Goal: Task Accomplishment & Management: Complete application form

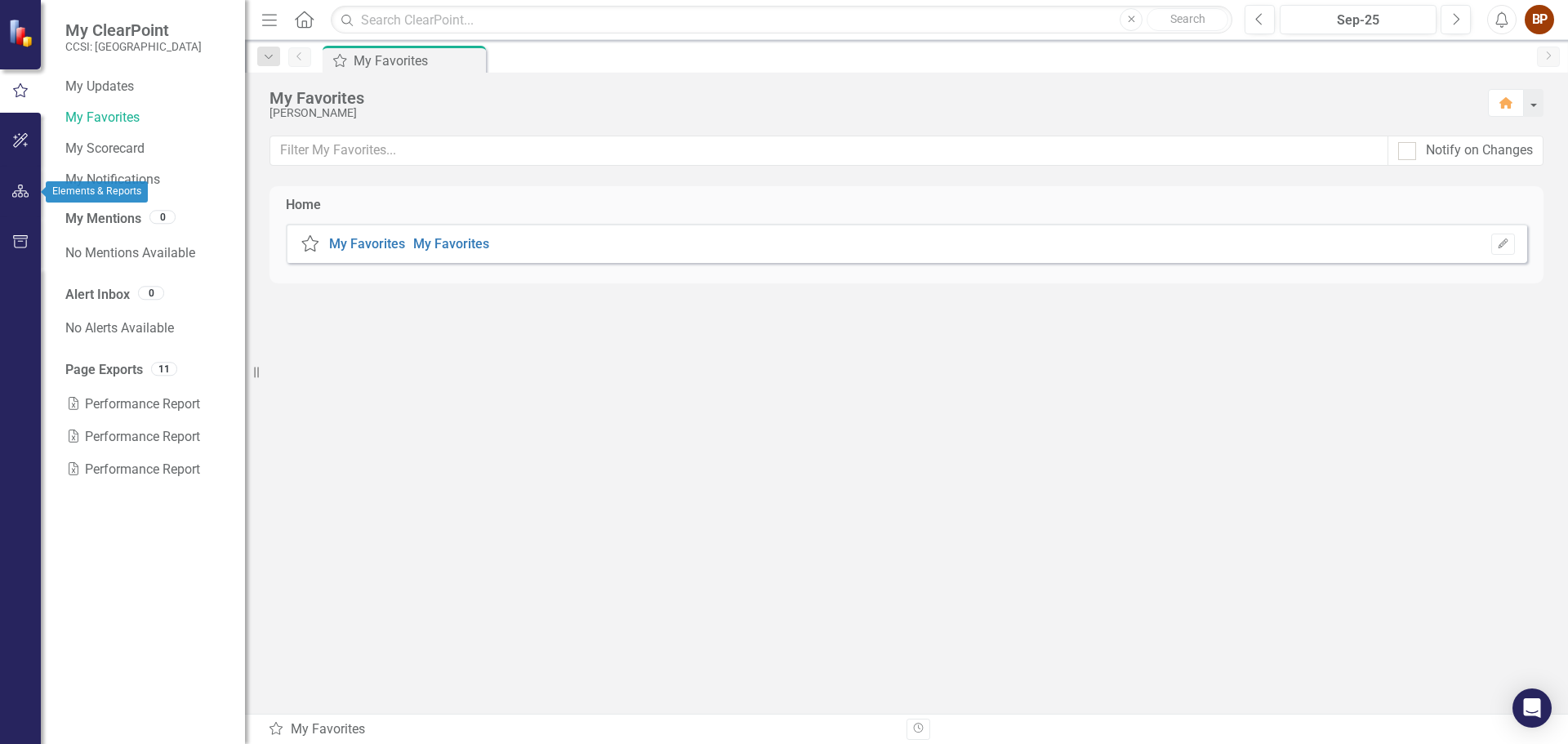
click at [19, 189] on icon "button" at bounding box center [20, 191] width 17 height 13
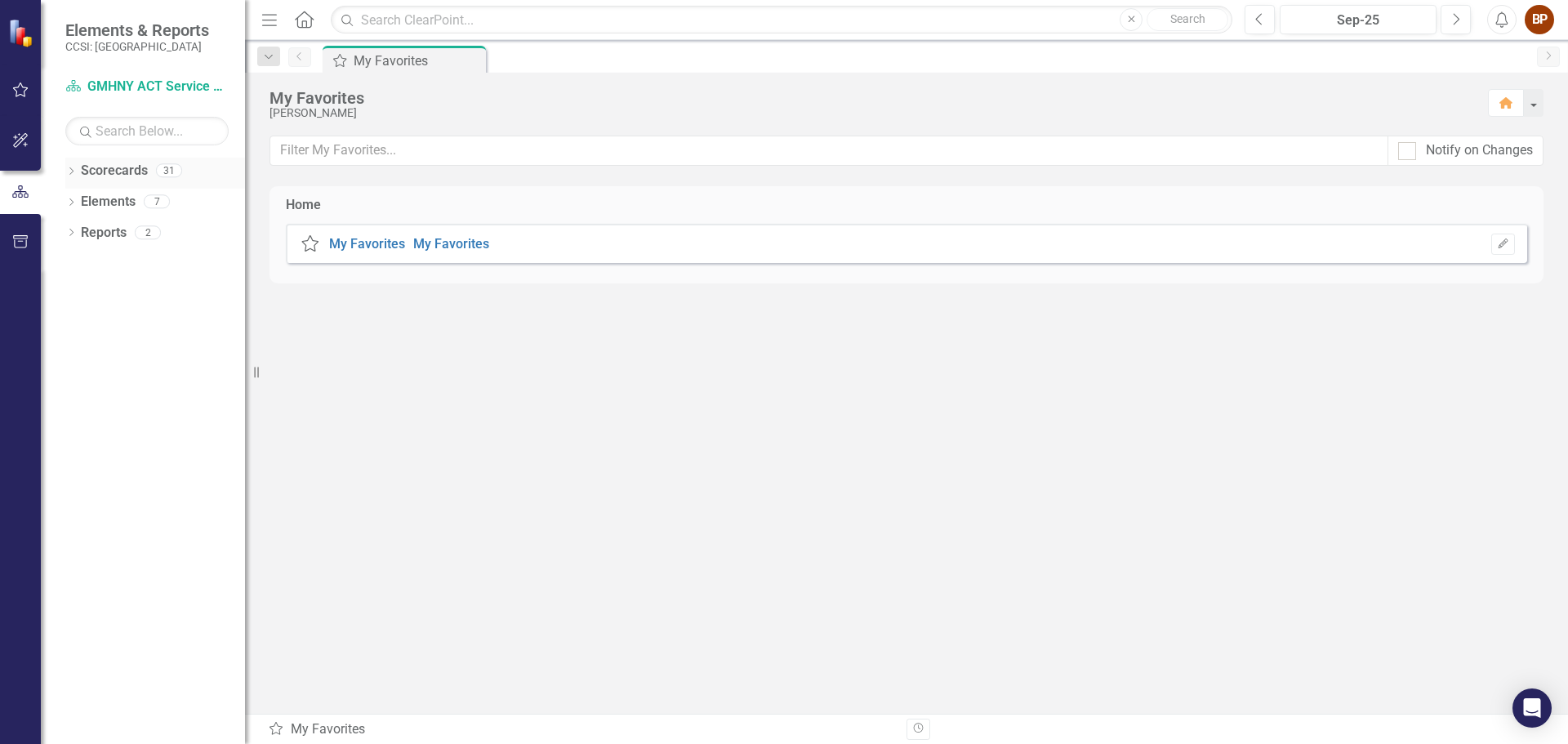
click at [73, 173] on icon "Dropdown" at bounding box center [71, 173] width 11 height 9
click at [80, 200] on icon "Dropdown" at bounding box center [79, 200] width 12 height 10
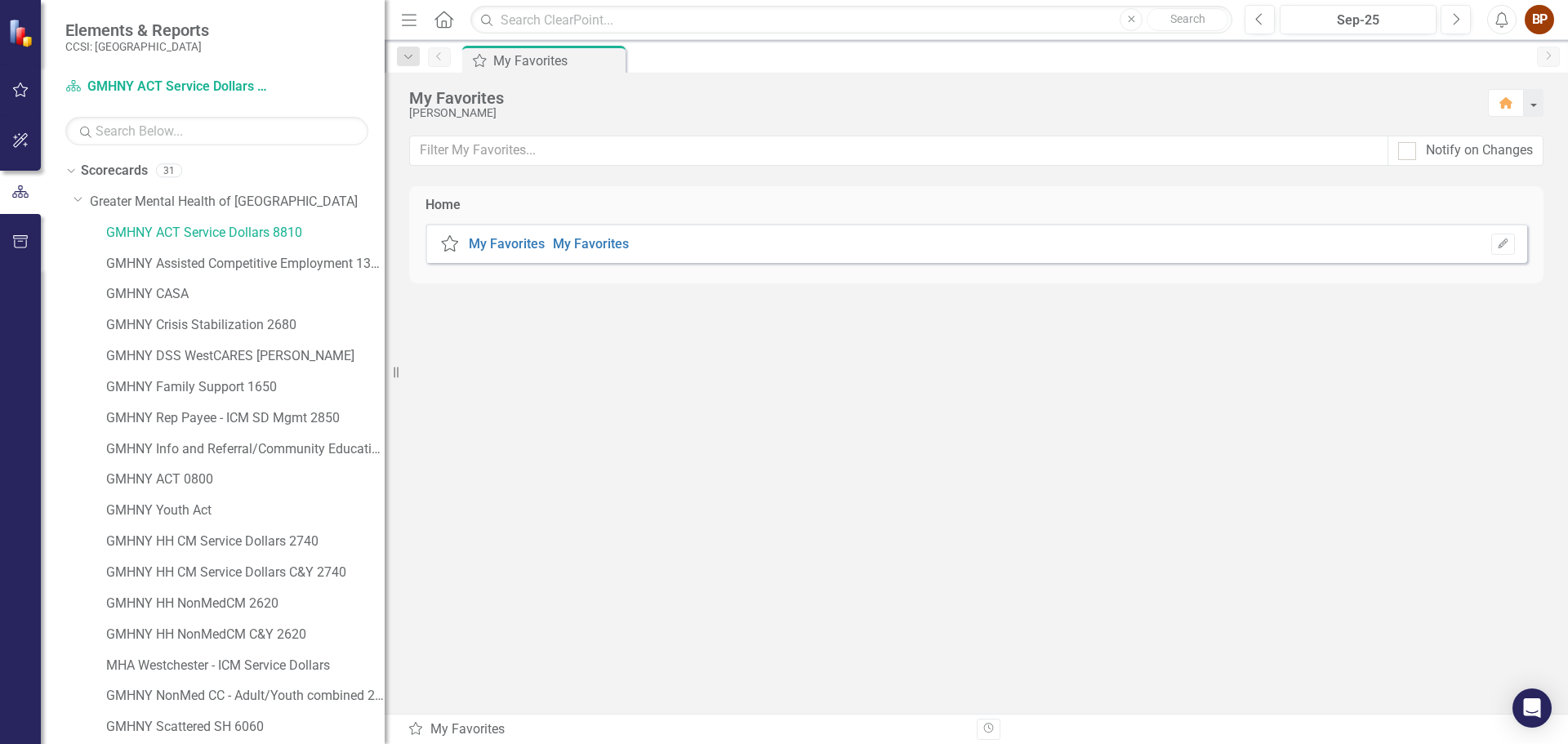
drag, startPoint x: 250, startPoint y: 314, endPoint x: 385, endPoint y: 324, distance: 135.4
click at [385, 324] on div "Resize" at bounding box center [392, 372] width 13 height 744
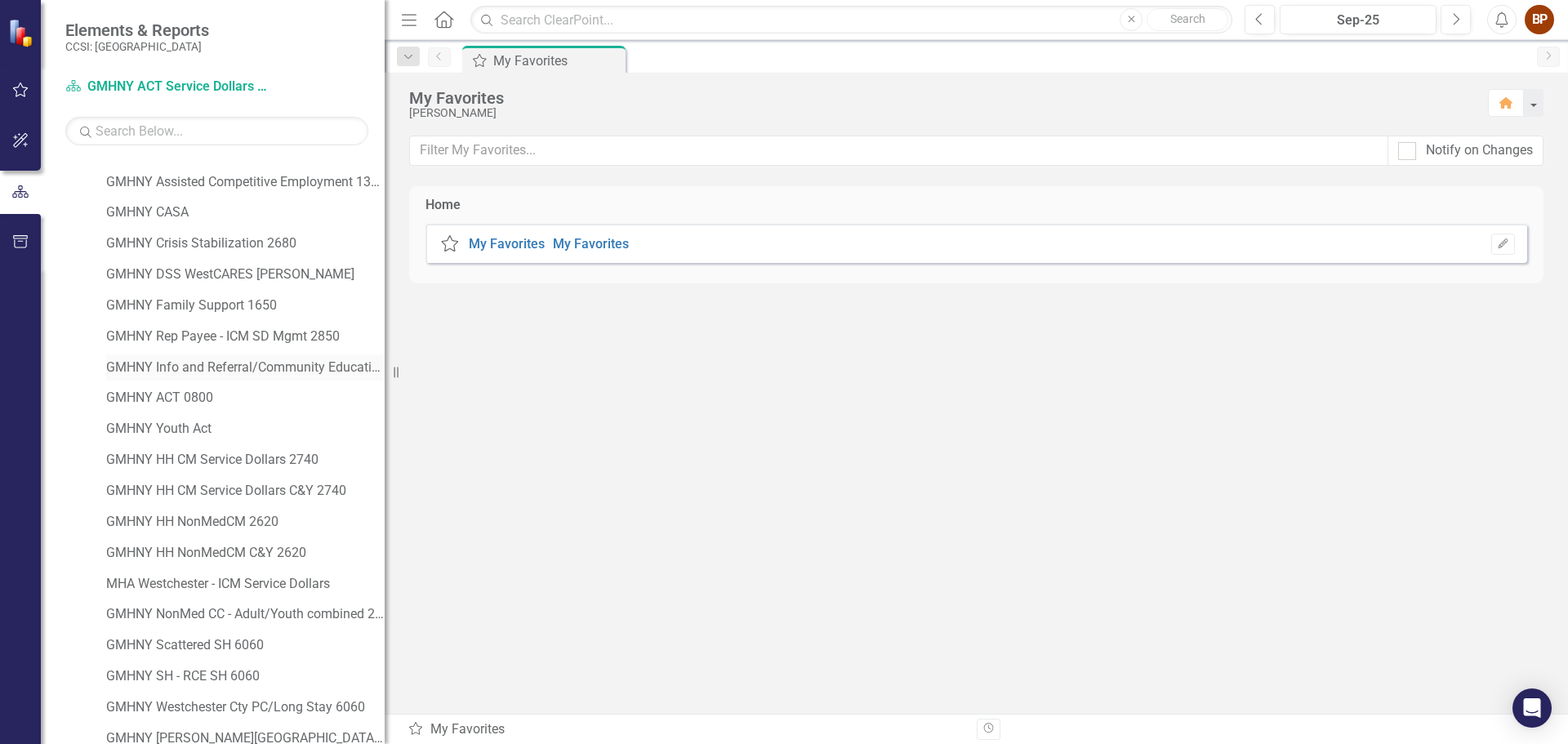
click at [233, 367] on link "GMHNY Info and Referral/Community Education 1760" at bounding box center [245, 368] width 278 height 19
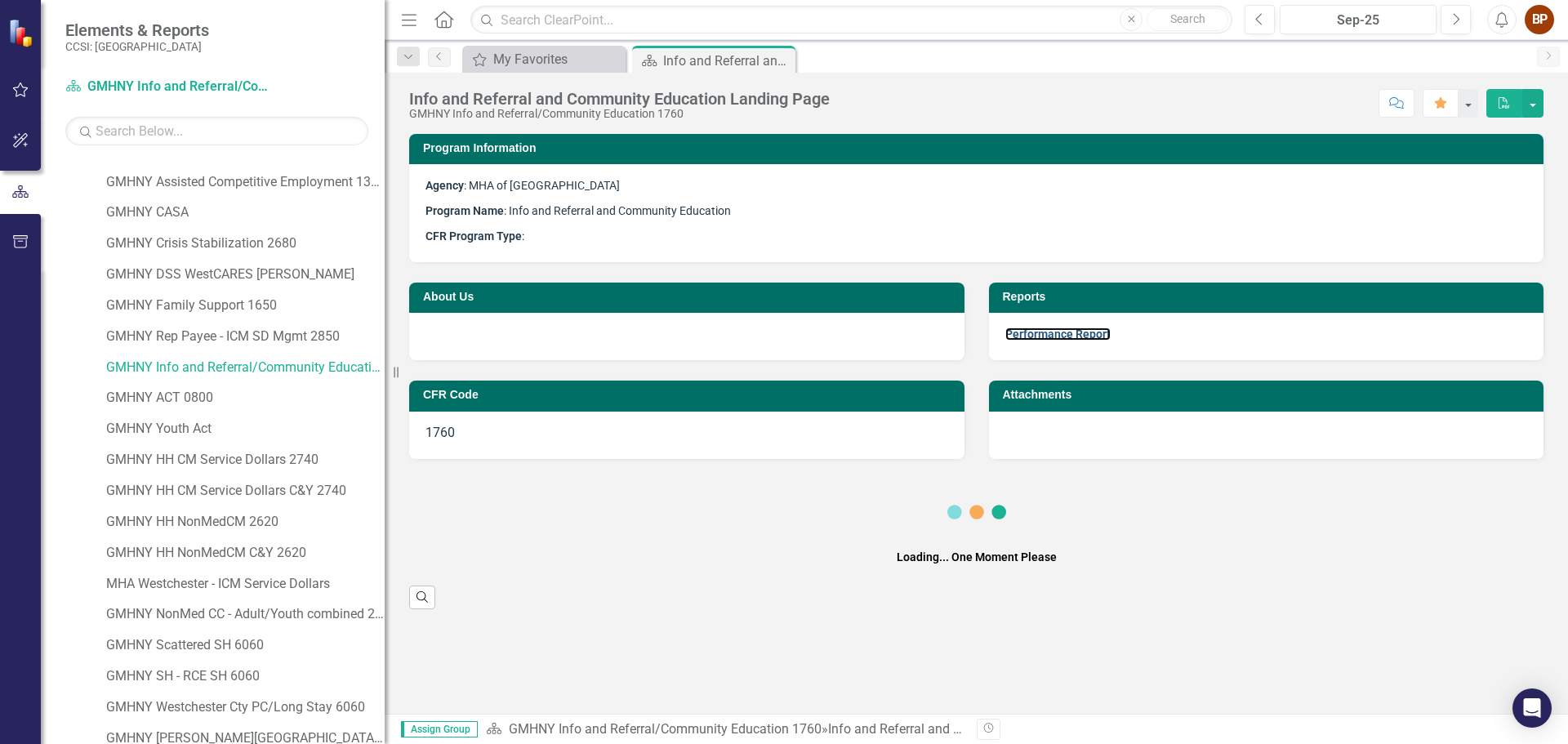
click at [1041, 331] on link "Performance Report" at bounding box center [1059, 334] width 106 height 13
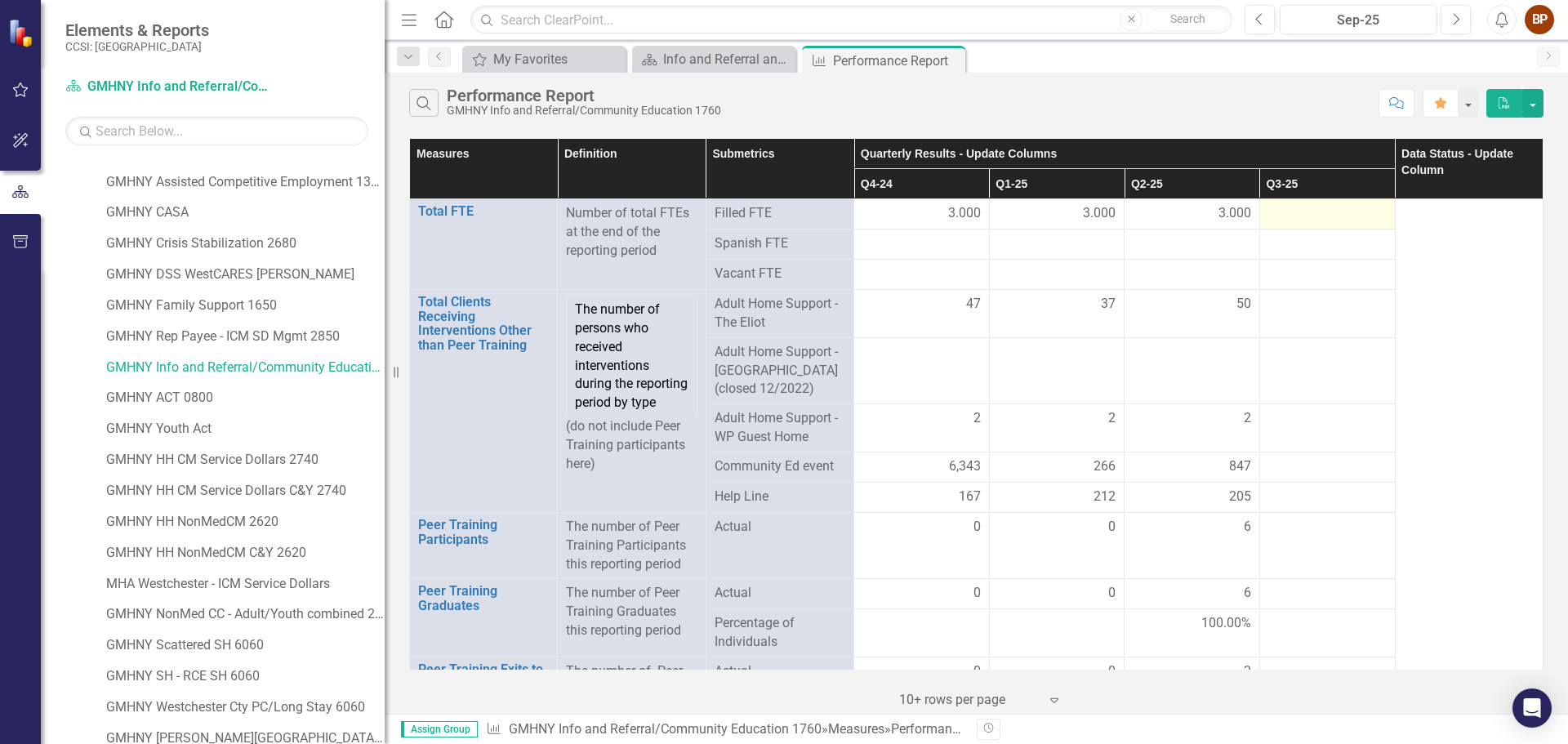
click at [1304, 214] on div at bounding box center [1328, 213] width 119 height 19
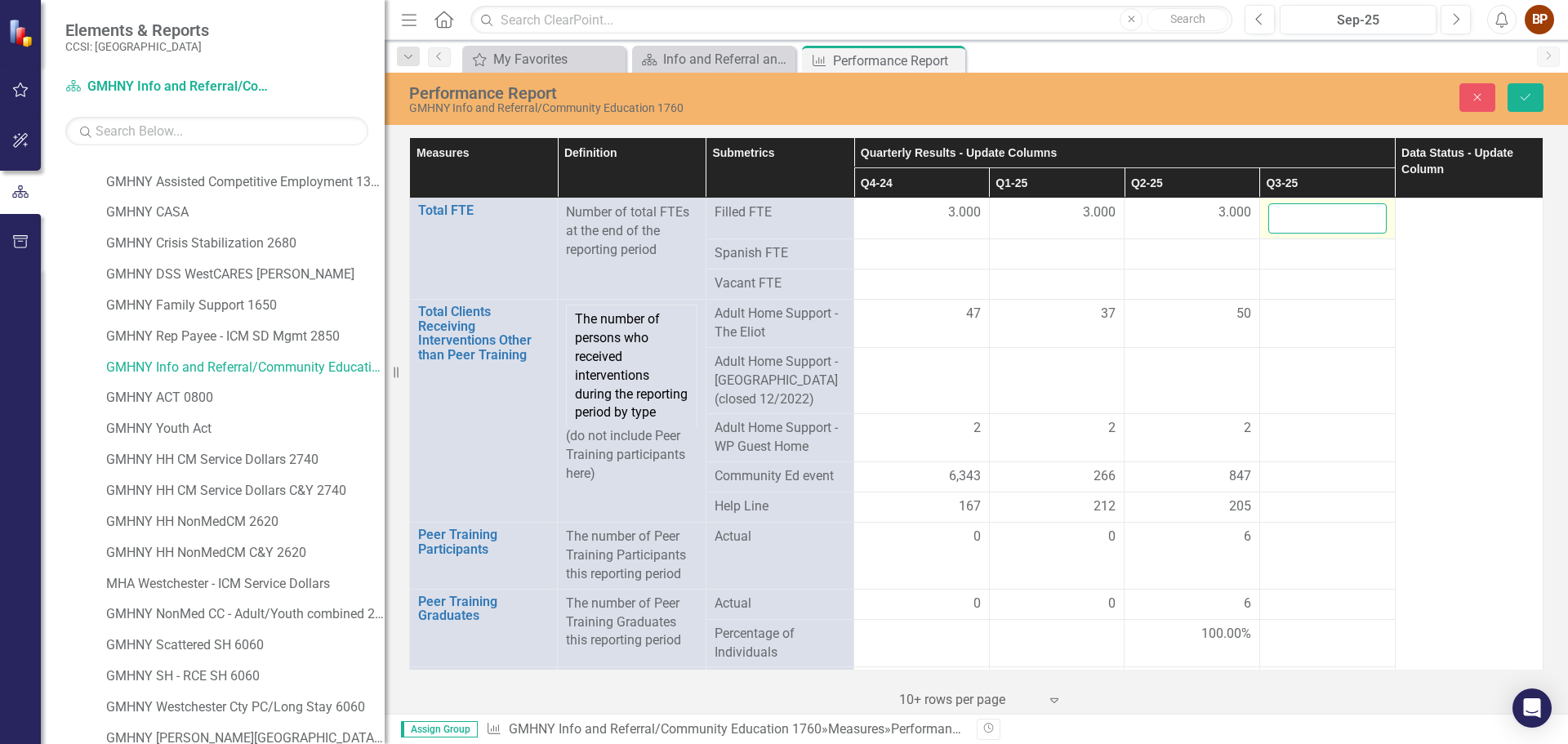
click at [1304, 214] on input "number" at bounding box center [1328, 218] width 119 height 31
type input "3"
click at [1301, 317] on div at bounding box center [1328, 314] width 119 height 19
click at [1301, 317] on input "number" at bounding box center [1328, 319] width 119 height 31
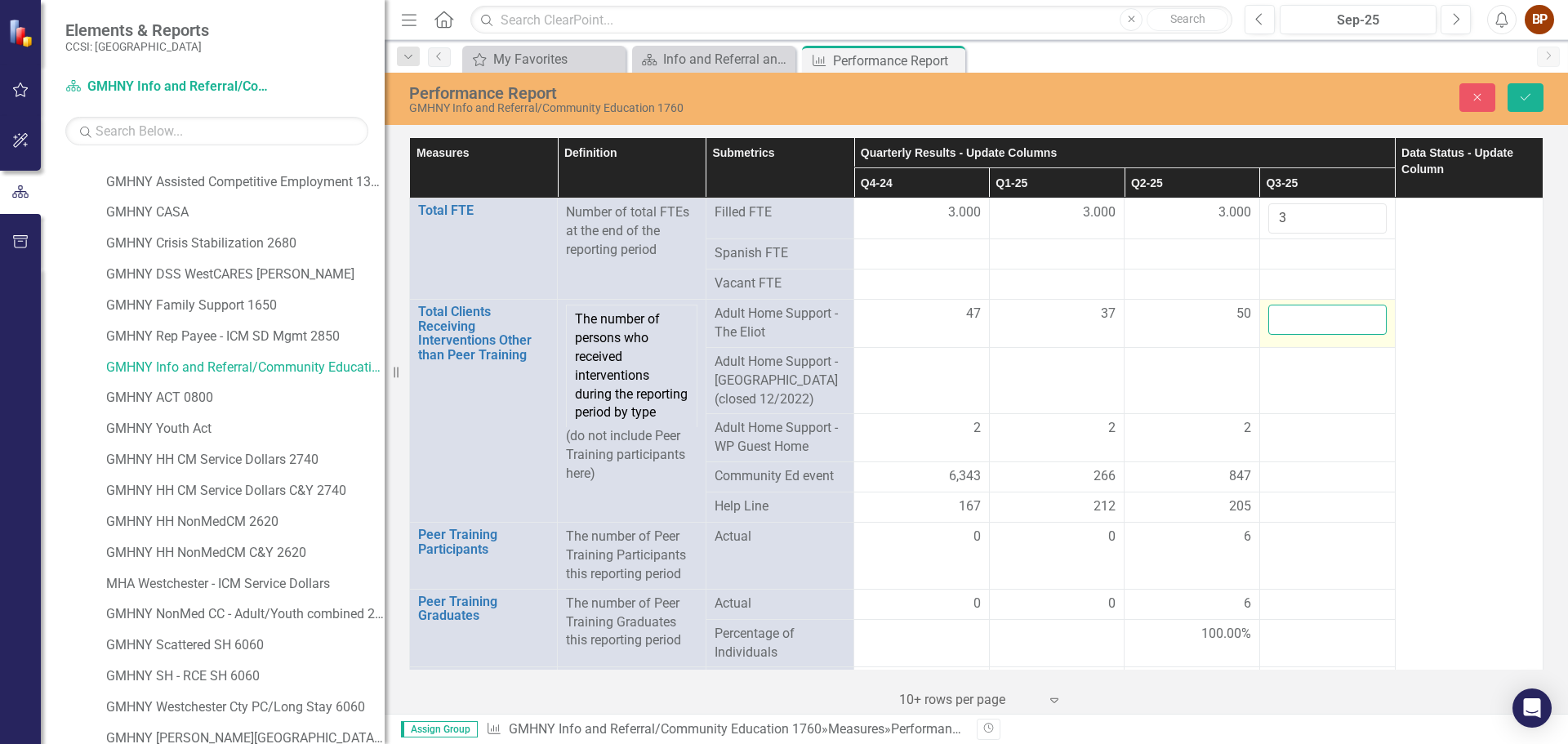
click at [1281, 323] on input "number" at bounding box center [1328, 319] width 119 height 31
type input "41"
click at [1318, 430] on div at bounding box center [1328, 429] width 119 height 19
click at [1313, 429] on div at bounding box center [1328, 429] width 119 height 19
click at [1312, 429] on div at bounding box center [1328, 429] width 119 height 19
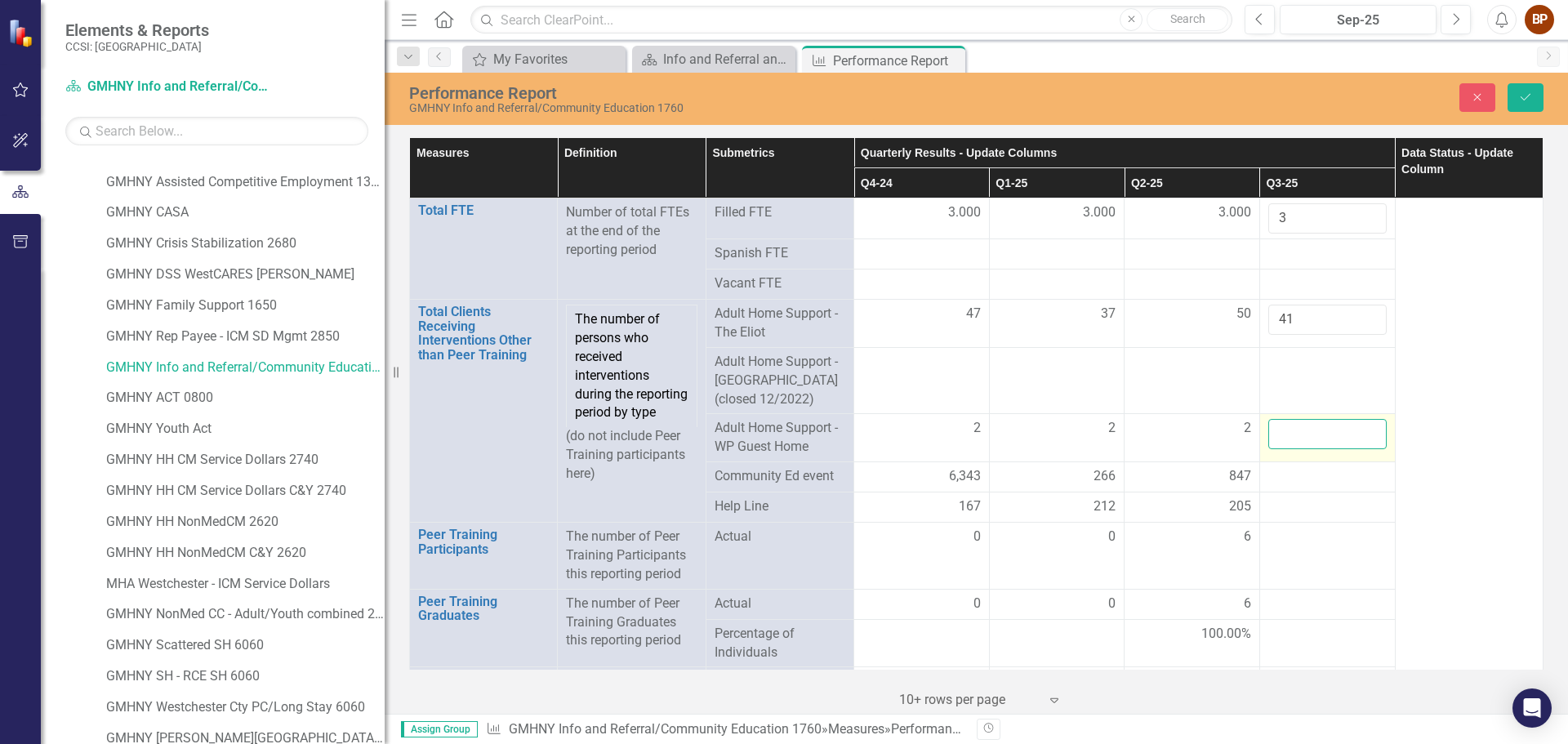
click at [1306, 426] on input "number" at bounding box center [1328, 434] width 119 height 31
type input "0"
click at [1305, 477] on div at bounding box center [1328, 477] width 119 height 19
click at [1305, 476] on div at bounding box center [1328, 477] width 119 height 19
click at [1304, 476] on div at bounding box center [1328, 477] width 119 height 19
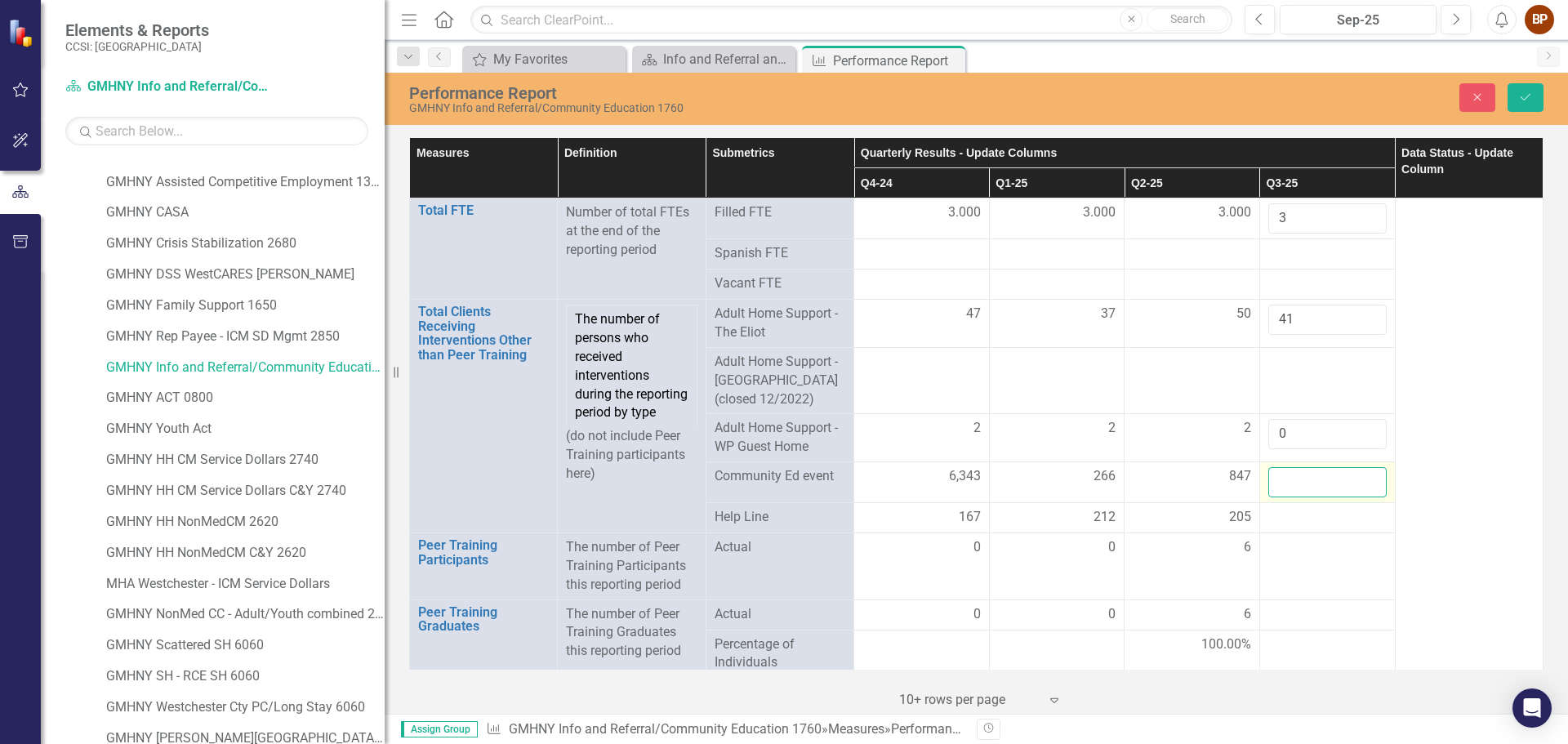
click at [1292, 475] on input "number" at bounding box center [1328, 482] width 119 height 31
click at [1277, 482] on input "number" at bounding box center [1328, 482] width 119 height 31
click at [1306, 512] on div at bounding box center [1328, 518] width 119 height 19
click at [1290, 516] on div at bounding box center [1328, 518] width 119 height 19
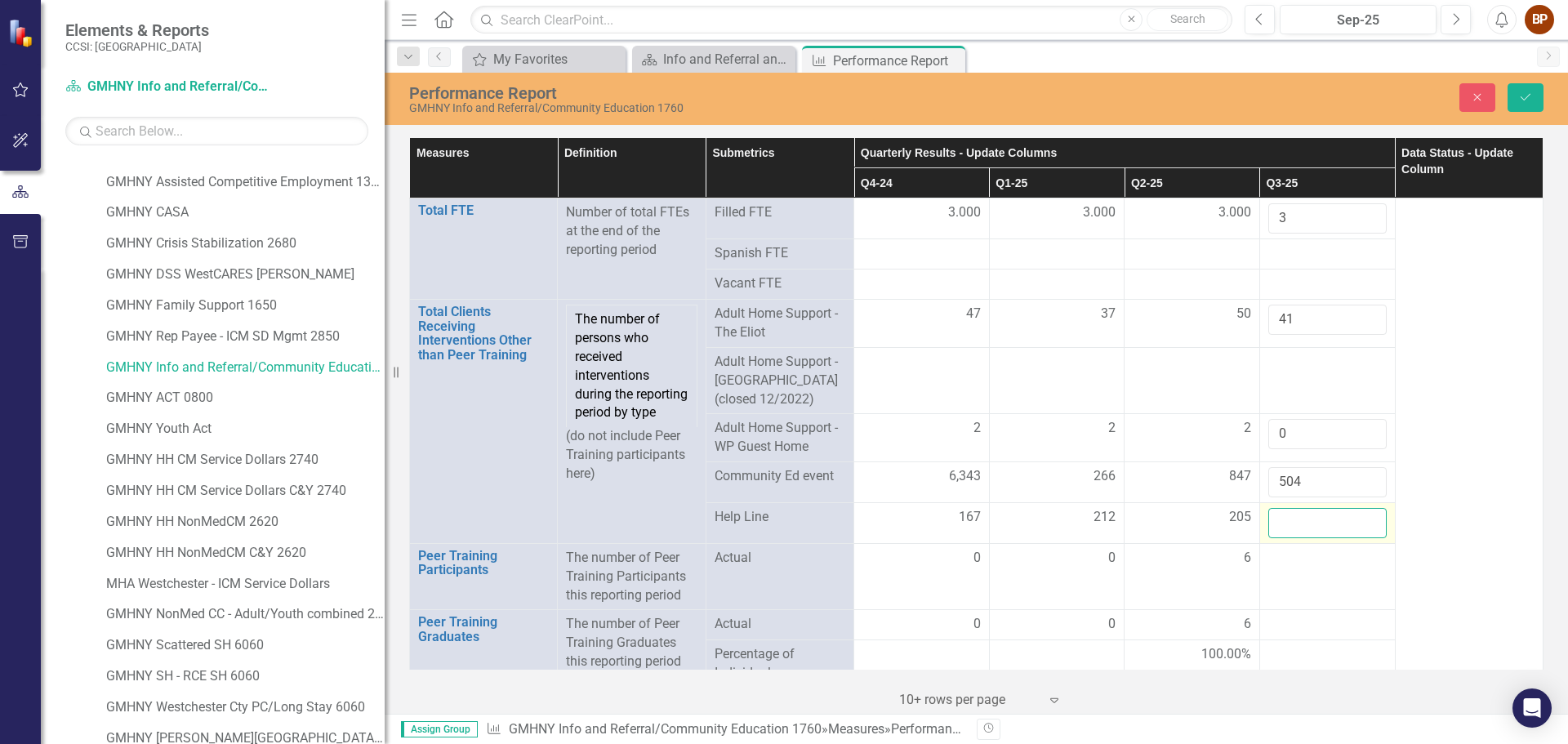
click at [1290, 516] on input "number" at bounding box center [1328, 523] width 119 height 31
click at [1295, 481] on input "504" at bounding box center [1328, 482] width 119 height 31
type input "5"
type input "355"
click at [1281, 514] on input "number" at bounding box center [1328, 523] width 119 height 31
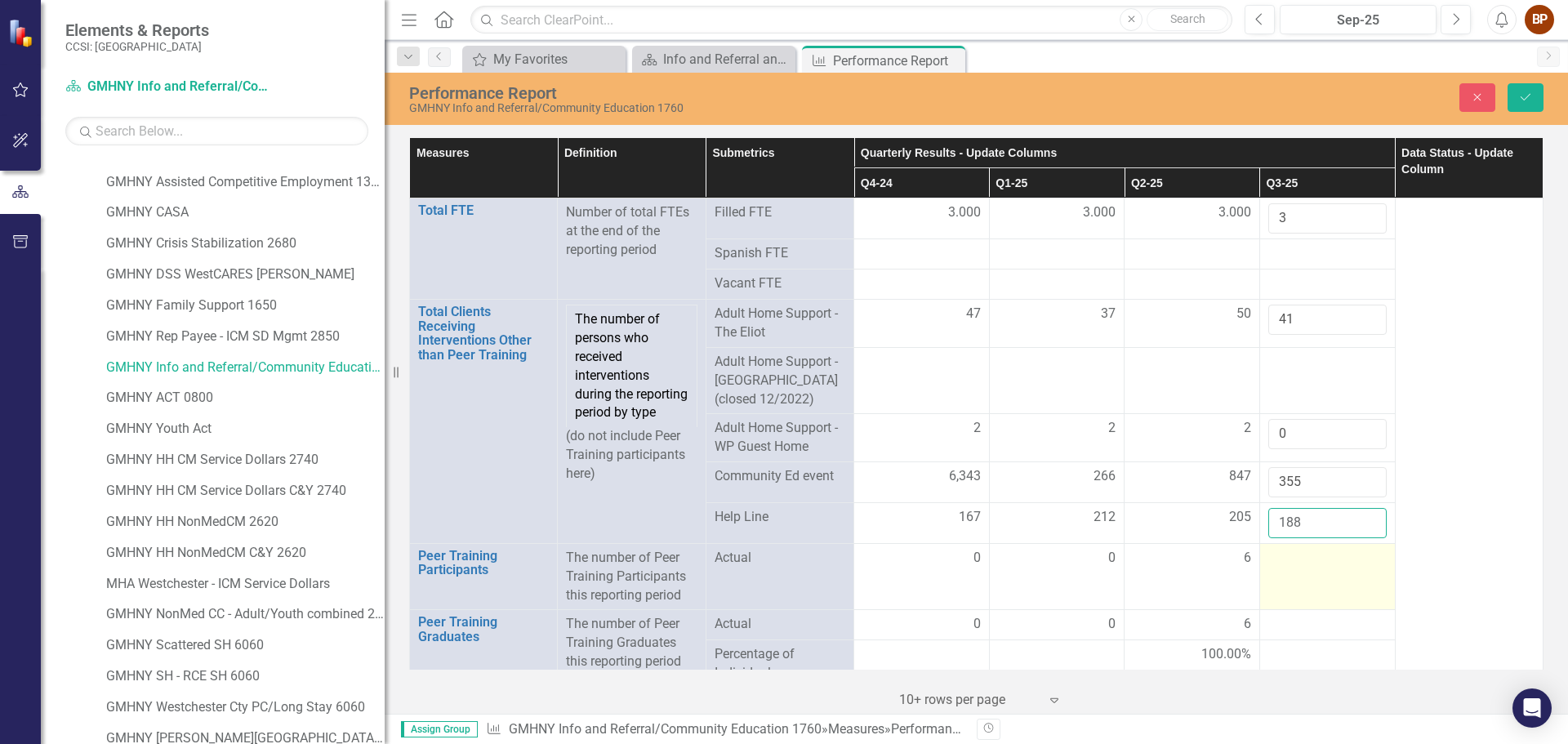
type input "188"
click at [1283, 558] on div at bounding box center [1328, 558] width 119 height 19
click at [1283, 558] on input "number" at bounding box center [1328, 564] width 119 height 31
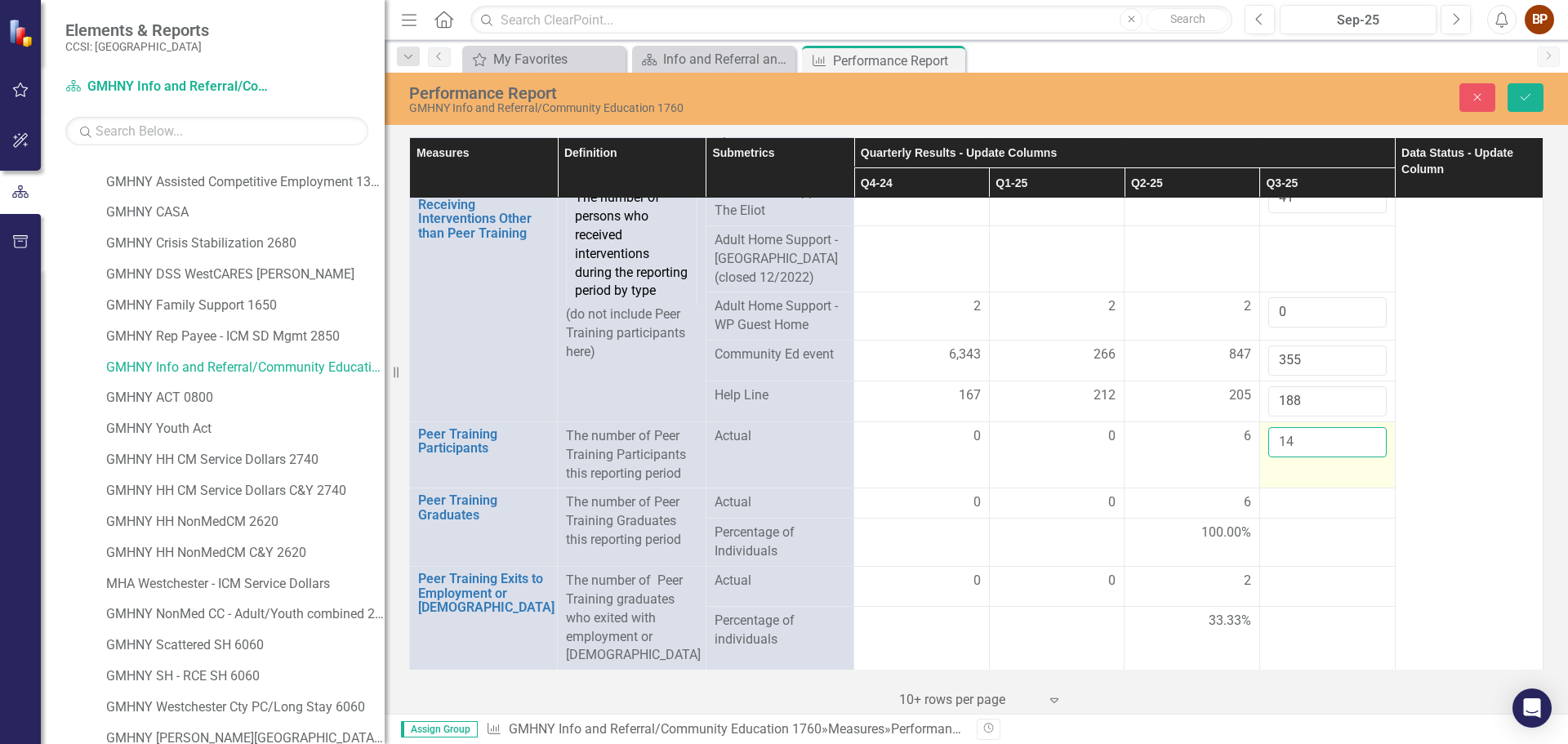
scroll to position [122, 0]
click at [1308, 502] on div at bounding box center [1328, 502] width 119 height 19
click at [1286, 435] on input "14" at bounding box center [1328, 442] width 119 height 31
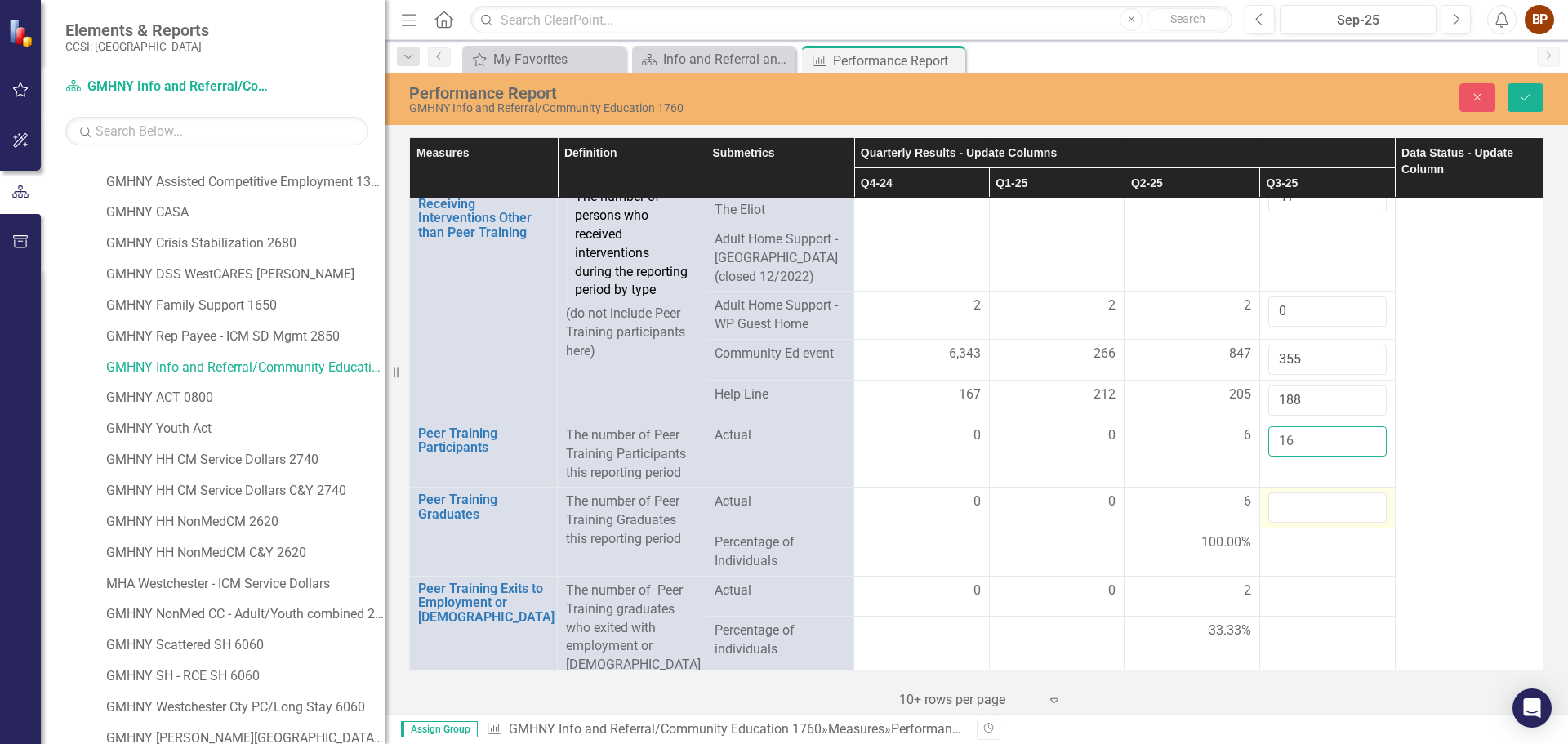
type input "16"
click at [1287, 503] on input "number" at bounding box center [1328, 507] width 119 height 31
type input "13"
click at [1287, 599] on div at bounding box center [1328, 591] width 119 height 19
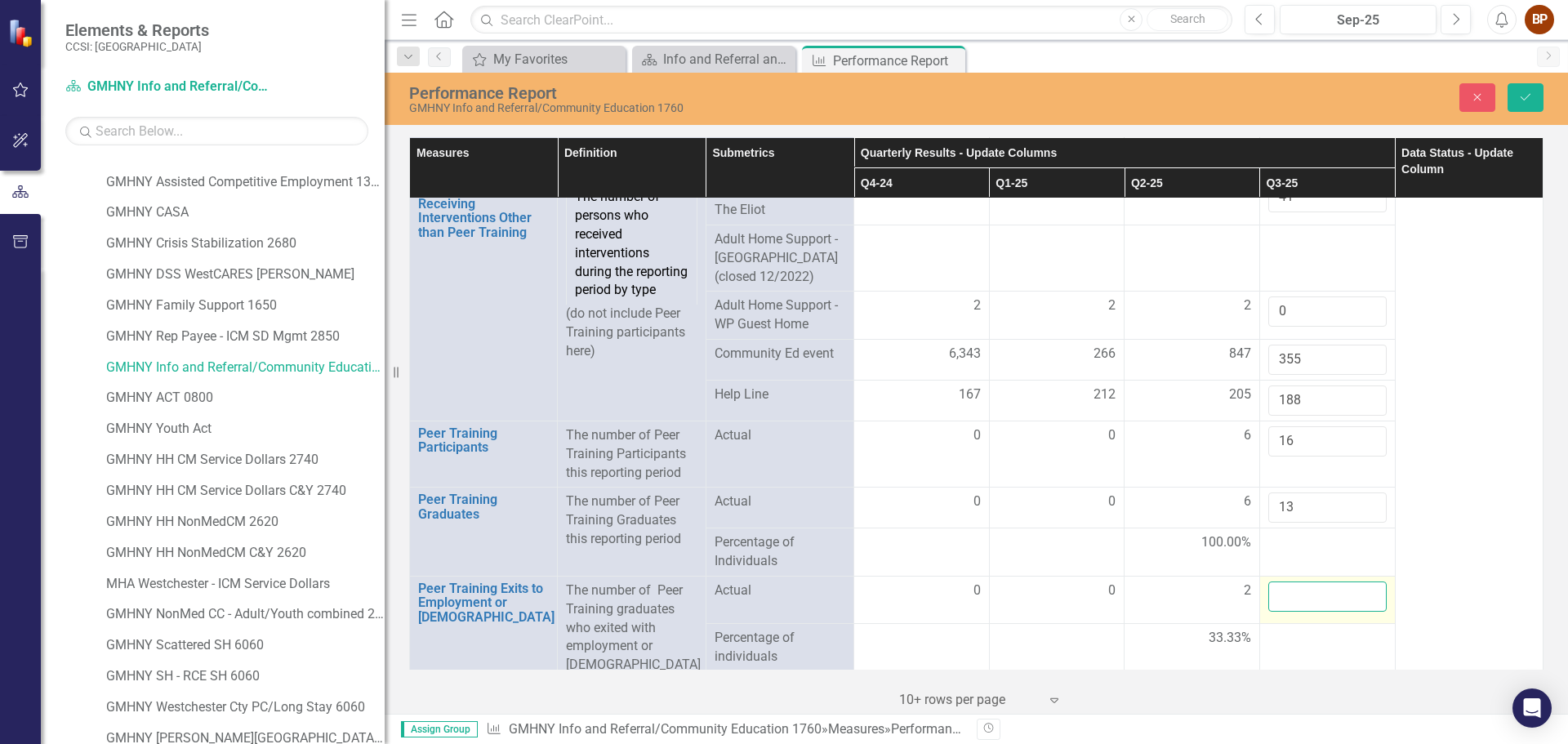
click at [1283, 594] on input "number" at bounding box center [1328, 596] width 119 height 31
type input "5"
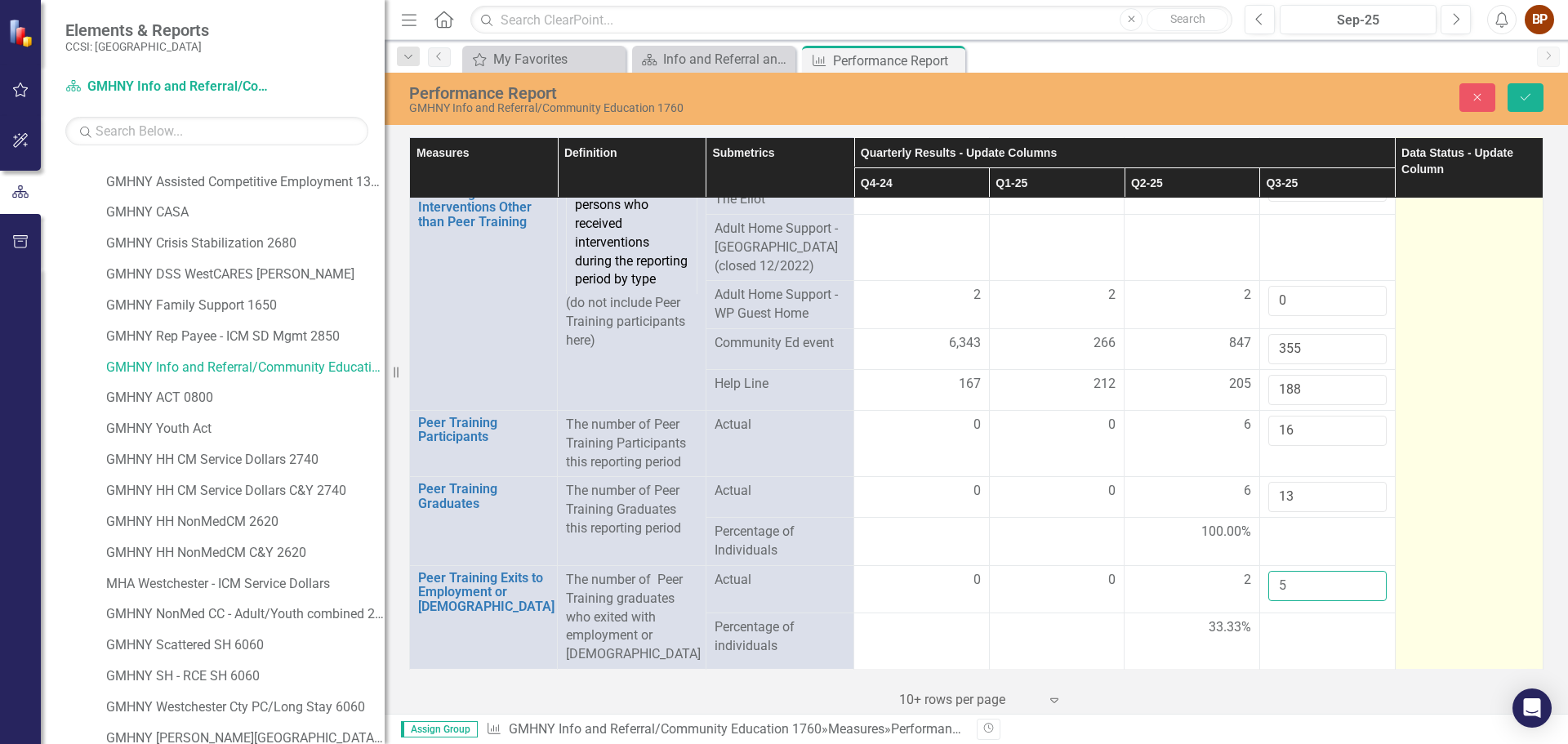
click button "Save" at bounding box center [1525, 97] width 36 height 29
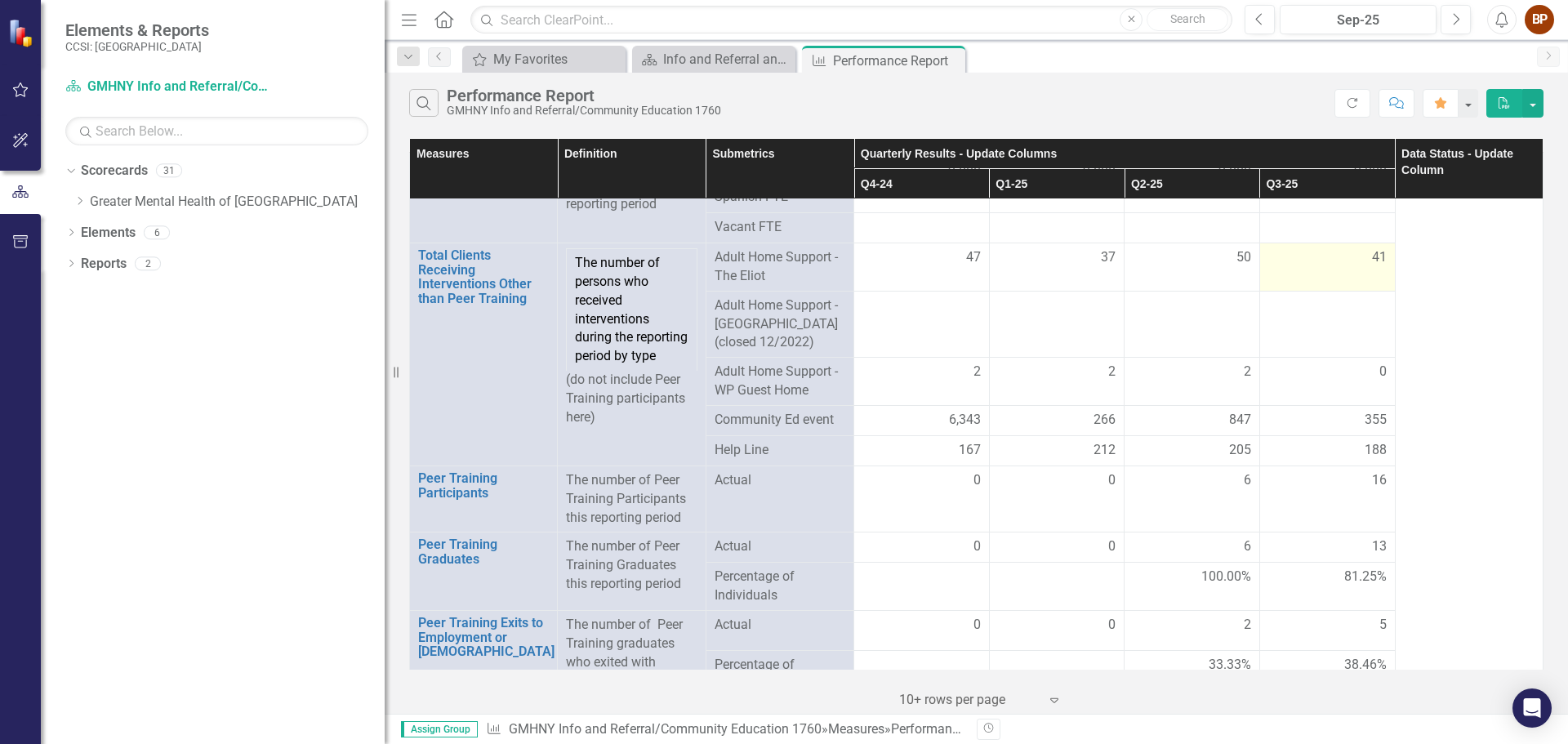
scroll to position [92, 0]
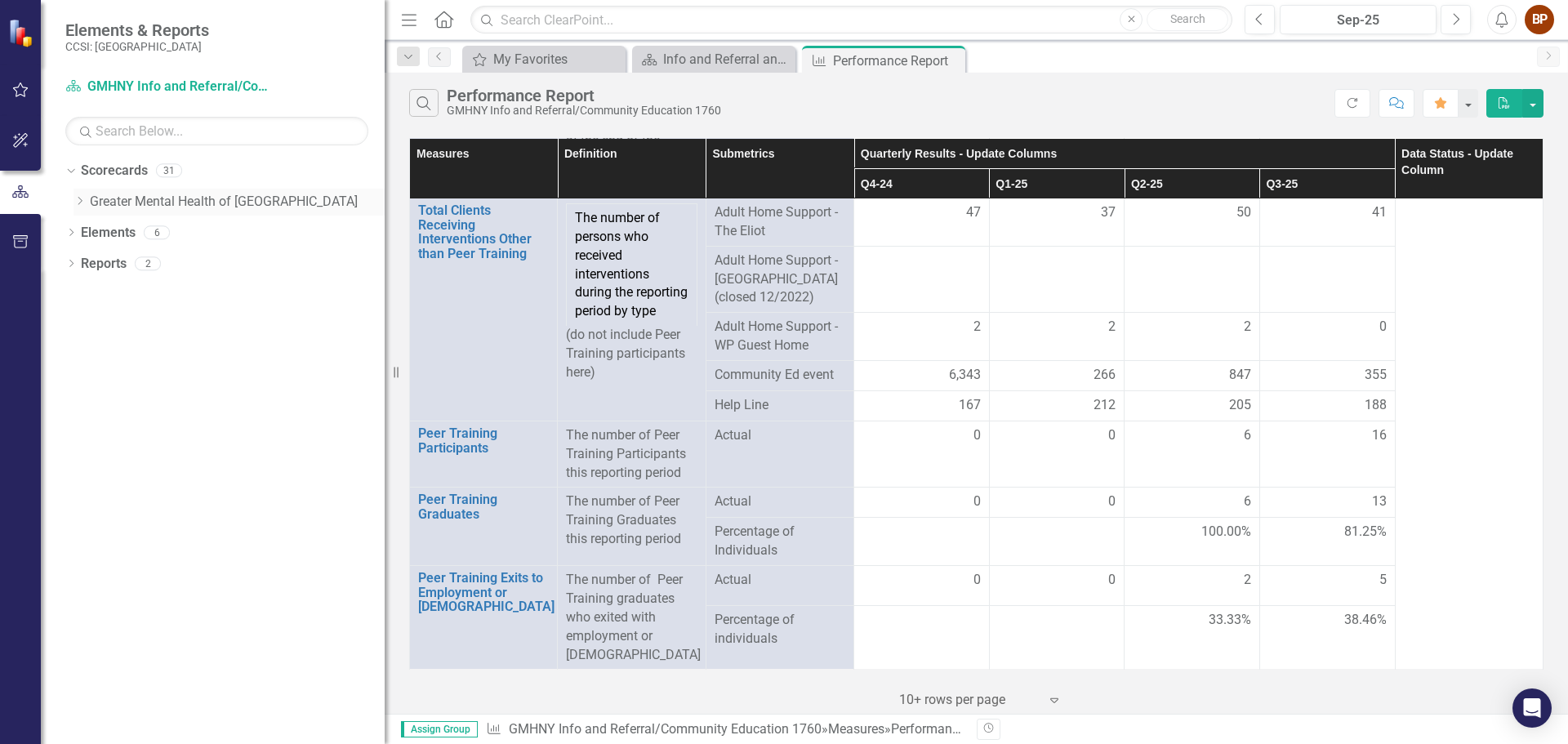
click at [74, 201] on icon "Dropdown" at bounding box center [79, 200] width 12 height 10
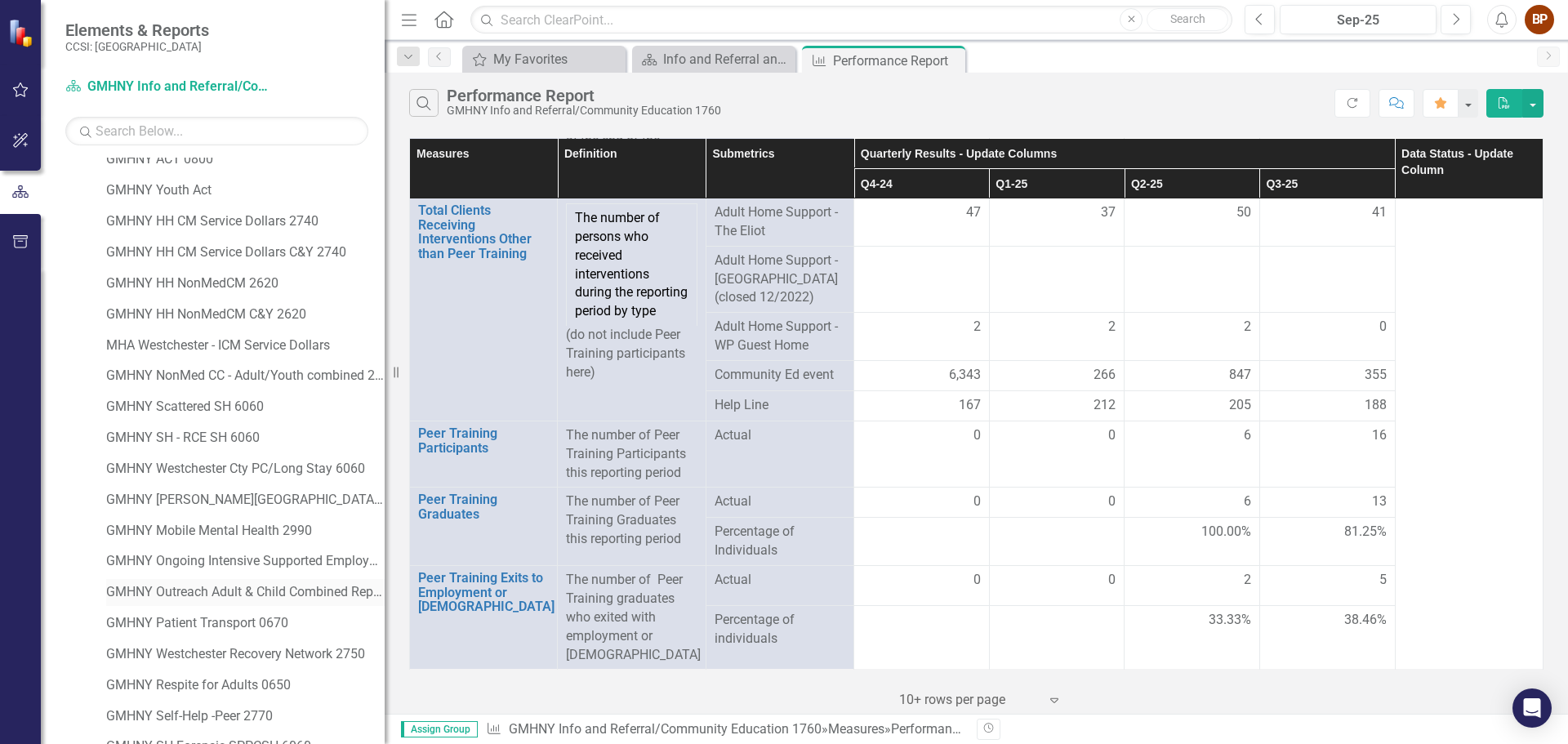
scroll to position [465, 0]
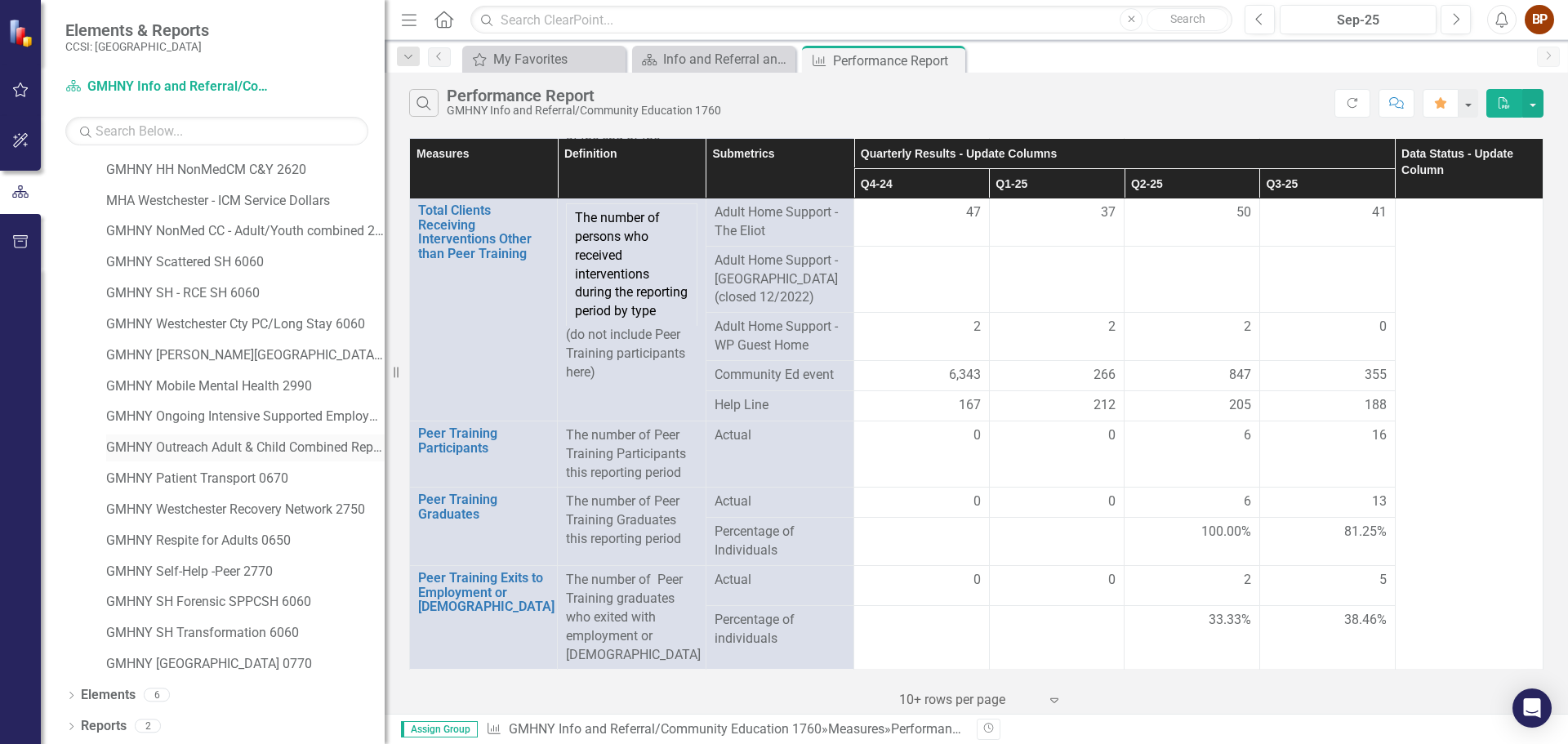
click at [240, 445] on link "GMHNY Outreach Adult & Child Combined Report 0690" at bounding box center [245, 448] width 278 height 19
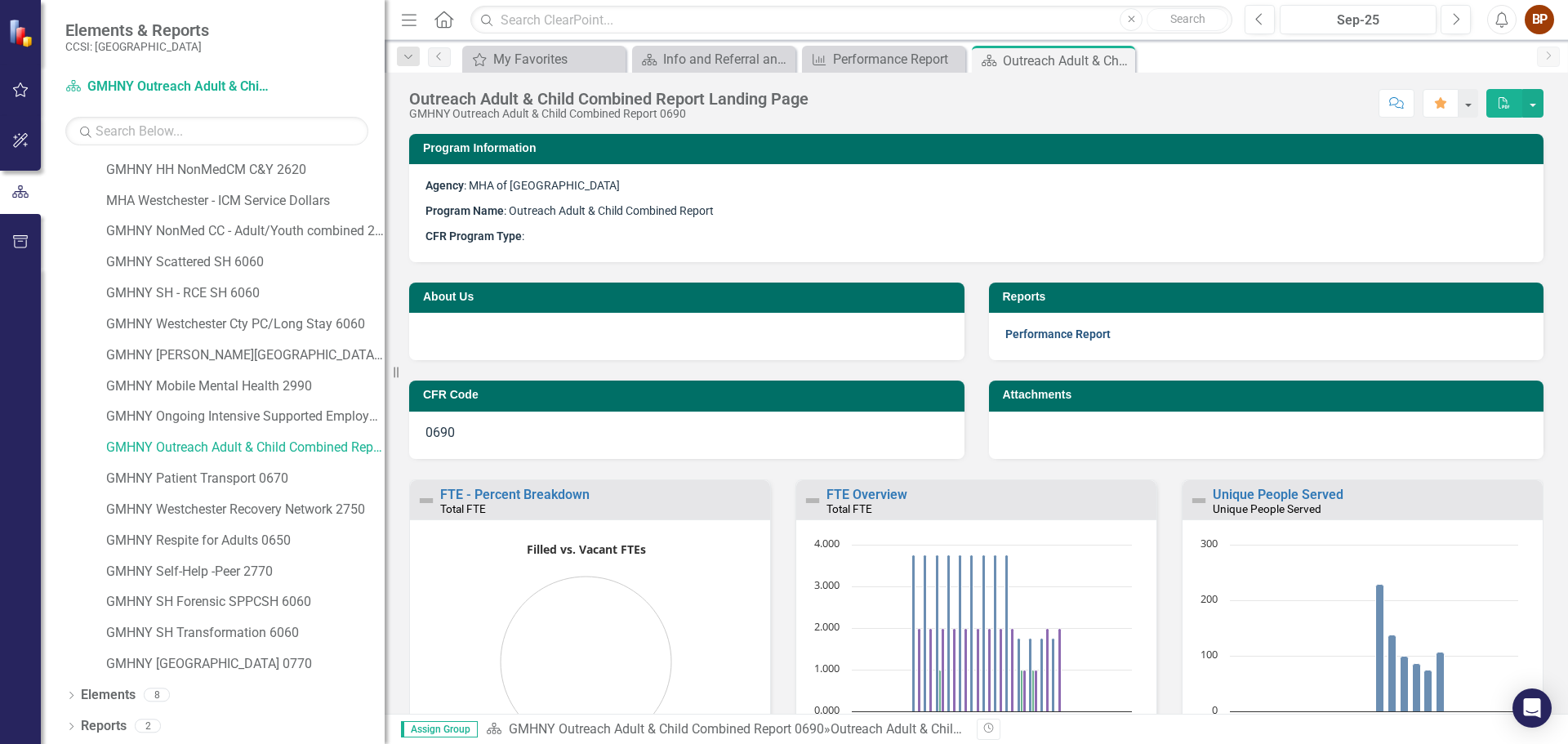
click at [1043, 336] on link "Performance Report" at bounding box center [1059, 334] width 106 height 13
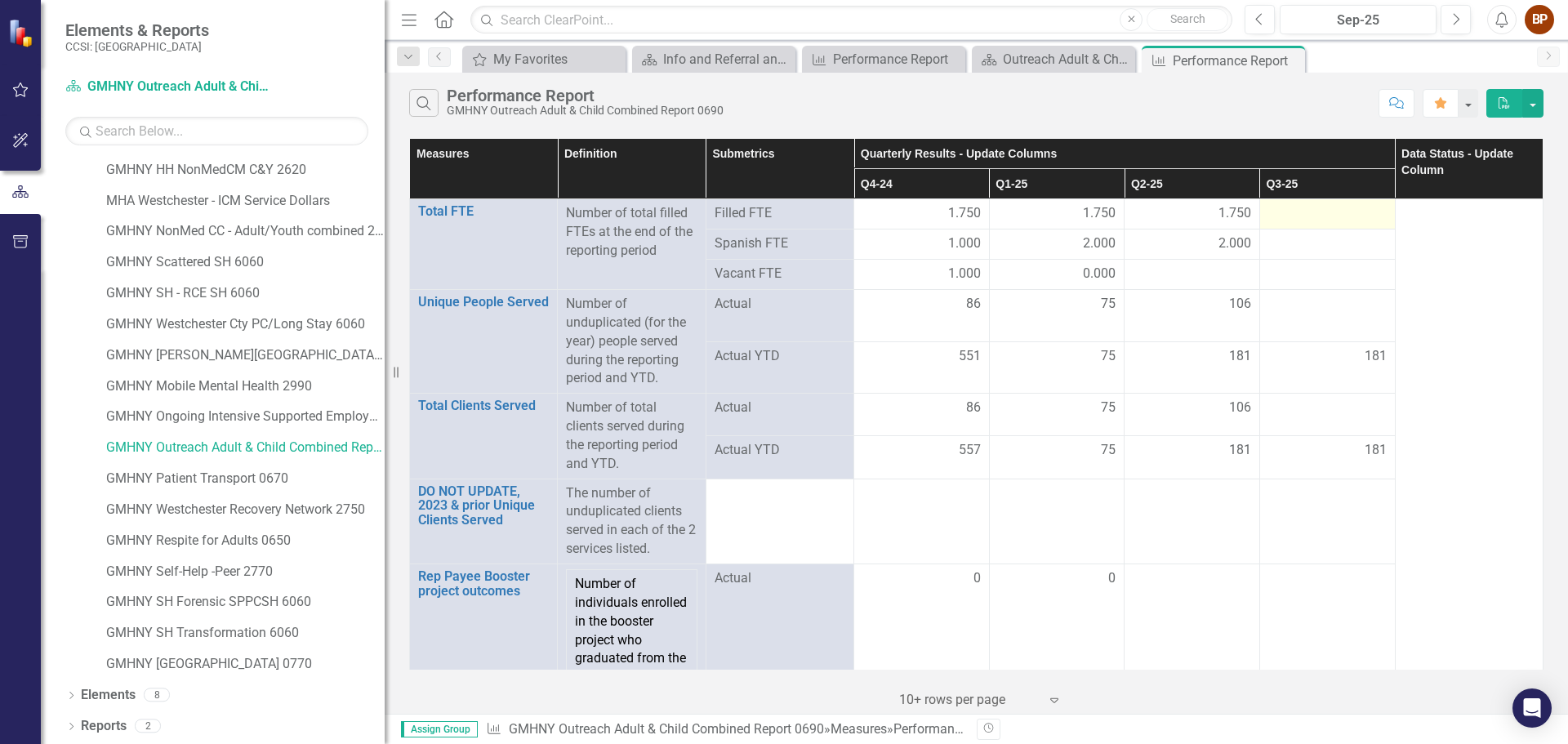
click at [1316, 217] on div at bounding box center [1328, 213] width 119 height 19
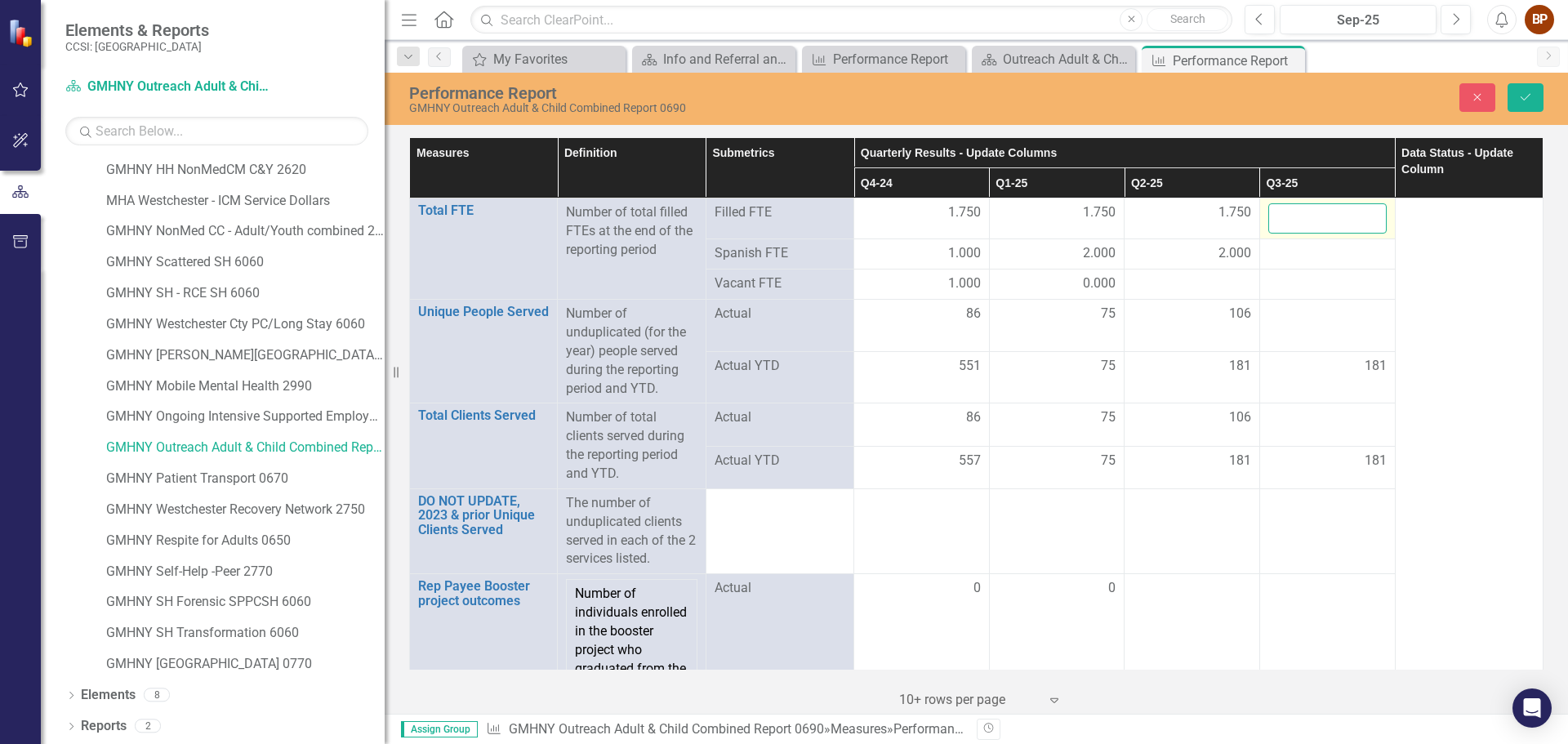
click at [1316, 217] on input "number" at bounding box center [1328, 218] width 119 height 31
type input "1.75"
click at [1324, 254] on div at bounding box center [1328, 253] width 119 height 19
click at [1323, 254] on div at bounding box center [1328, 253] width 119 height 19
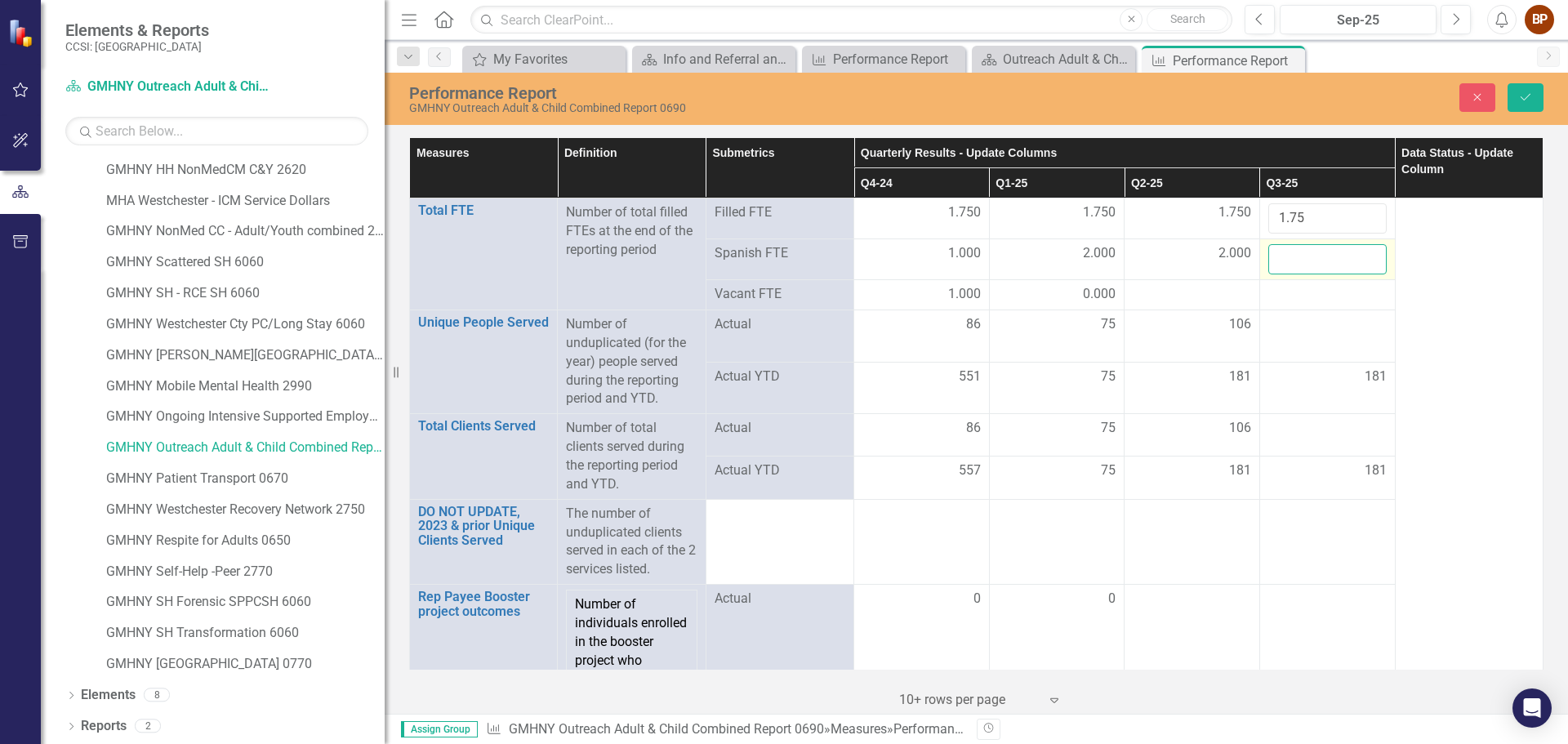
click at [1323, 254] on input "number" at bounding box center [1328, 259] width 119 height 31
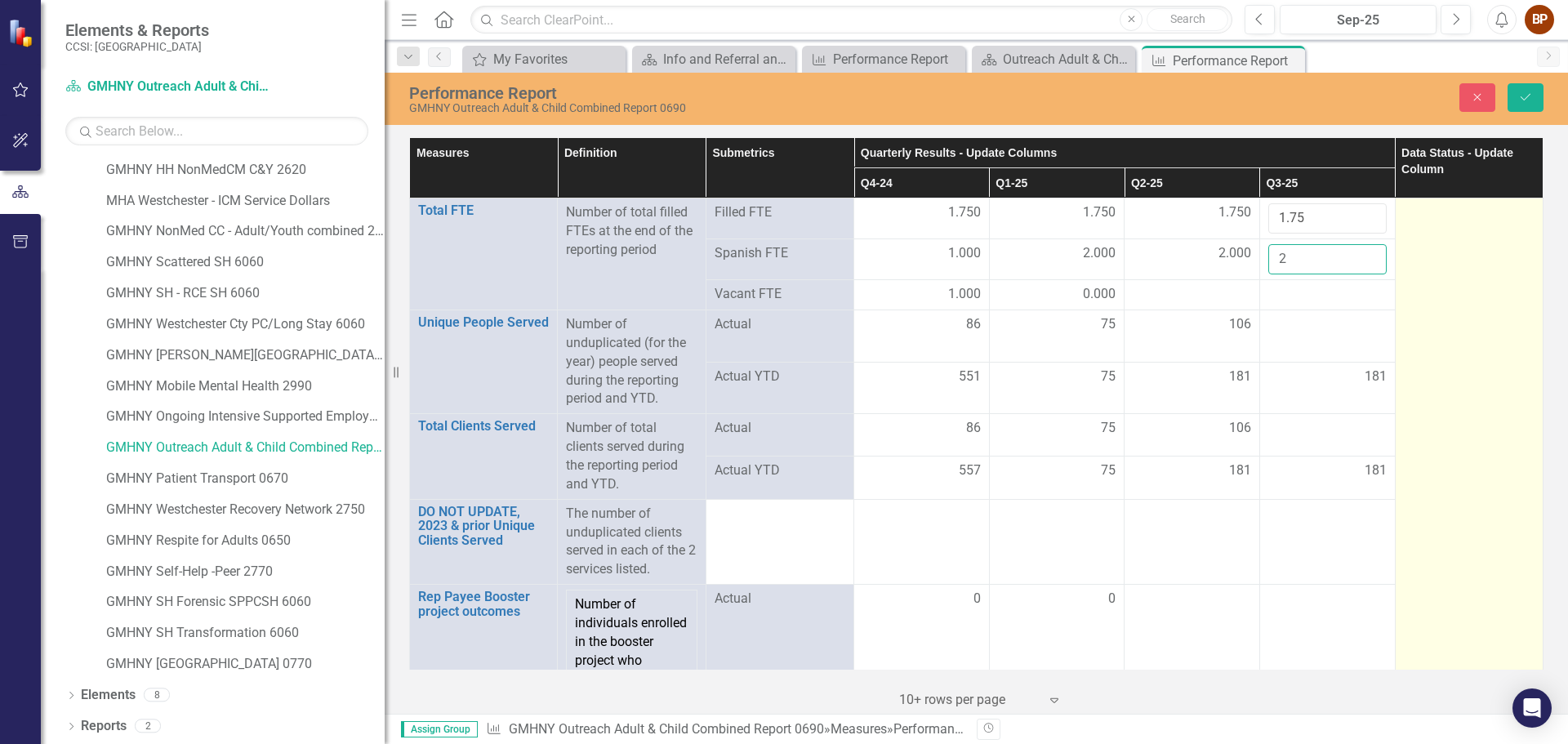
type input "2"
click at [1446, 325] on td at bounding box center [1469, 582] width 148 height 767
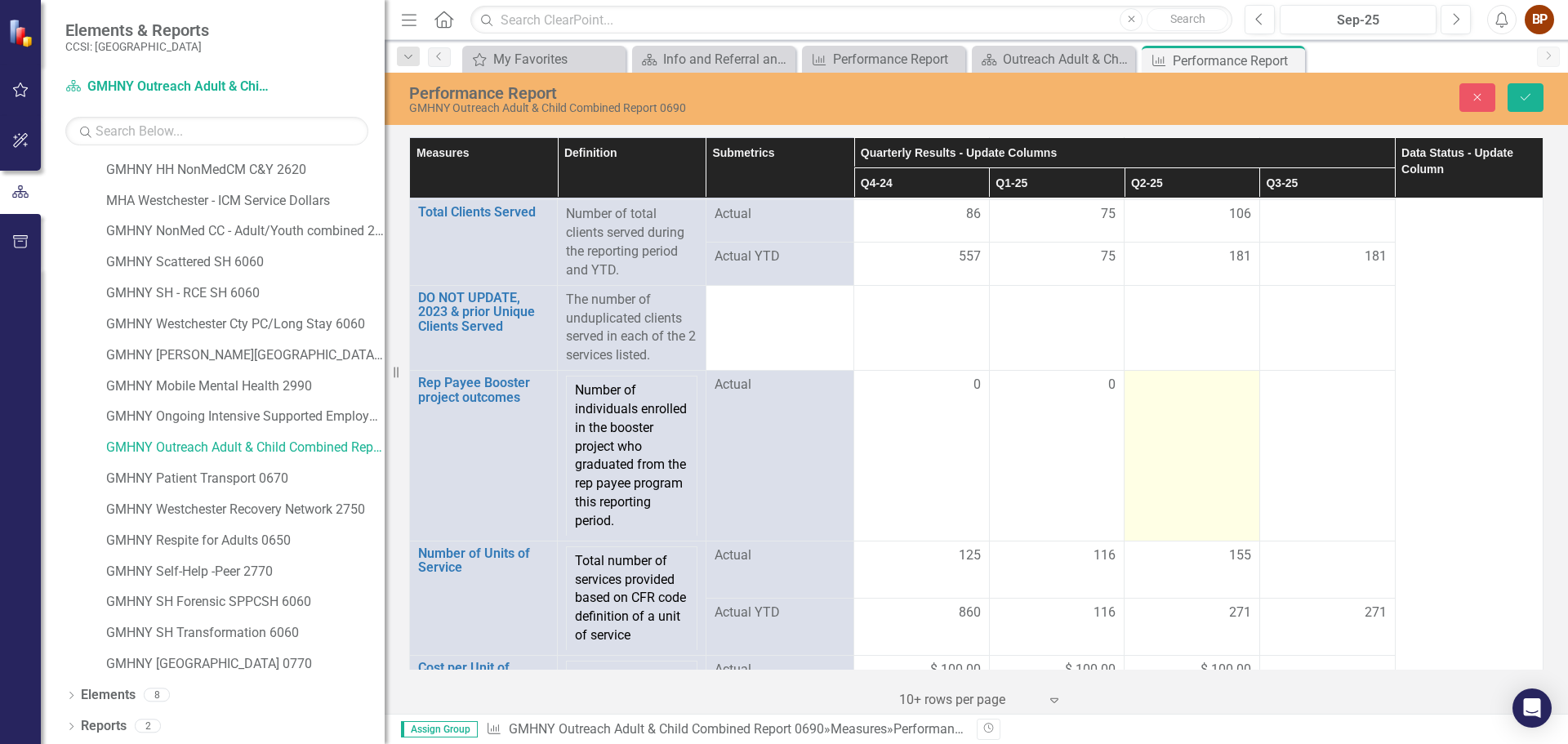
scroll to position [296, 0]
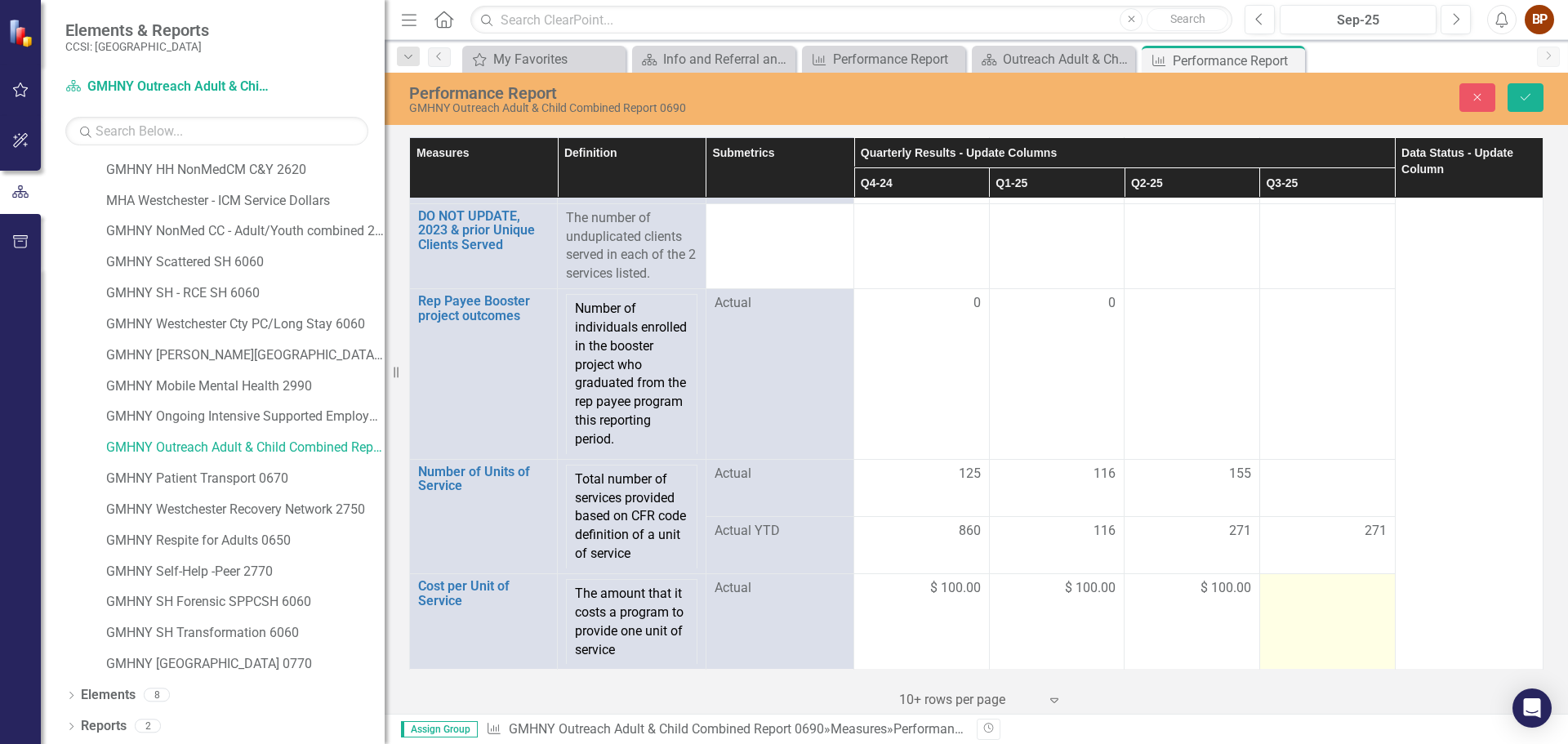
click at [1305, 596] on div at bounding box center [1328, 588] width 119 height 19
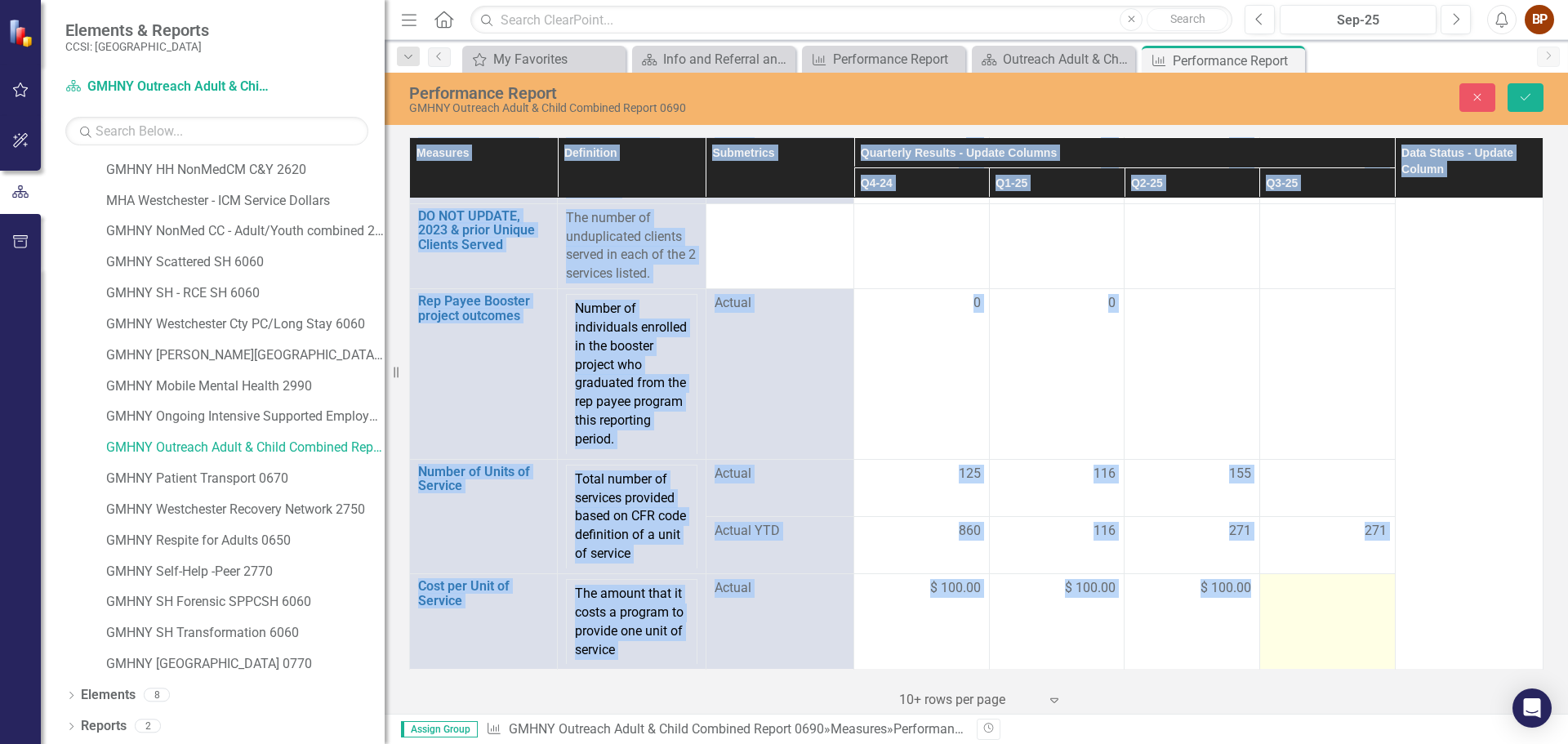
click at [1305, 596] on div at bounding box center [1328, 588] width 119 height 19
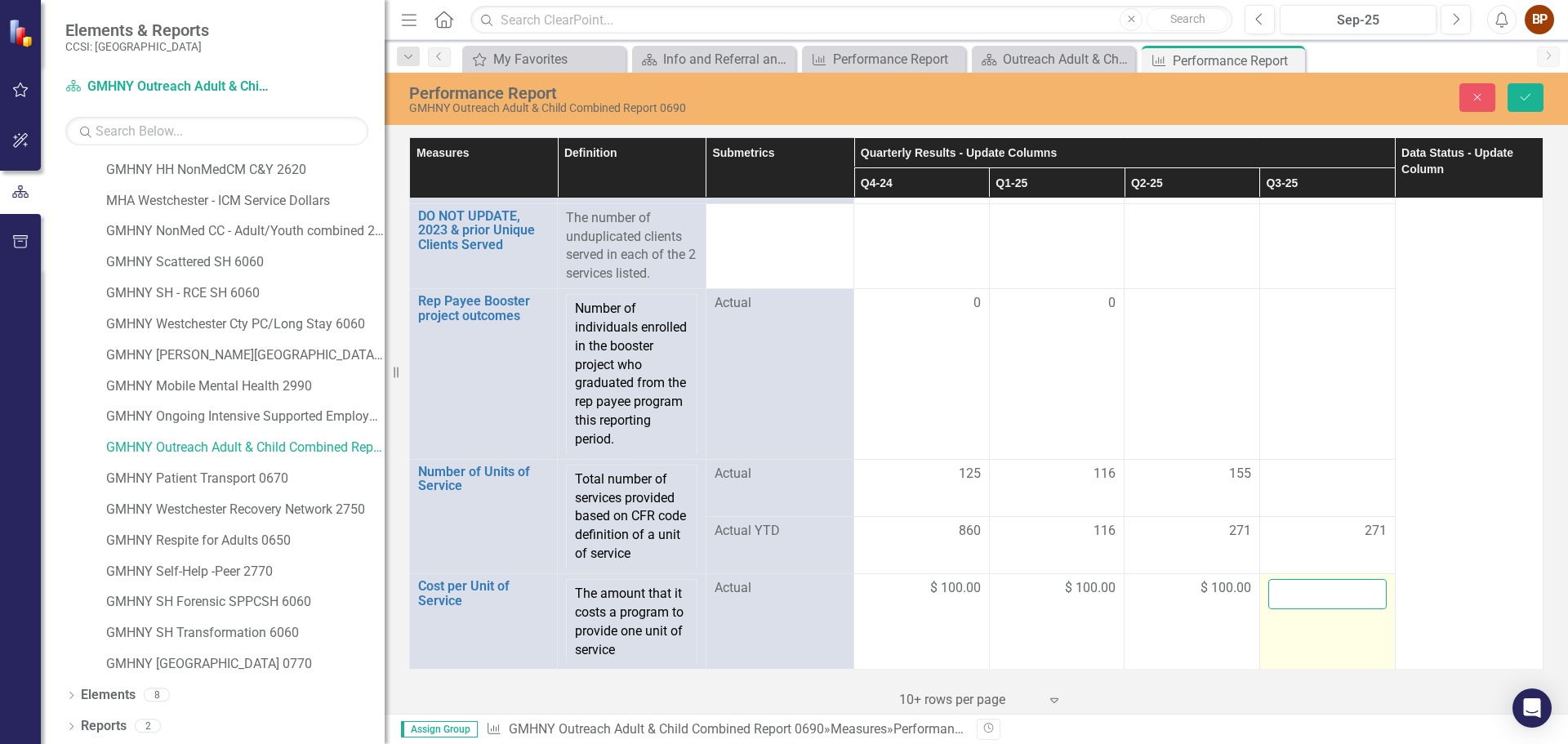
click at [1305, 596] on input "number" at bounding box center [1328, 594] width 119 height 31
type input "100"
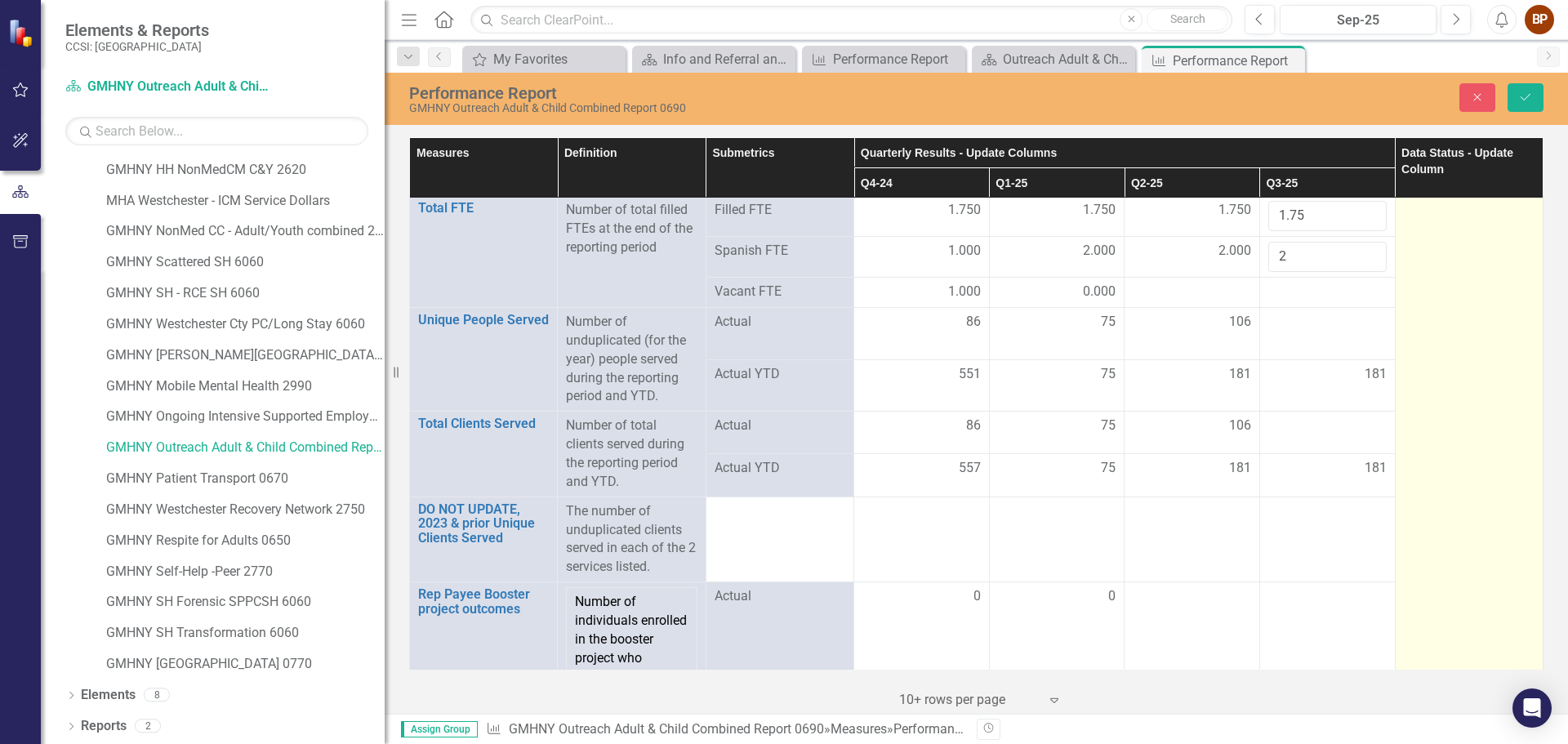
scroll to position [0, 0]
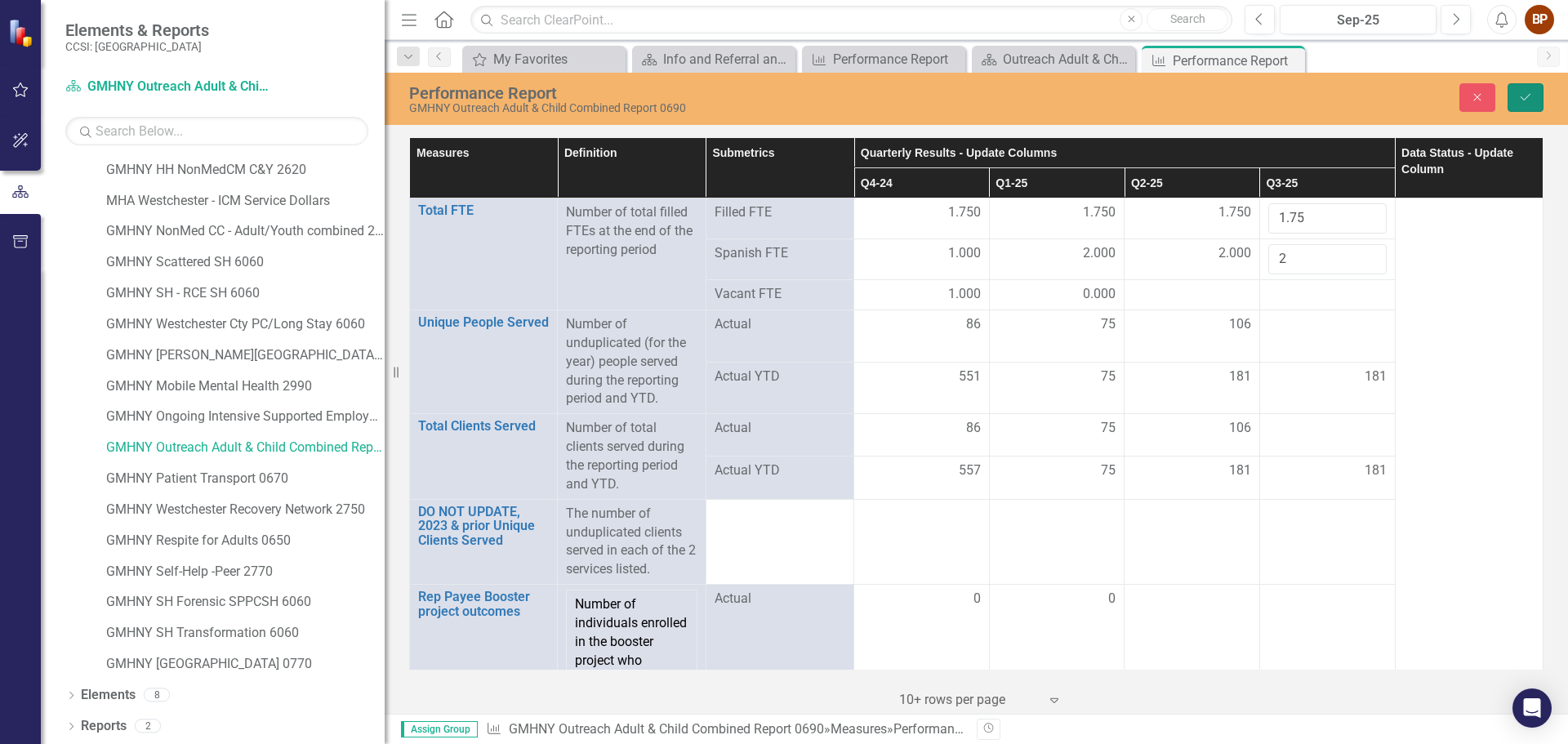
click at [1521, 99] on icon "Save" at bounding box center [1526, 97] width 15 height 11
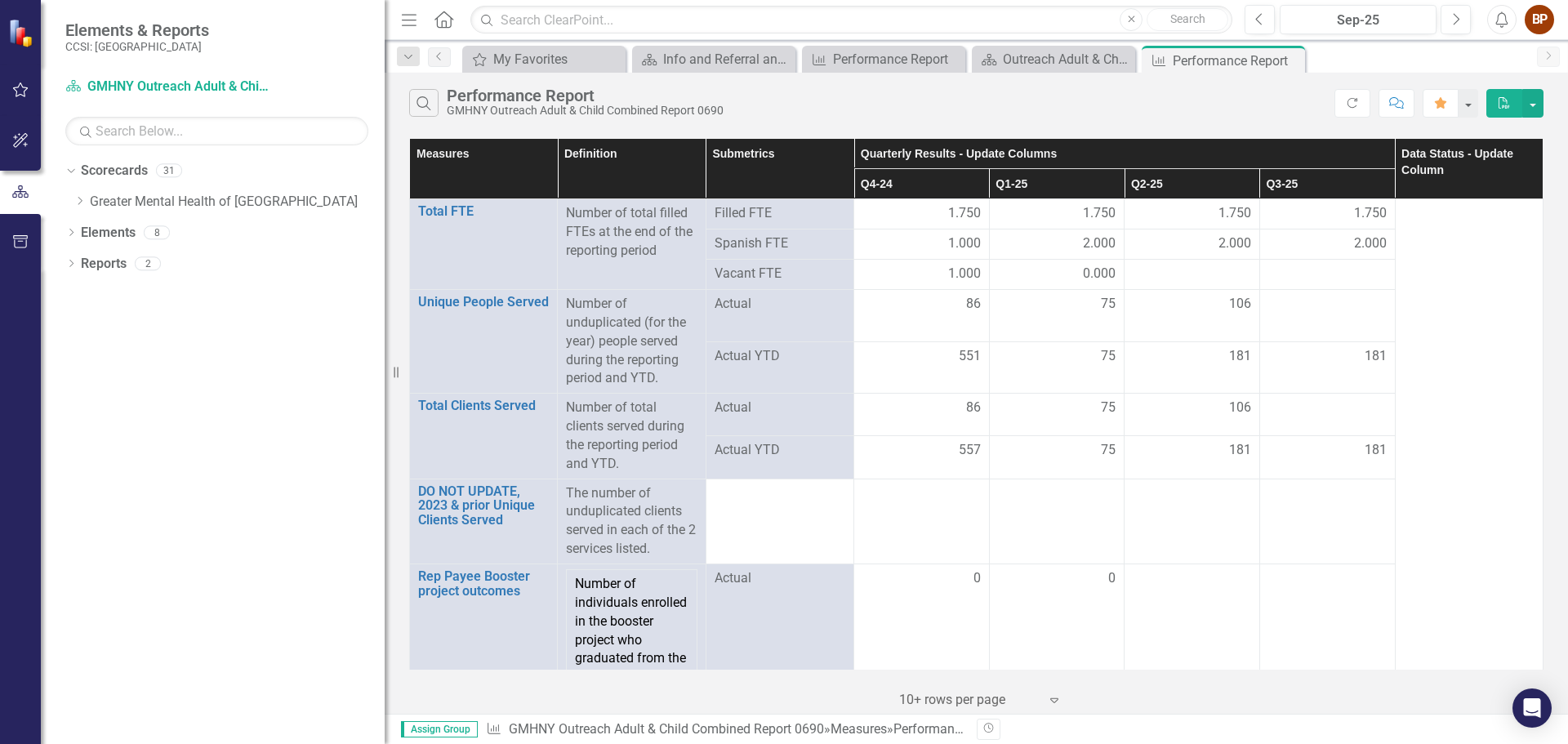
click at [1120, 115] on div "Search Performance Report GMHNY Outreach Adult & Child Combined Report 0690" at bounding box center [872, 103] width 926 height 28
click at [85, 202] on icon "Dropdown" at bounding box center [79, 200] width 12 height 10
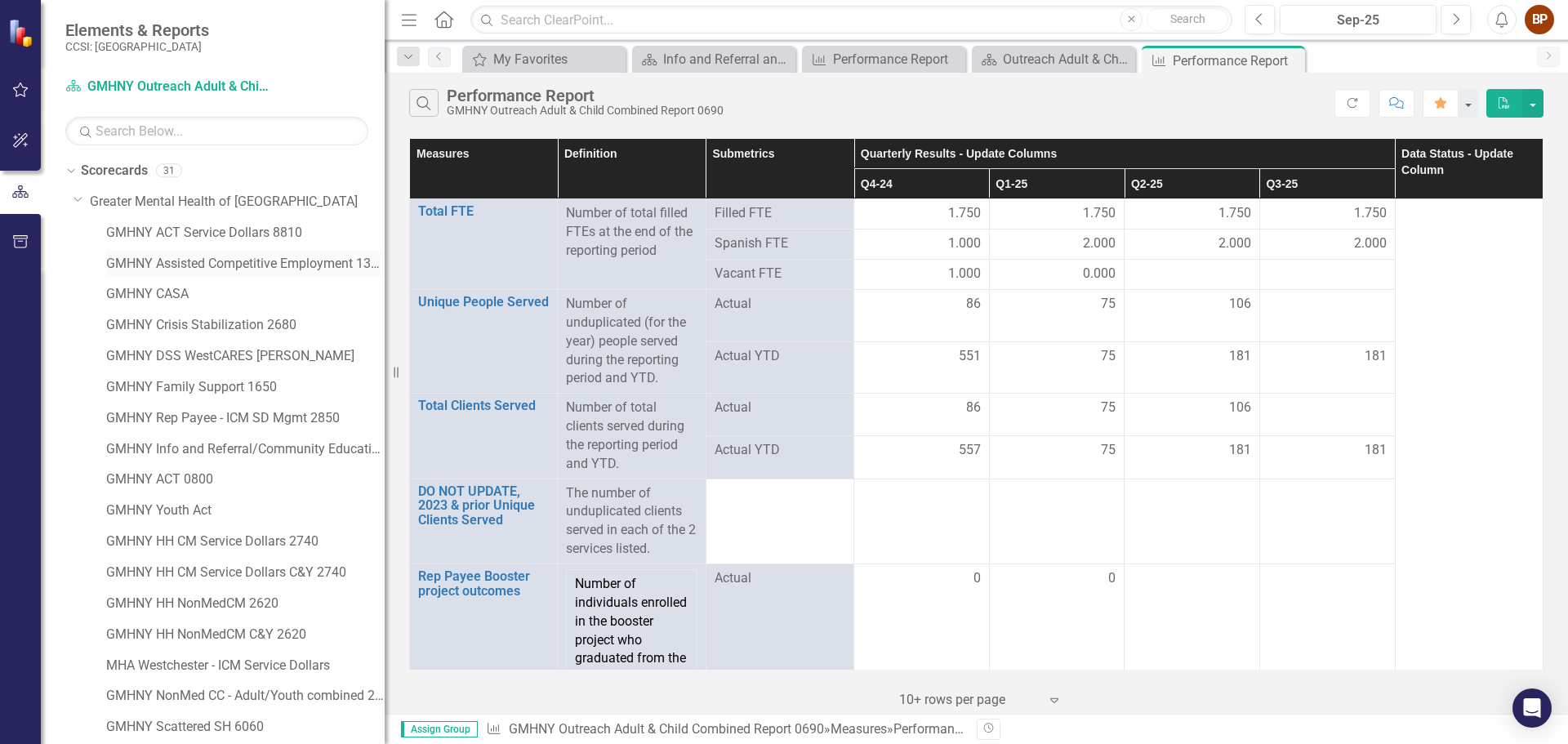
click at [195, 262] on link "GMHNY Assisted Competitive Employment 1380" at bounding box center [245, 264] width 278 height 19
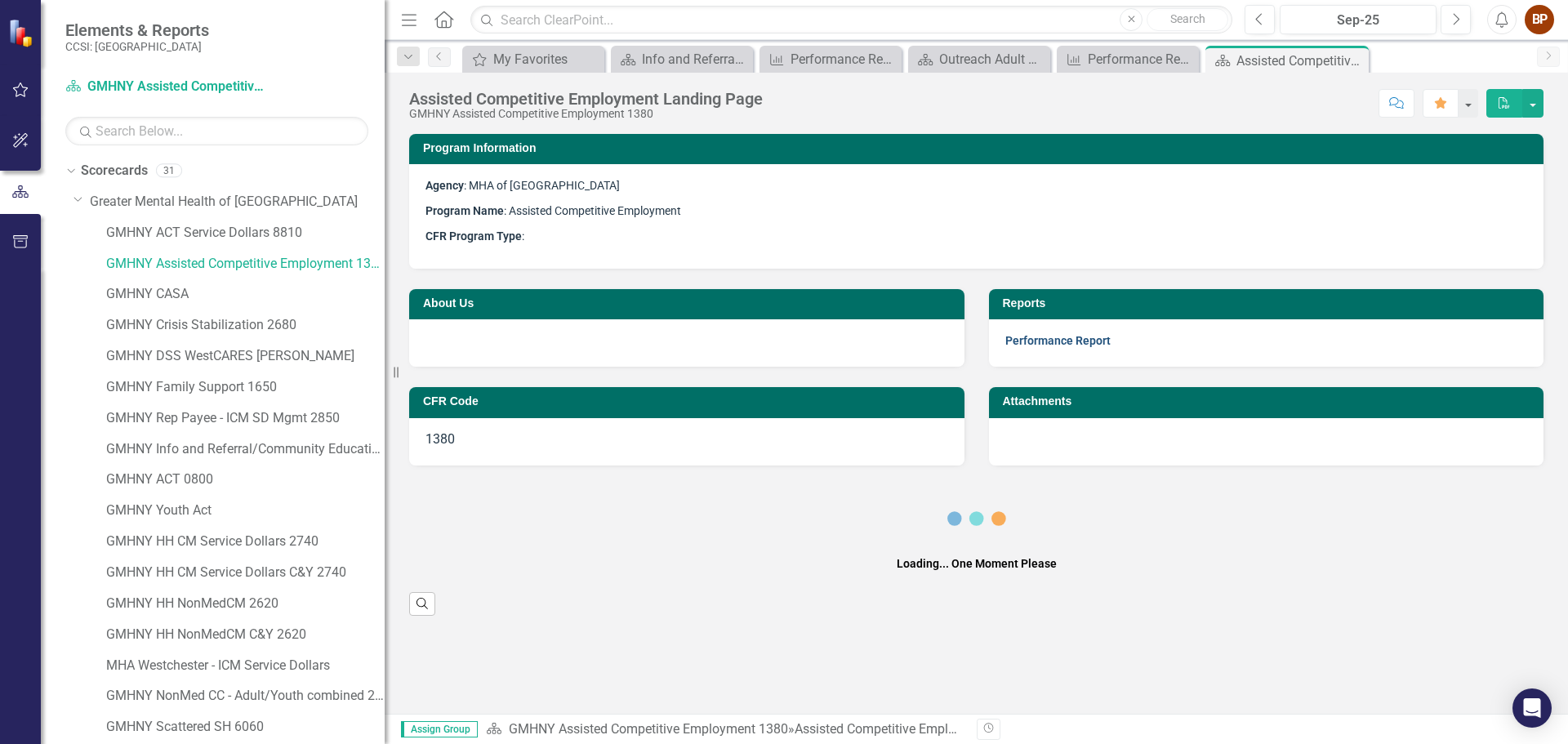
click at [1023, 348] on p "Performance Report" at bounding box center [1266, 340] width 522 height 19
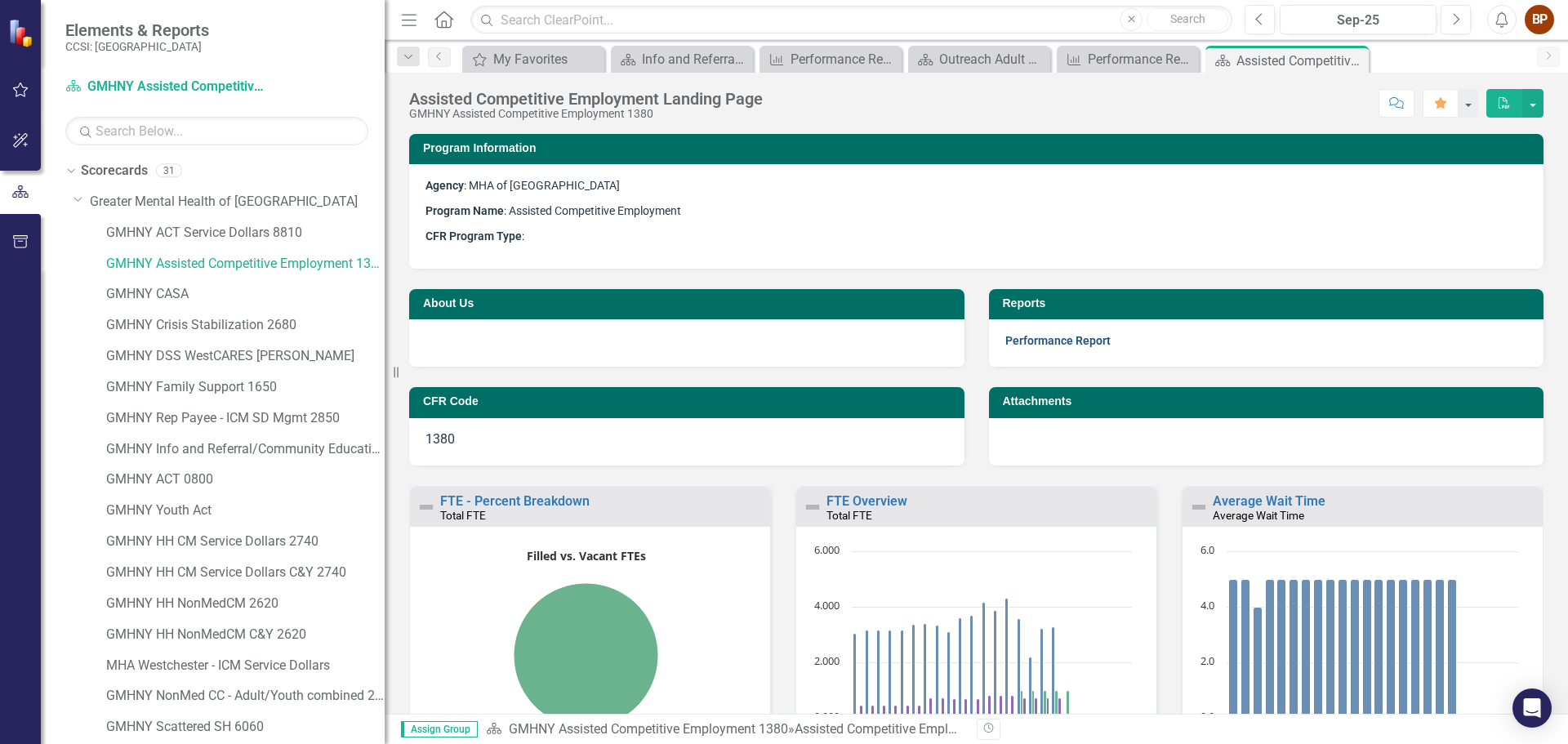
click at [1023, 345] on link "Performance Report" at bounding box center [1059, 340] width 106 height 13
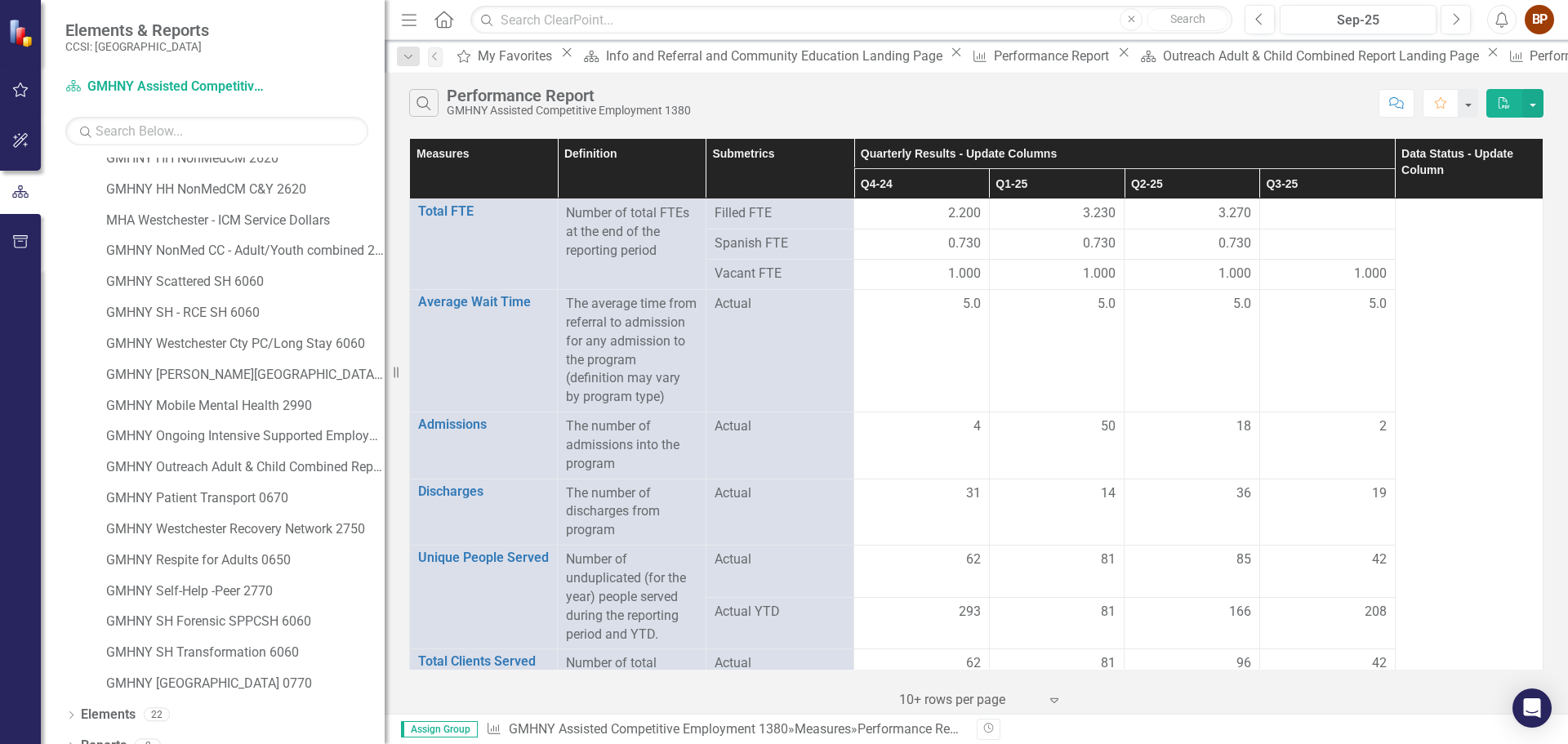
scroll to position [465, 0]
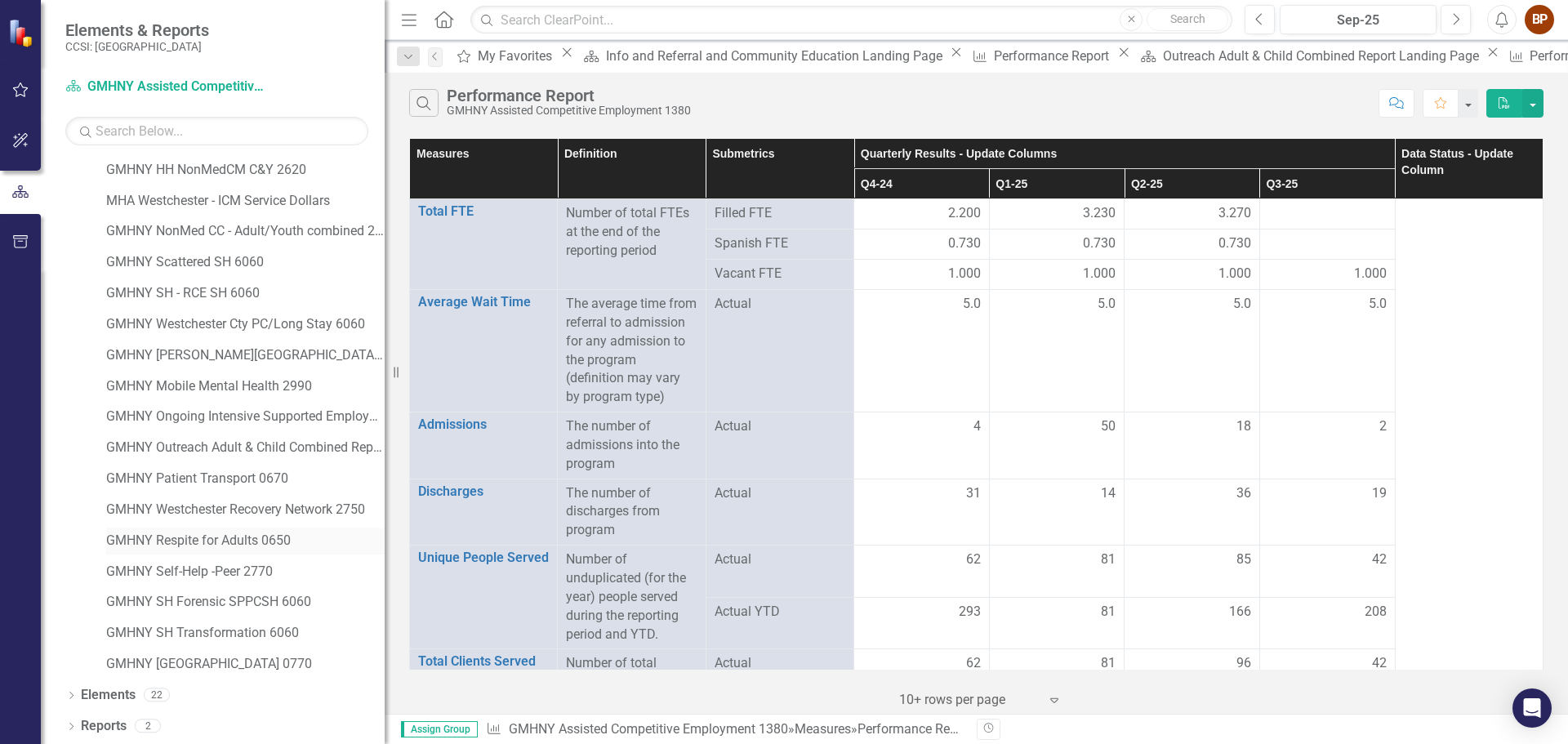
click at [234, 539] on link "GMHNY Respite for Adults 0650" at bounding box center [245, 541] width 278 height 19
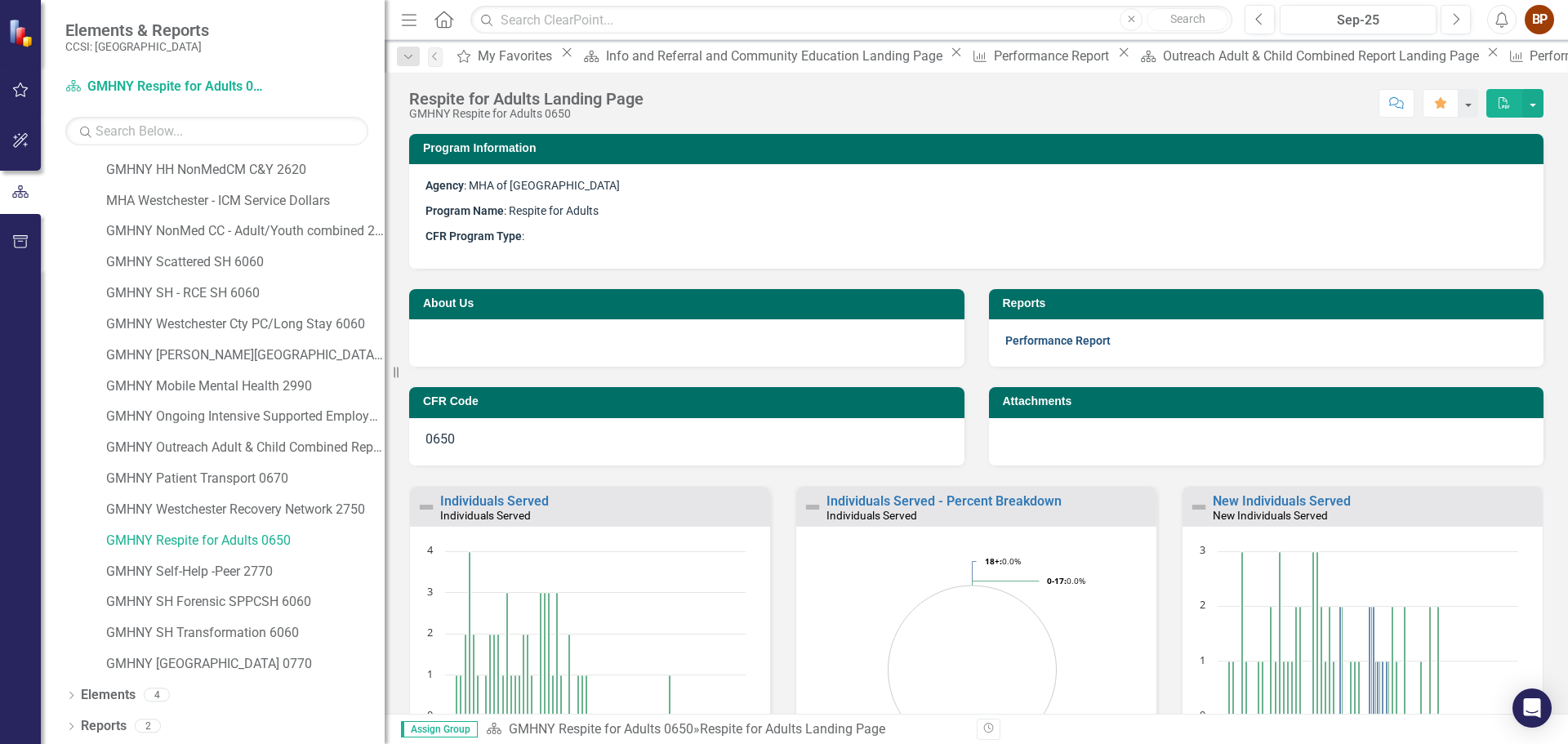
click at [1087, 345] on link "Performance Report" at bounding box center [1059, 340] width 106 height 13
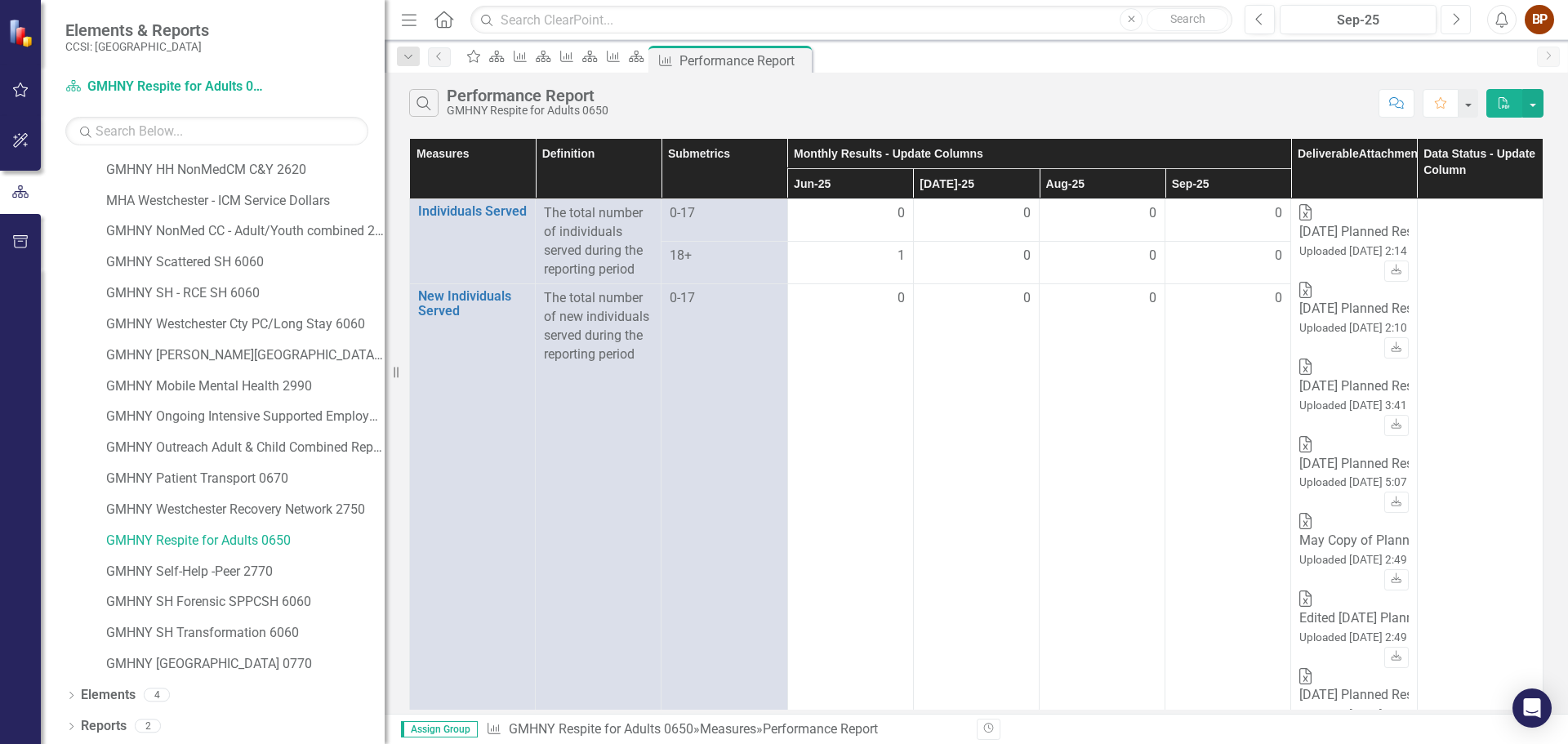
click at [1451, 21] on button "Next" at bounding box center [1456, 19] width 31 height 30
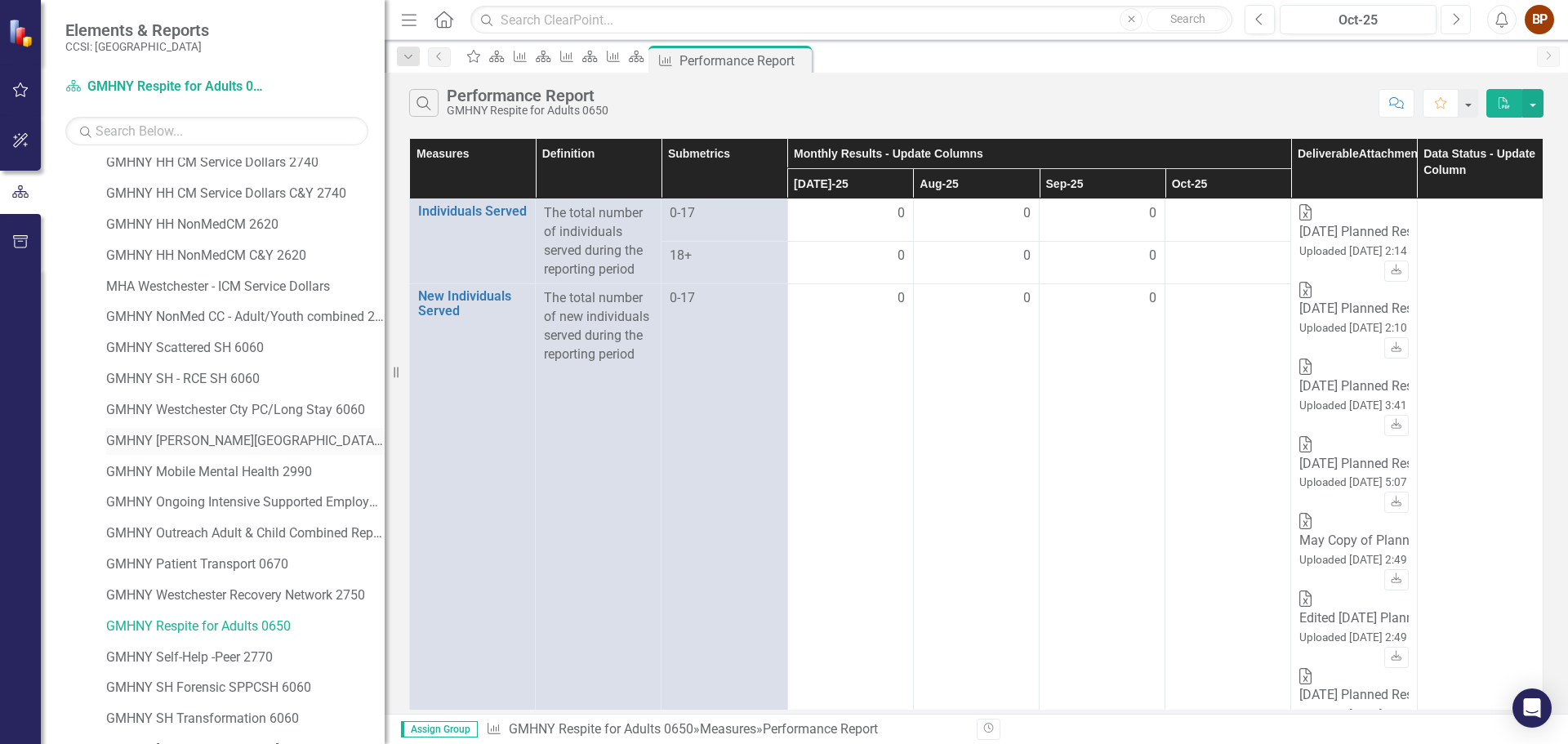
scroll to position [408, 0]
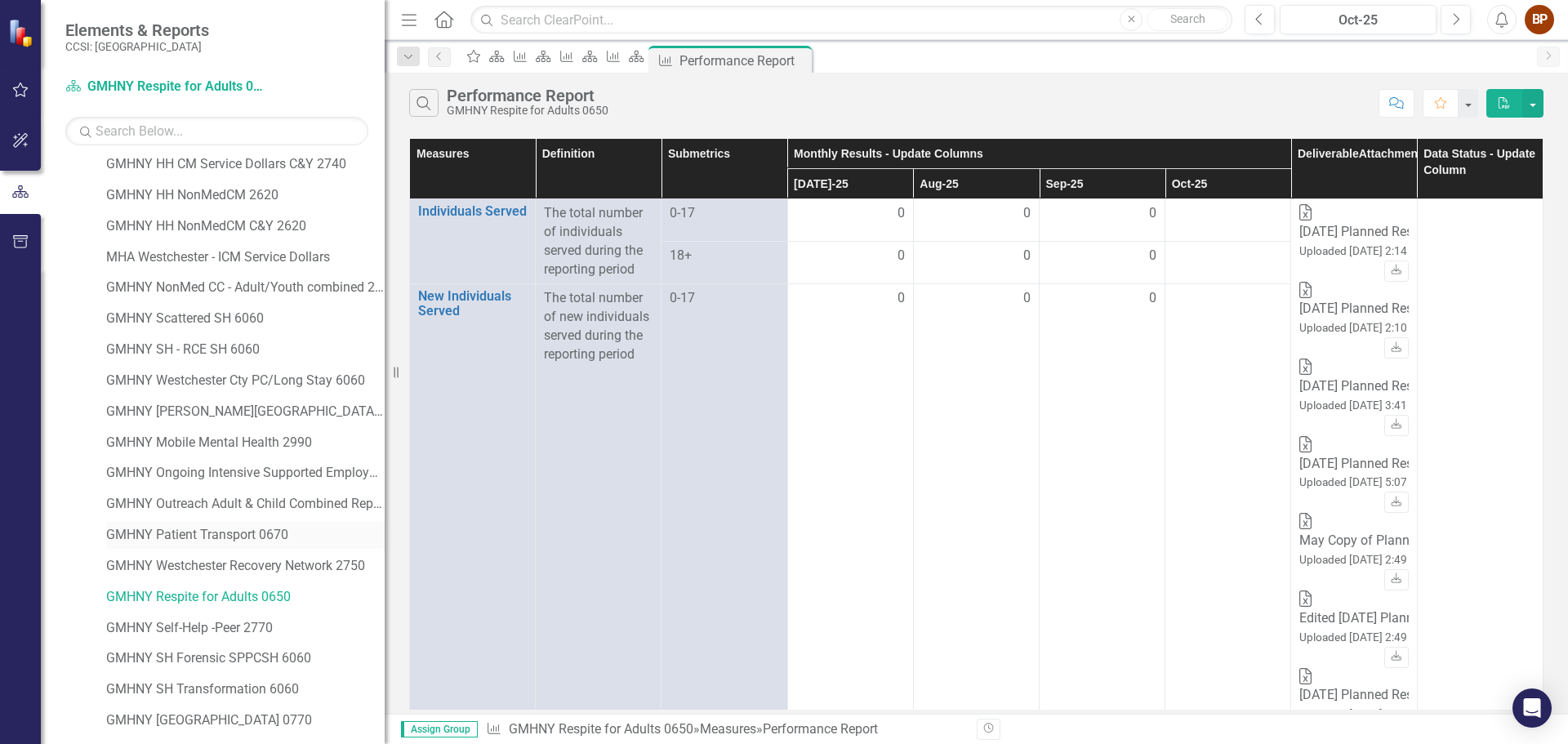
click at [221, 536] on link "GMHNY Patient Transport 0670" at bounding box center [245, 535] width 278 height 19
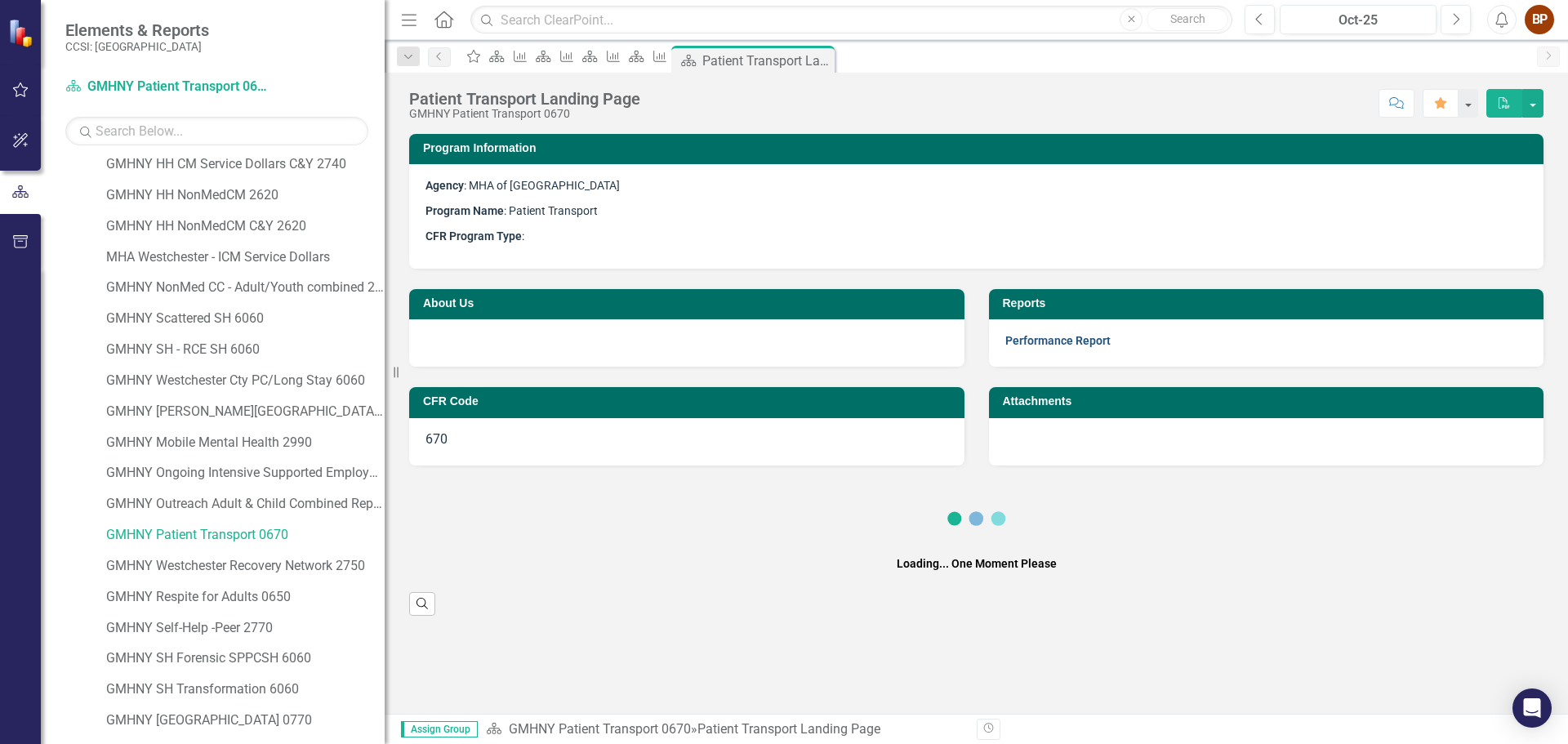
click at [1071, 340] on link "Performance Report" at bounding box center [1059, 340] width 106 height 13
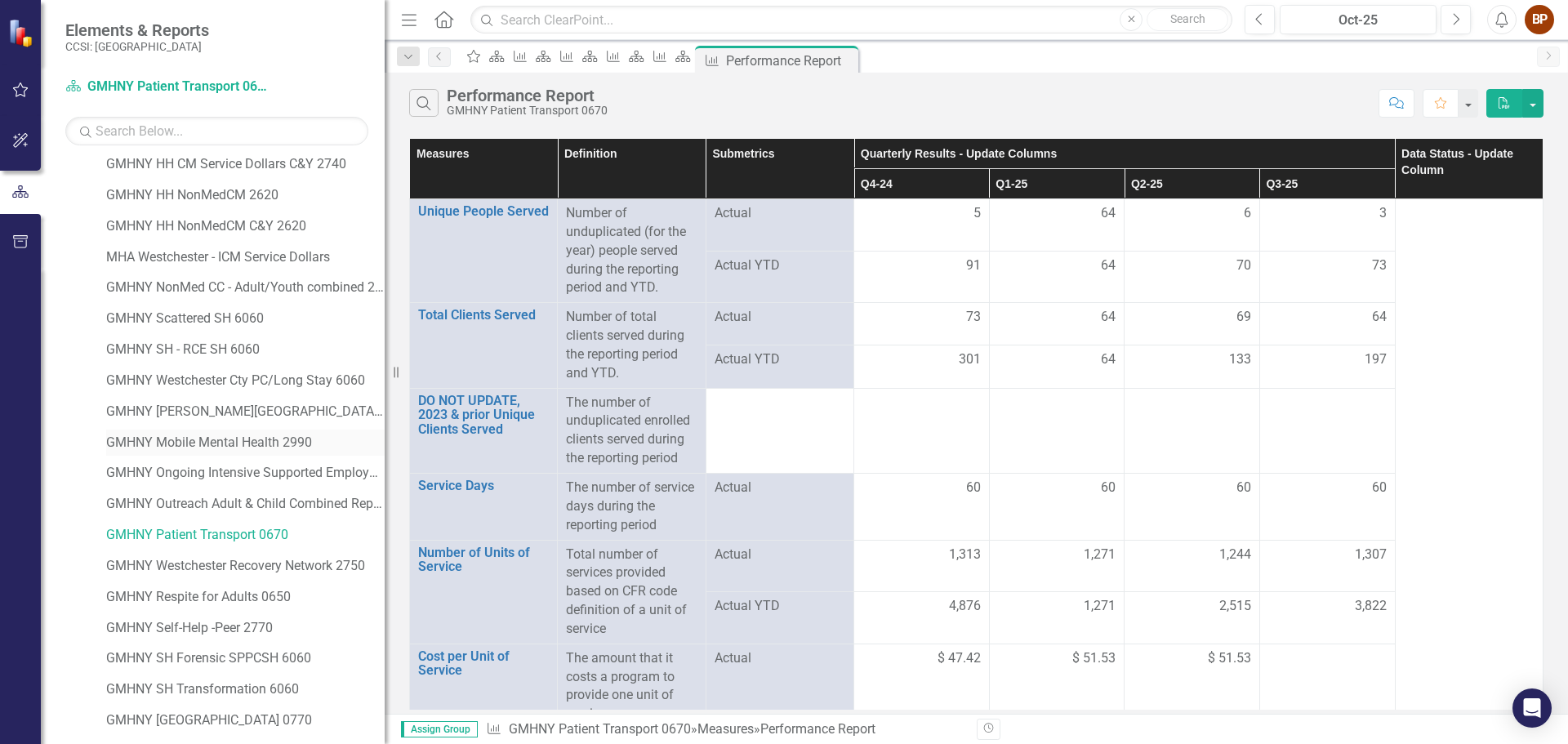
scroll to position [465, 0]
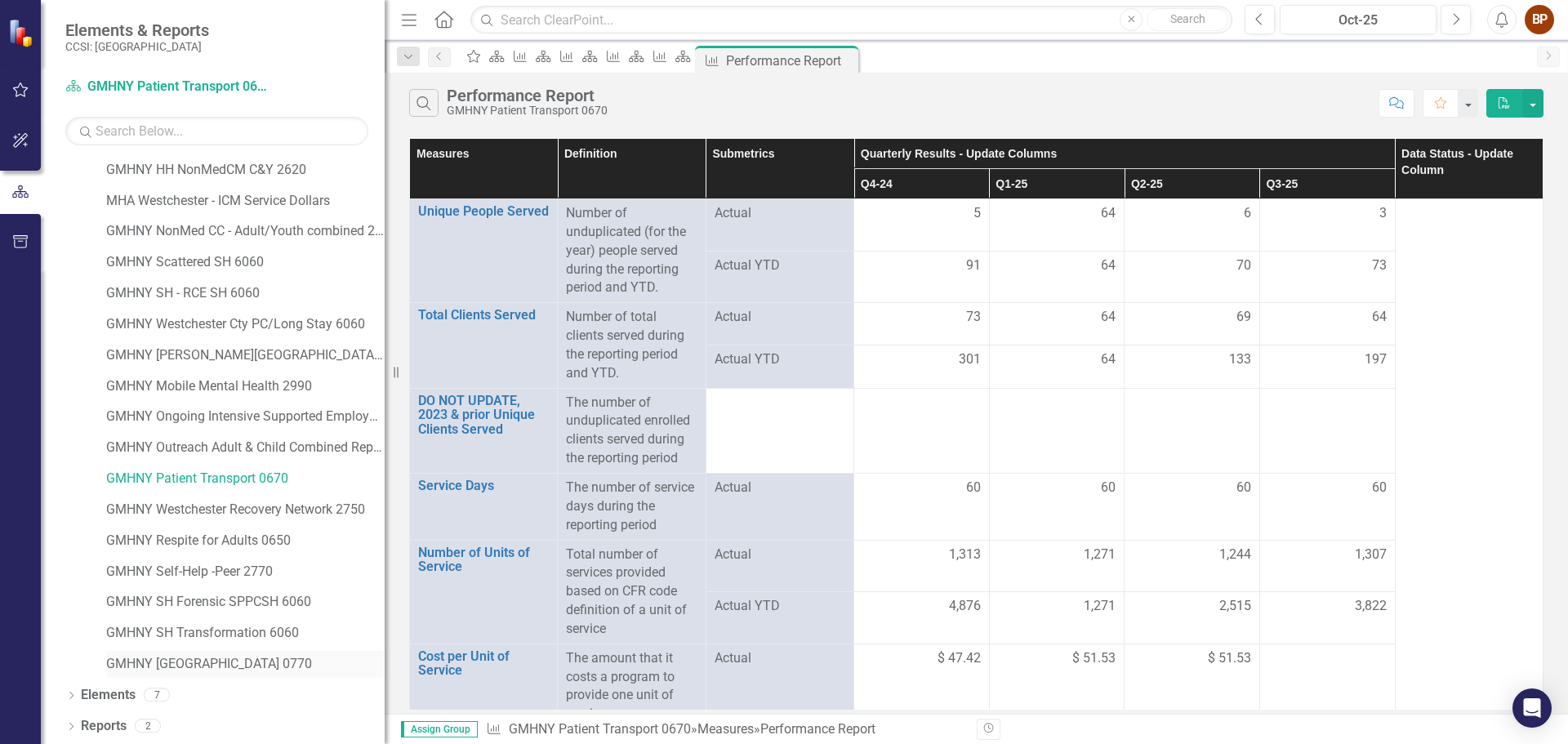
click at [224, 670] on link "GMHNY [GEOGRAPHIC_DATA] 0770" at bounding box center [245, 664] width 278 height 19
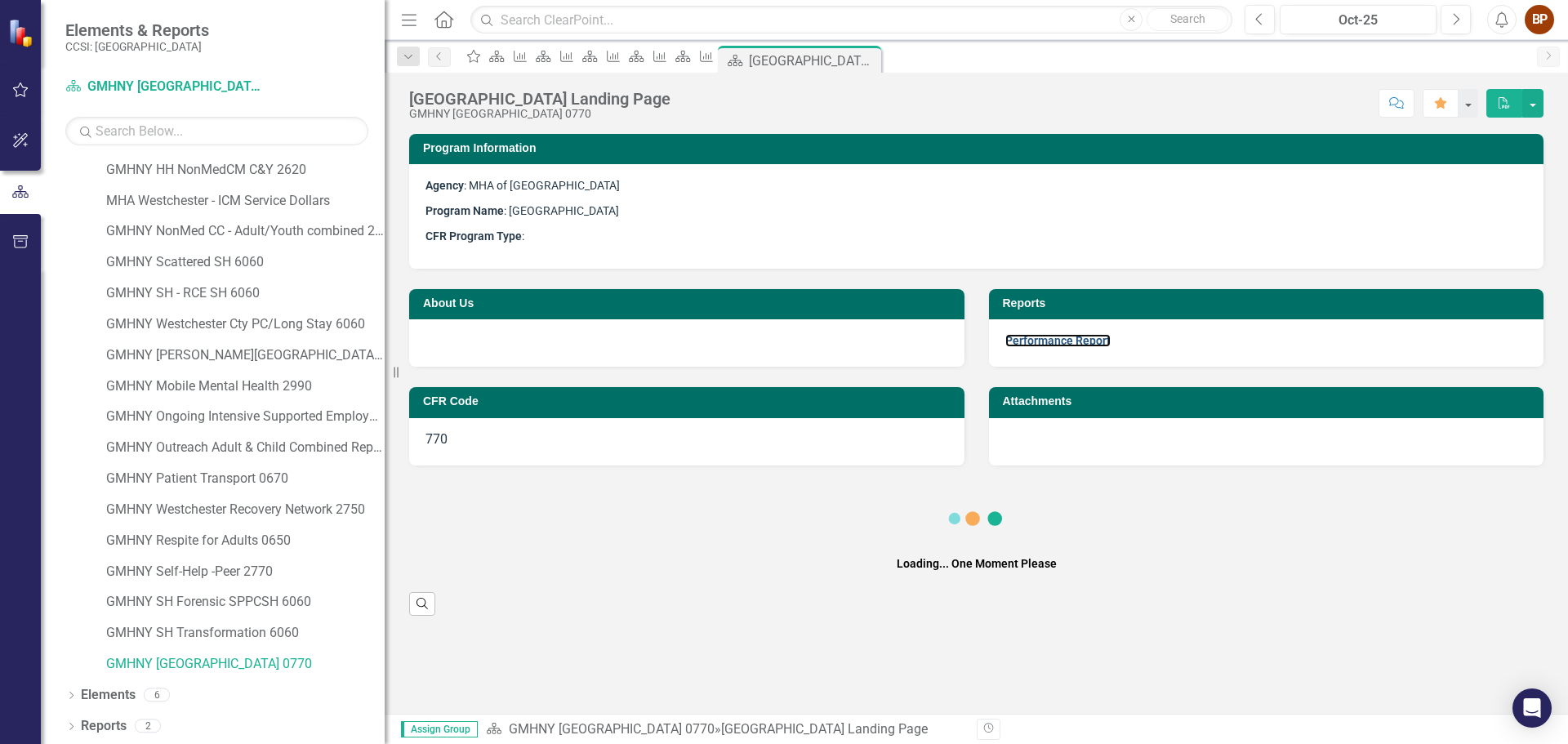
drag, startPoint x: 1039, startPoint y: 340, endPoint x: 753, endPoint y: 444, distance: 304.3
click at [1039, 340] on link "Performance Report" at bounding box center [1059, 340] width 106 height 13
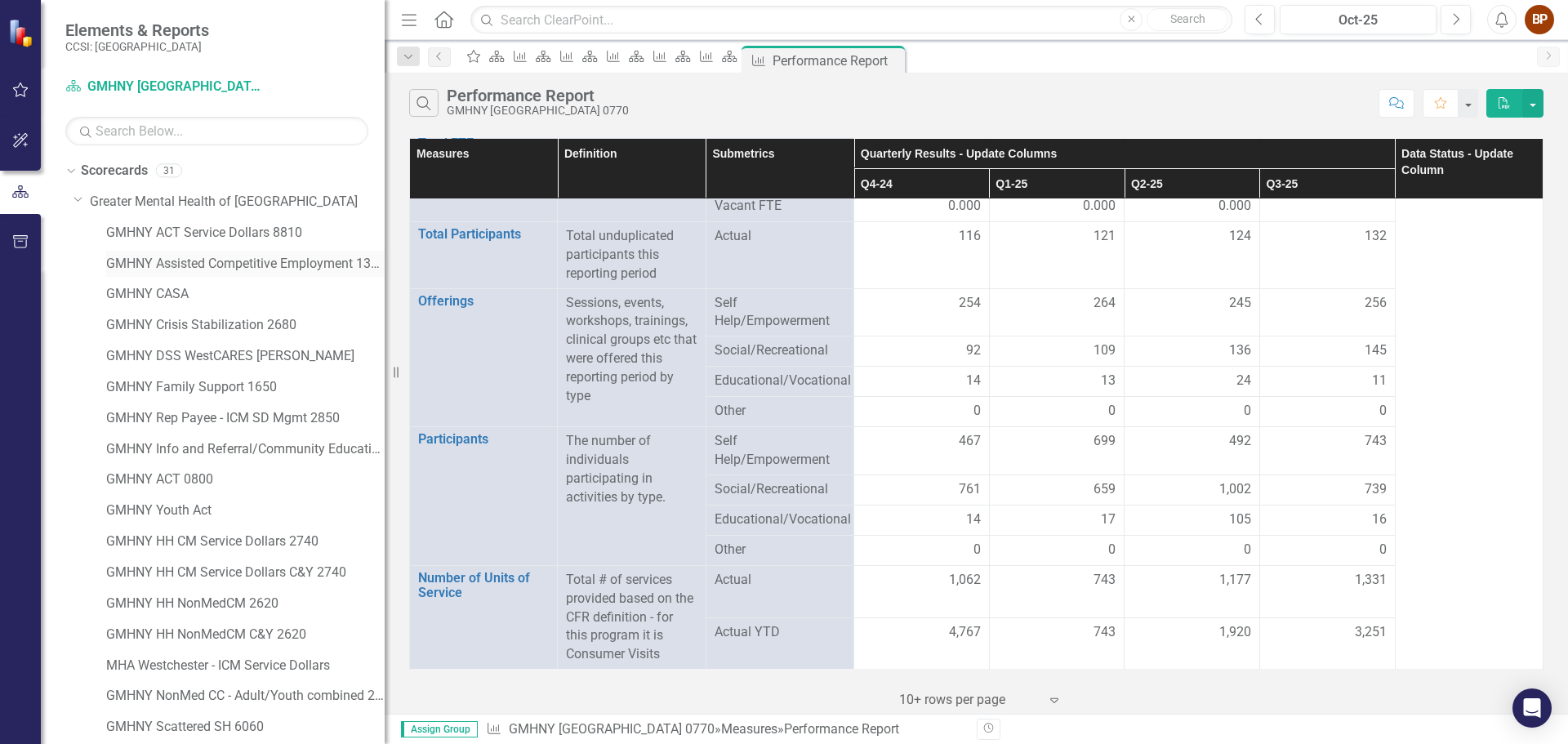
click at [229, 264] on link "GMHNY Assisted Competitive Employment 1380" at bounding box center [245, 264] width 278 height 19
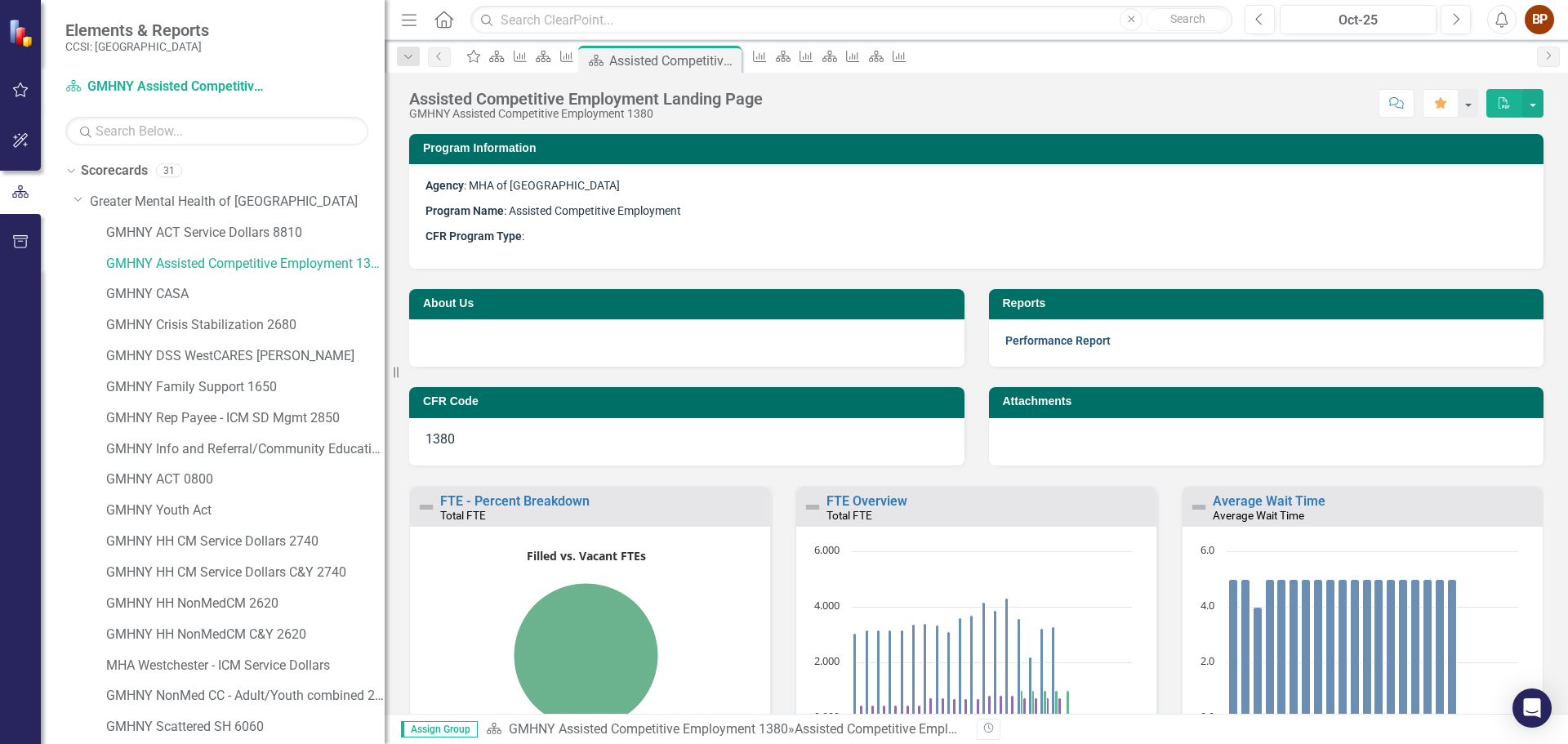
click at [1037, 338] on link "Performance Report" at bounding box center [1059, 340] width 106 height 13
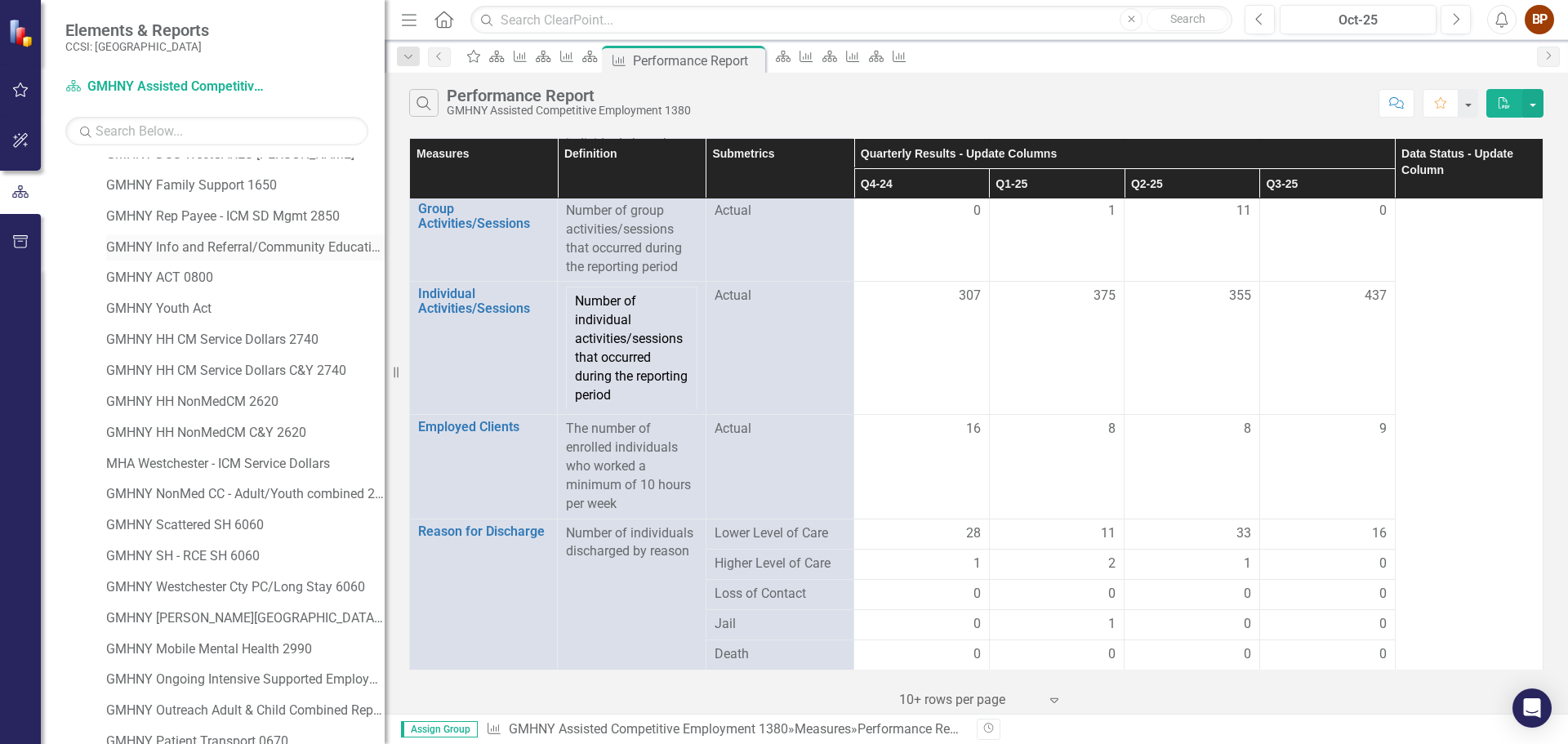
scroll to position [245, 0]
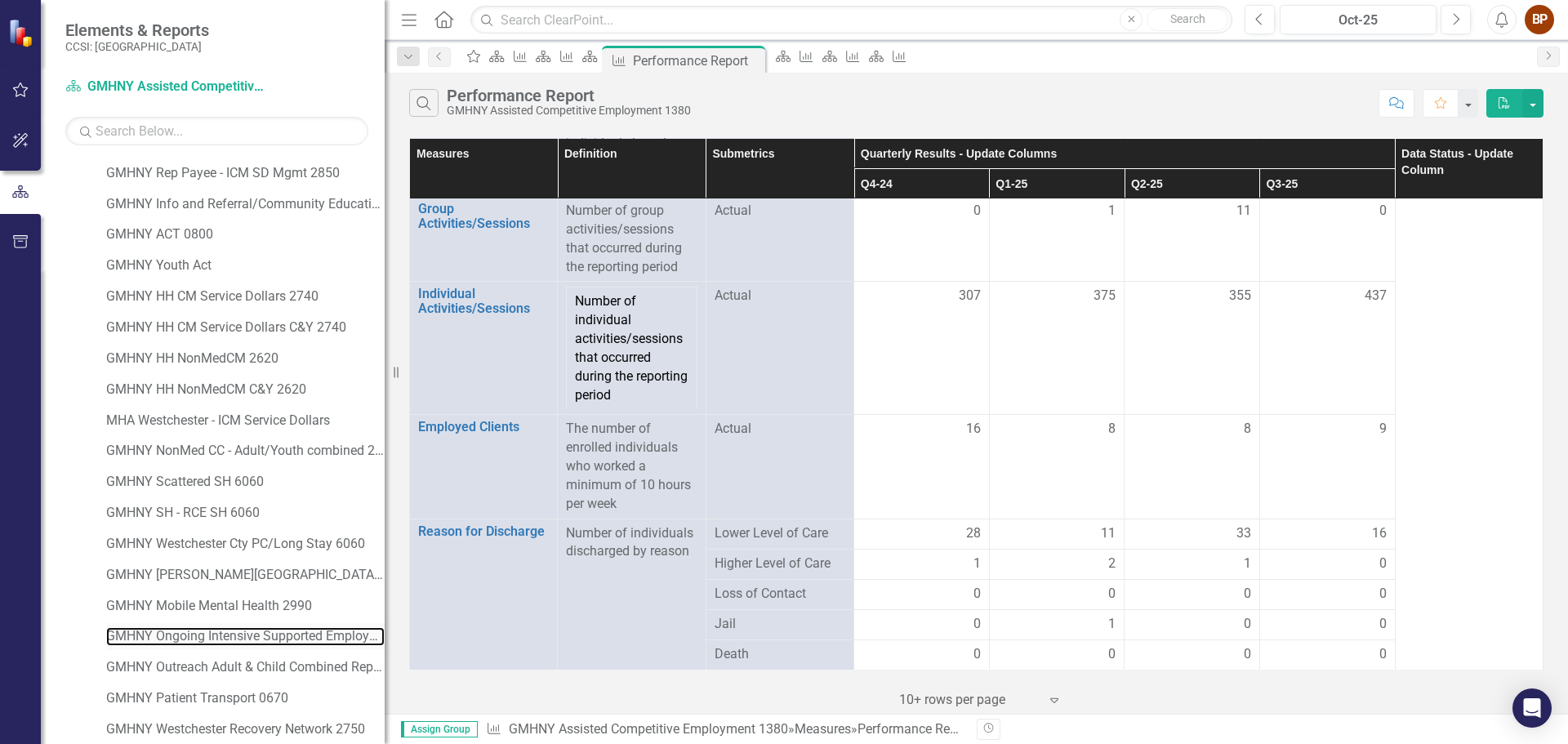
drag, startPoint x: 251, startPoint y: 642, endPoint x: 276, endPoint y: 625, distance: 30.2
click at [251, 642] on link "GMHNY Ongoing Intensive Supported Employment 4340" at bounding box center [245, 636] width 278 height 19
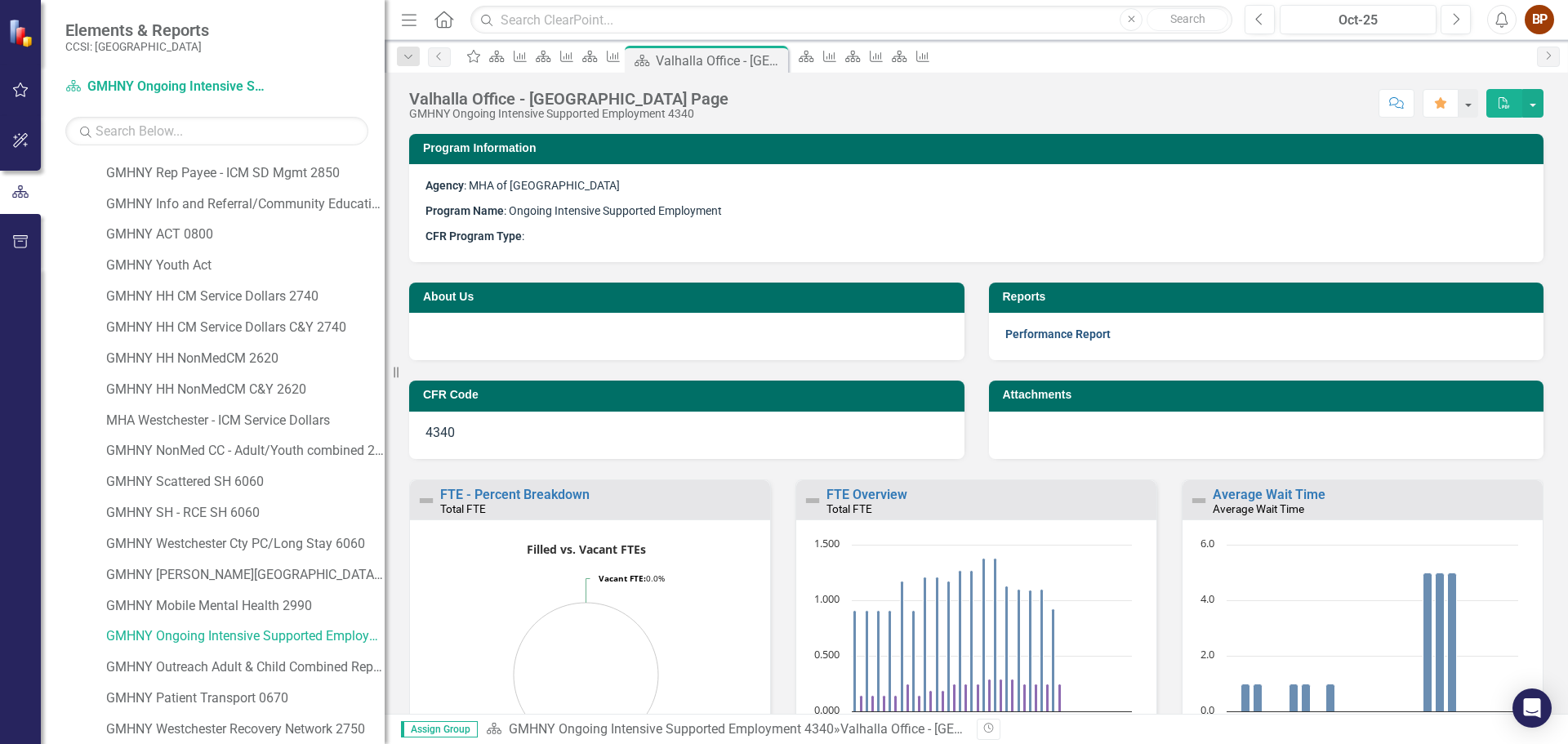
click at [1049, 333] on link "Performance Report" at bounding box center [1059, 334] width 106 height 13
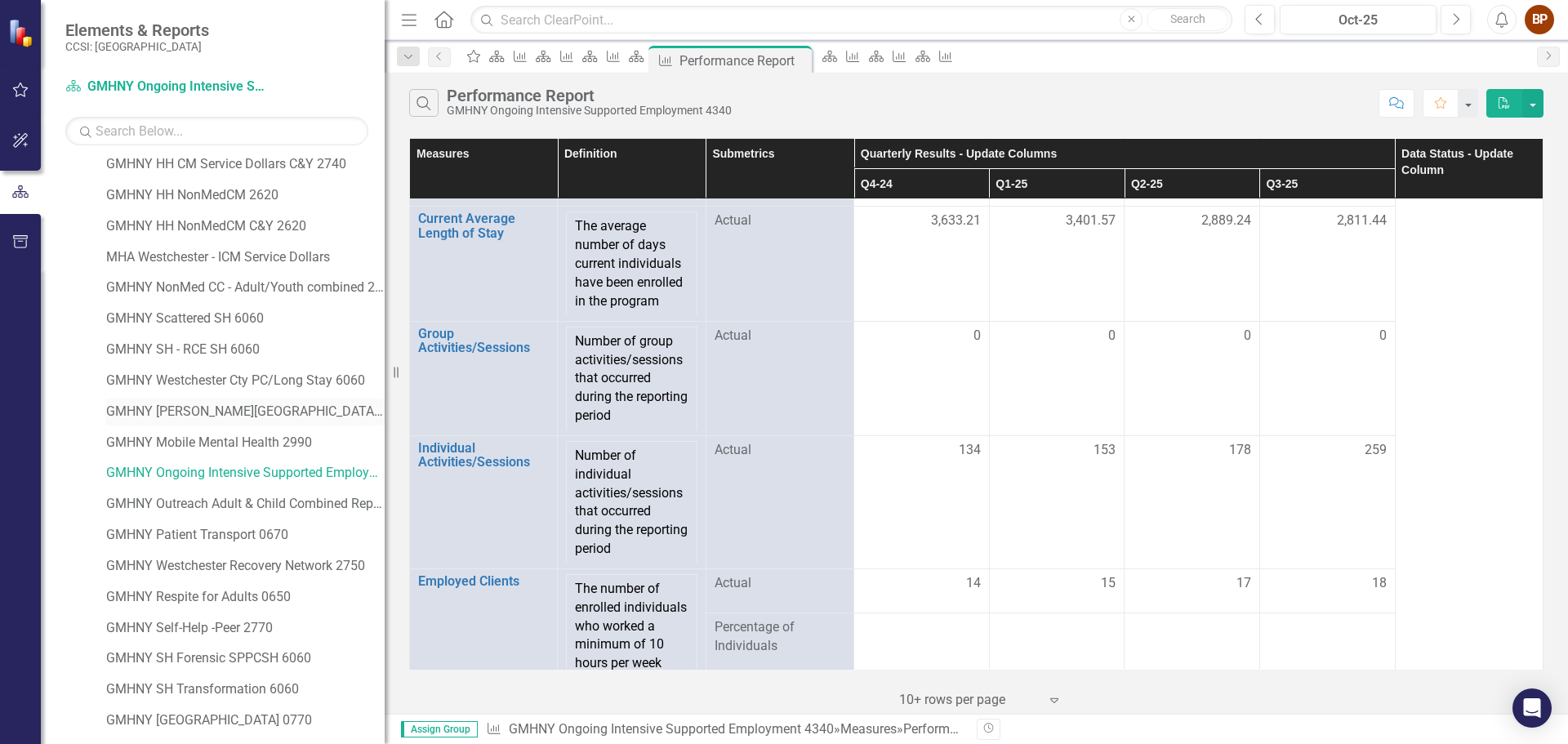
scroll to position [465, 0]
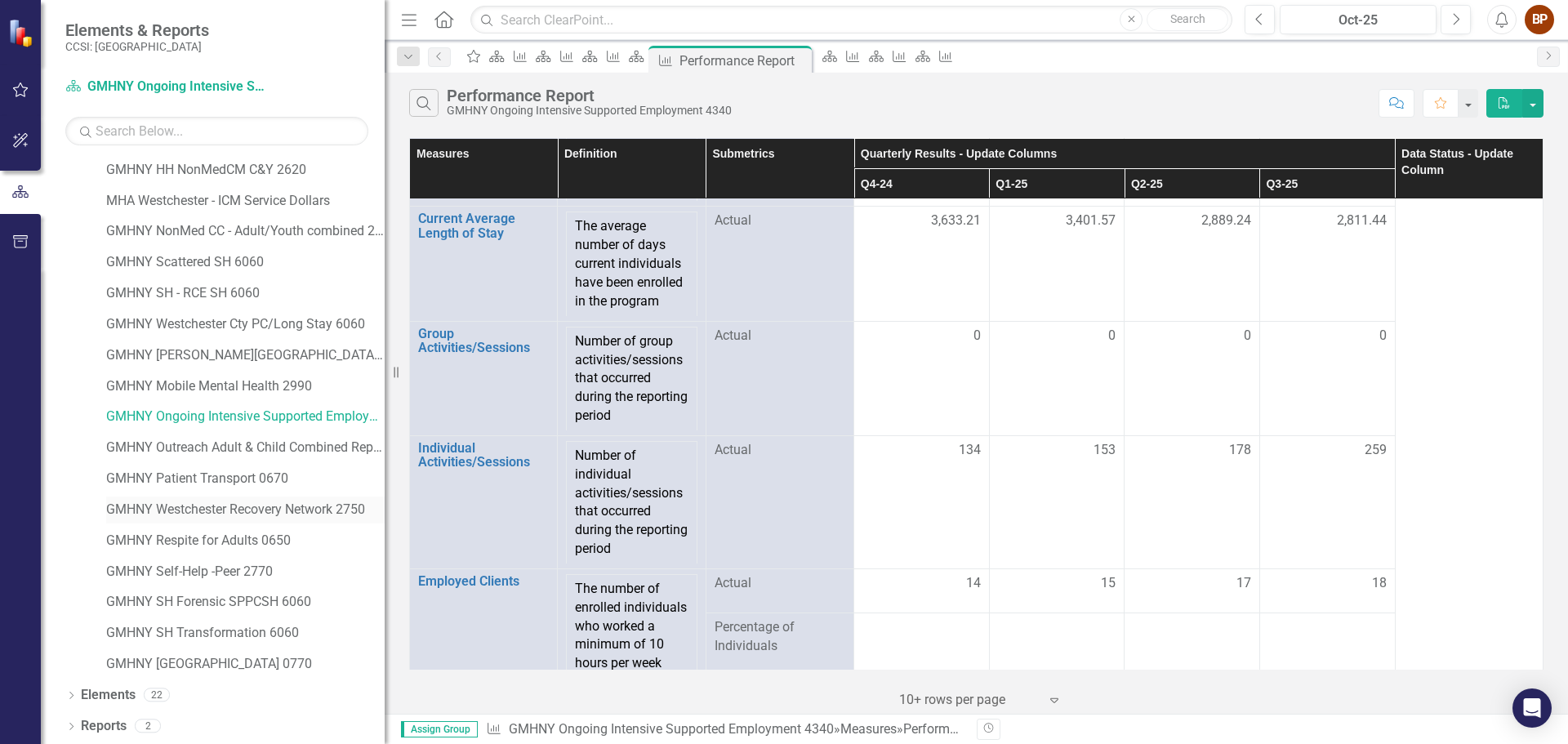
click at [263, 519] on link "GMHNY Westchester Recovery Network 2750" at bounding box center [245, 510] width 278 height 19
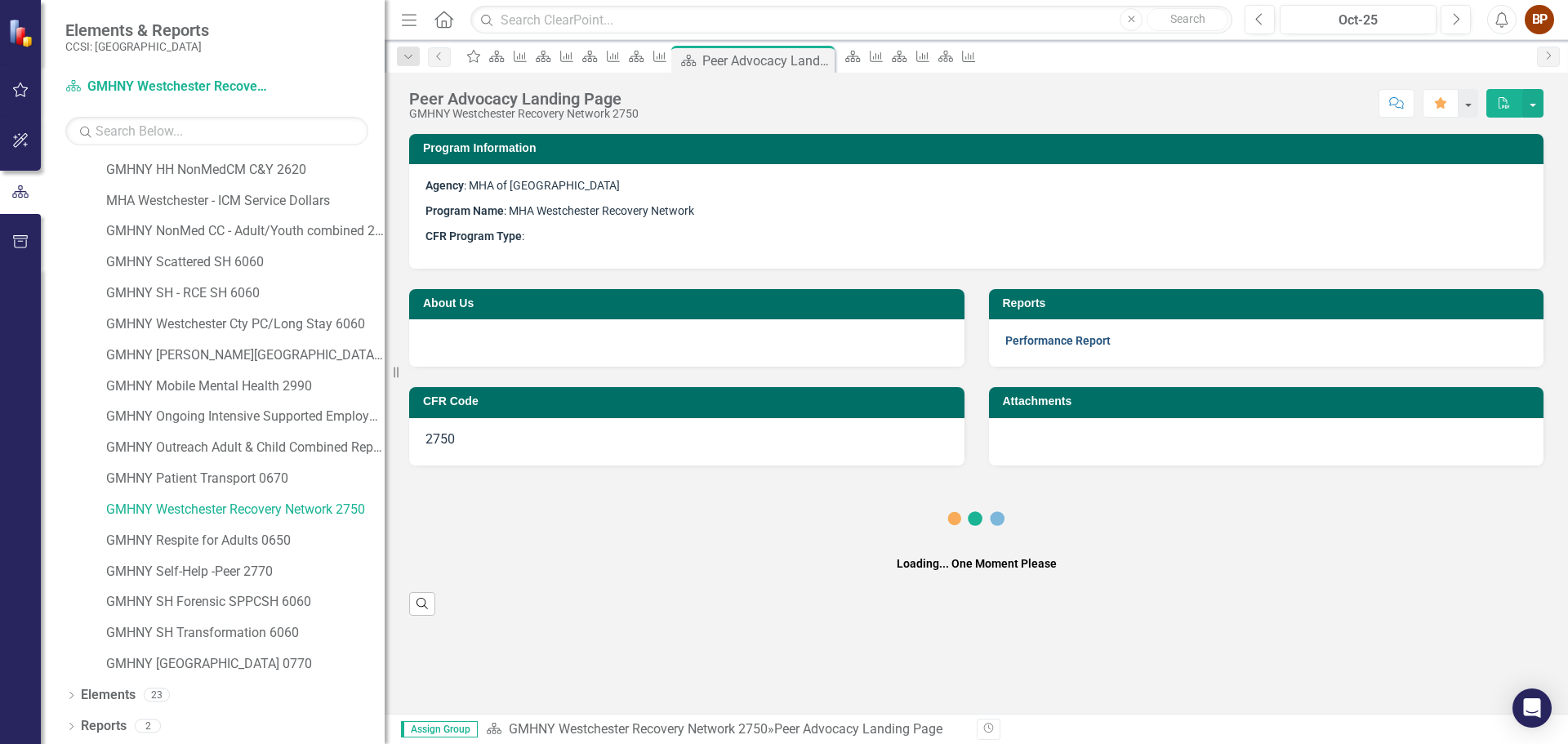
click at [1034, 345] on link "Performance Report" at bounding box center [1059, 340] width 106 height 13
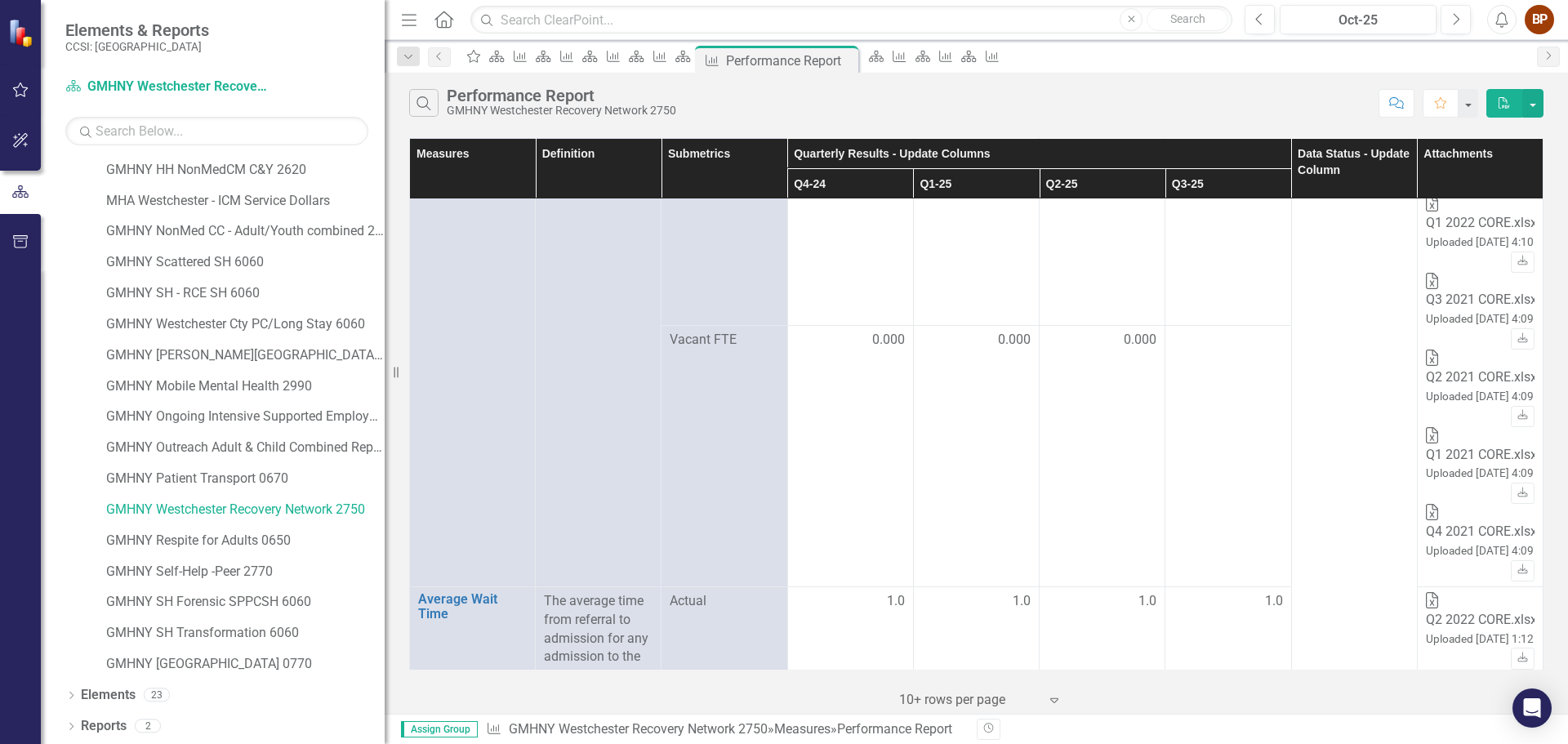
scroll to position [490, 0]
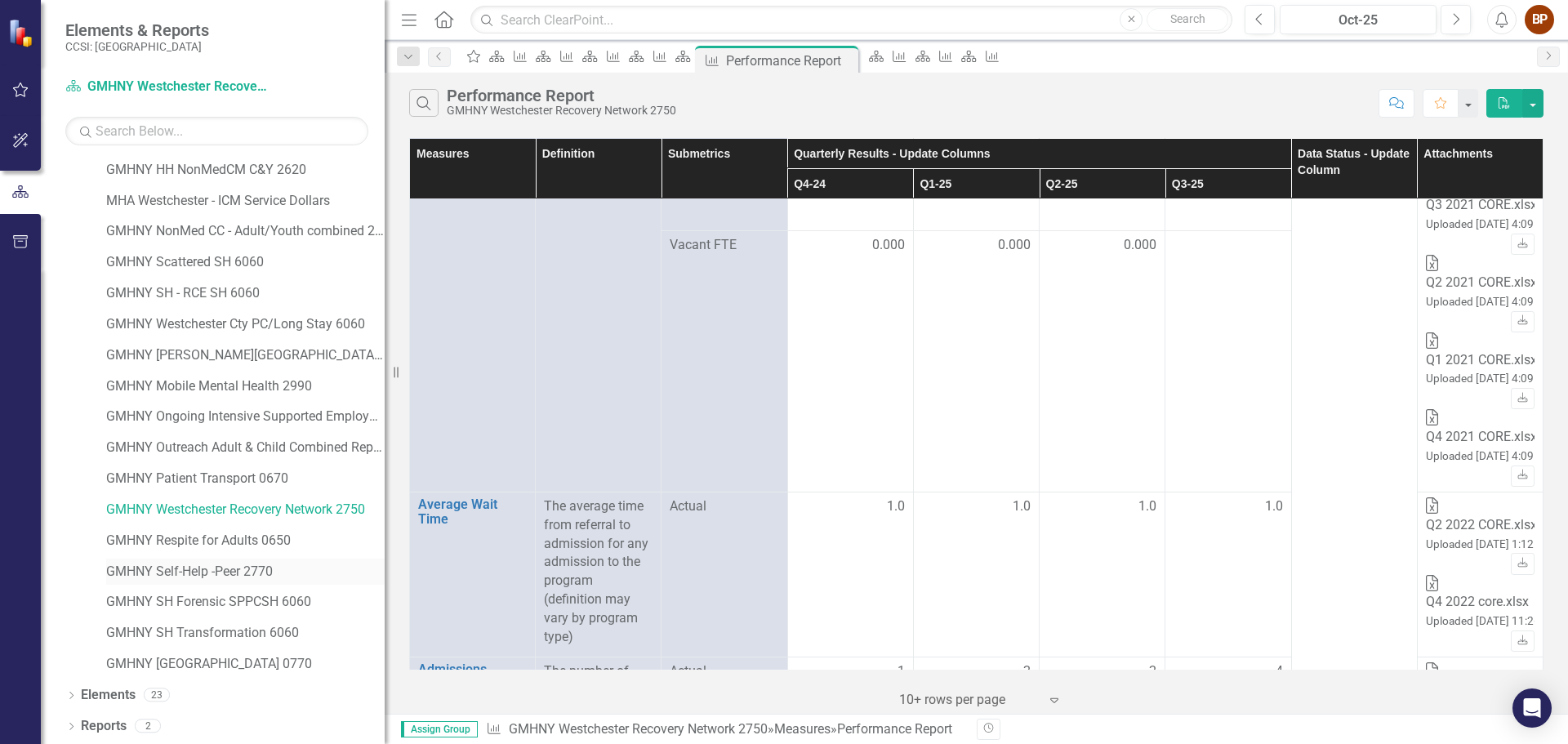
click at [238, 569] on link "GMHNY Self-Help -Peer 2770" at bounding box center [245, 572] width 278 height 19
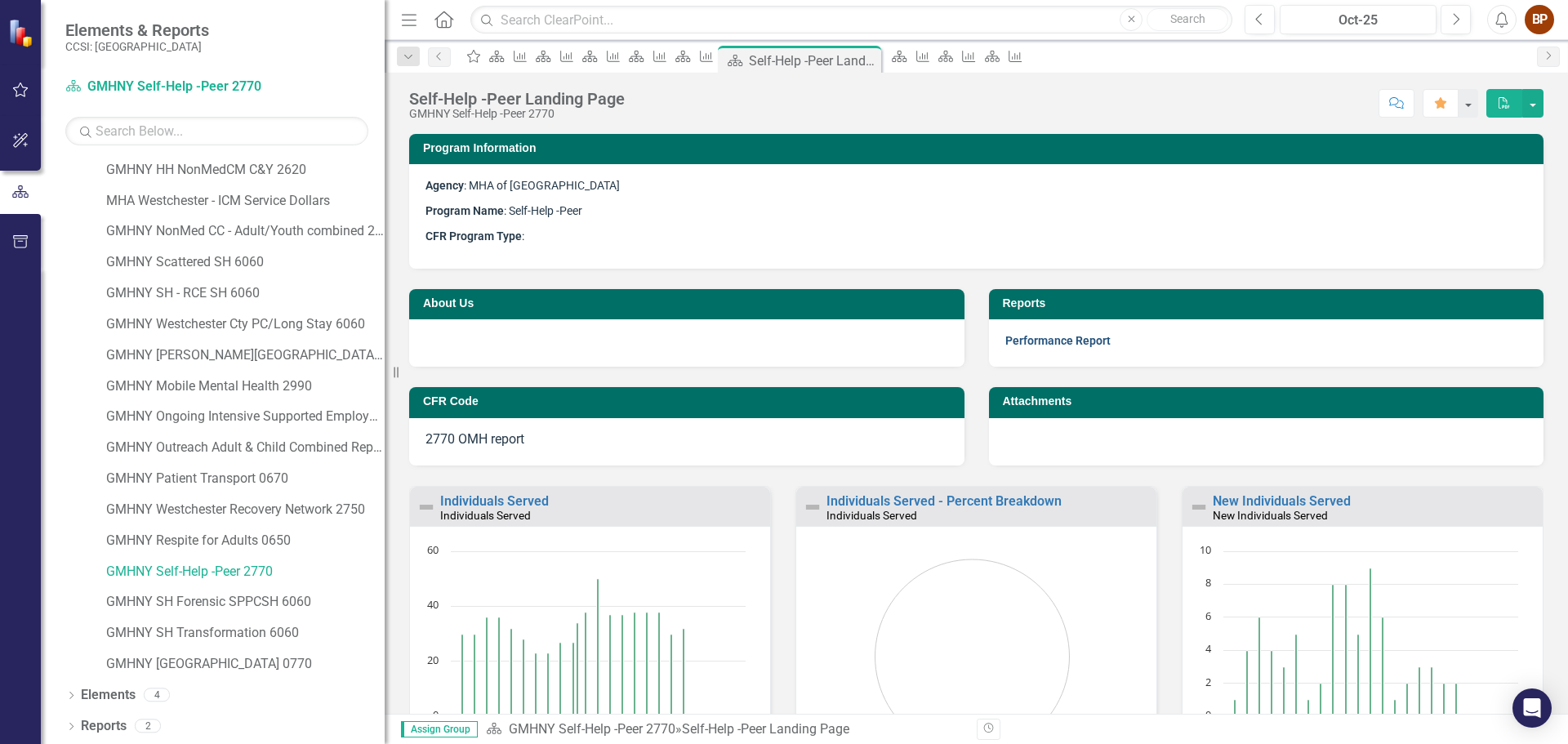
click at [1038, 346] on link "Performance Report" at bounding box center [1059, 340] width 106 height 13
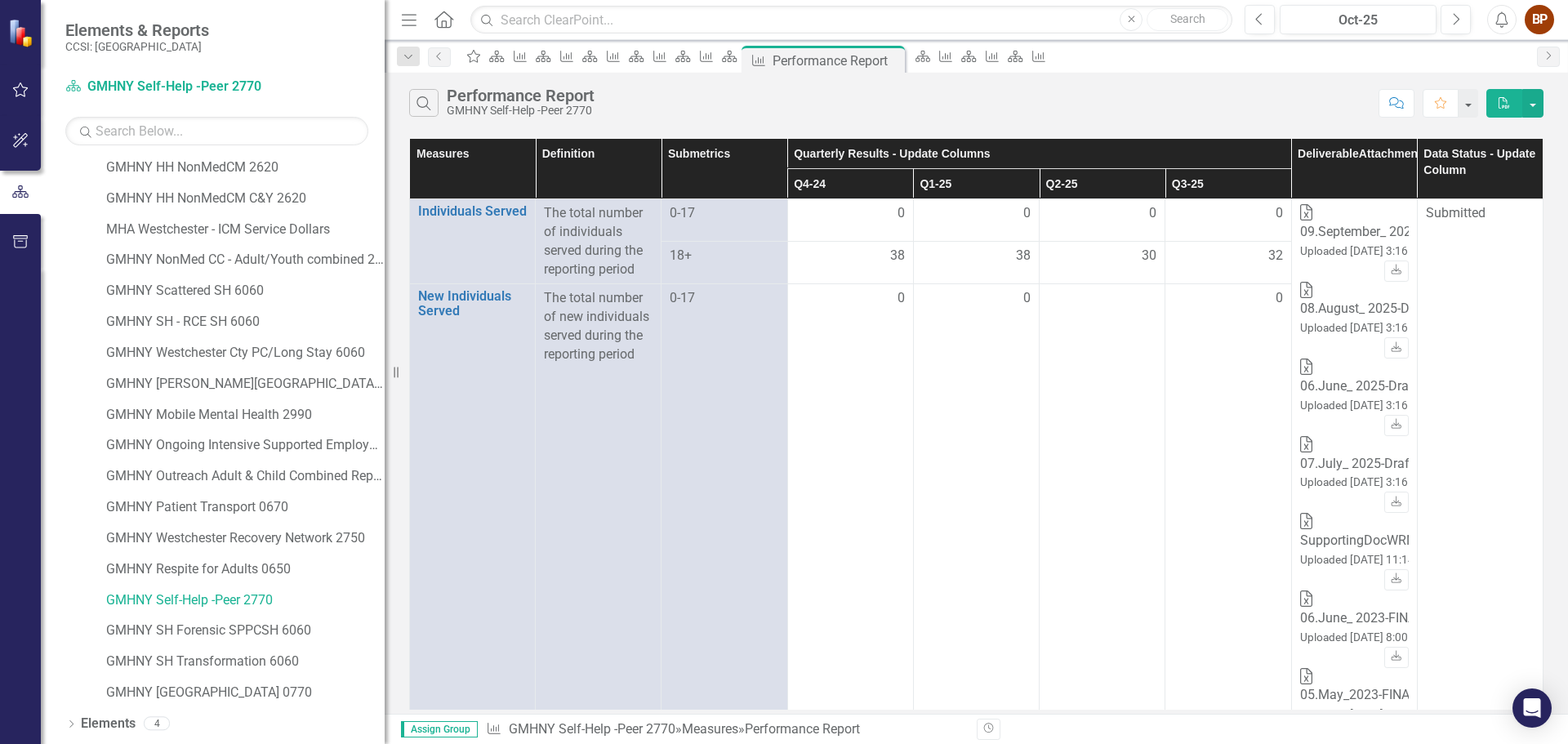
scroll to position [465, 0]
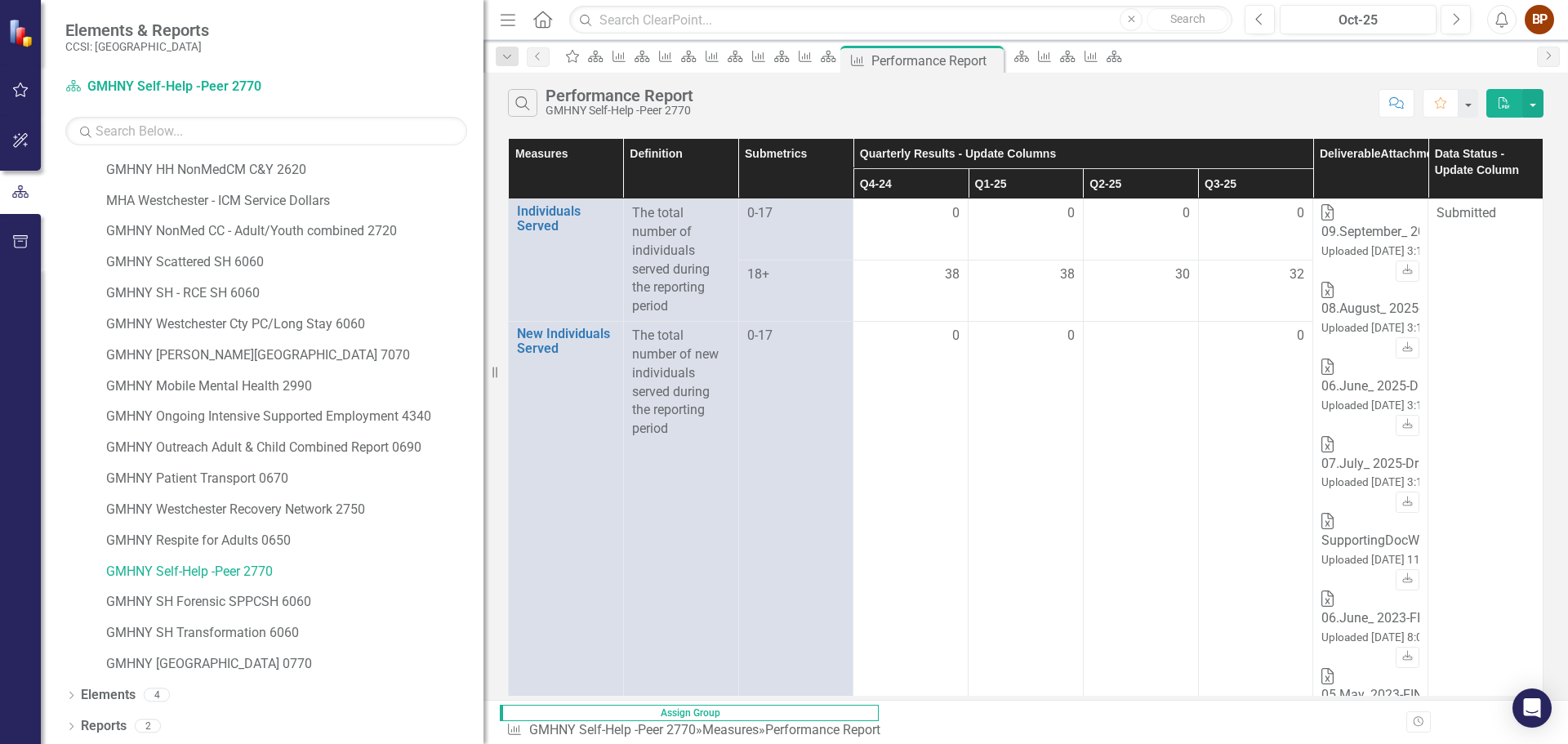
drag, startPoint x: 386, startPoint y: 399, endPoint x: 483, endPoint y: 402, distance: 97.0
click at [483, 402] on div "Resize" at bounding box center [490, 372] width 13 height 744
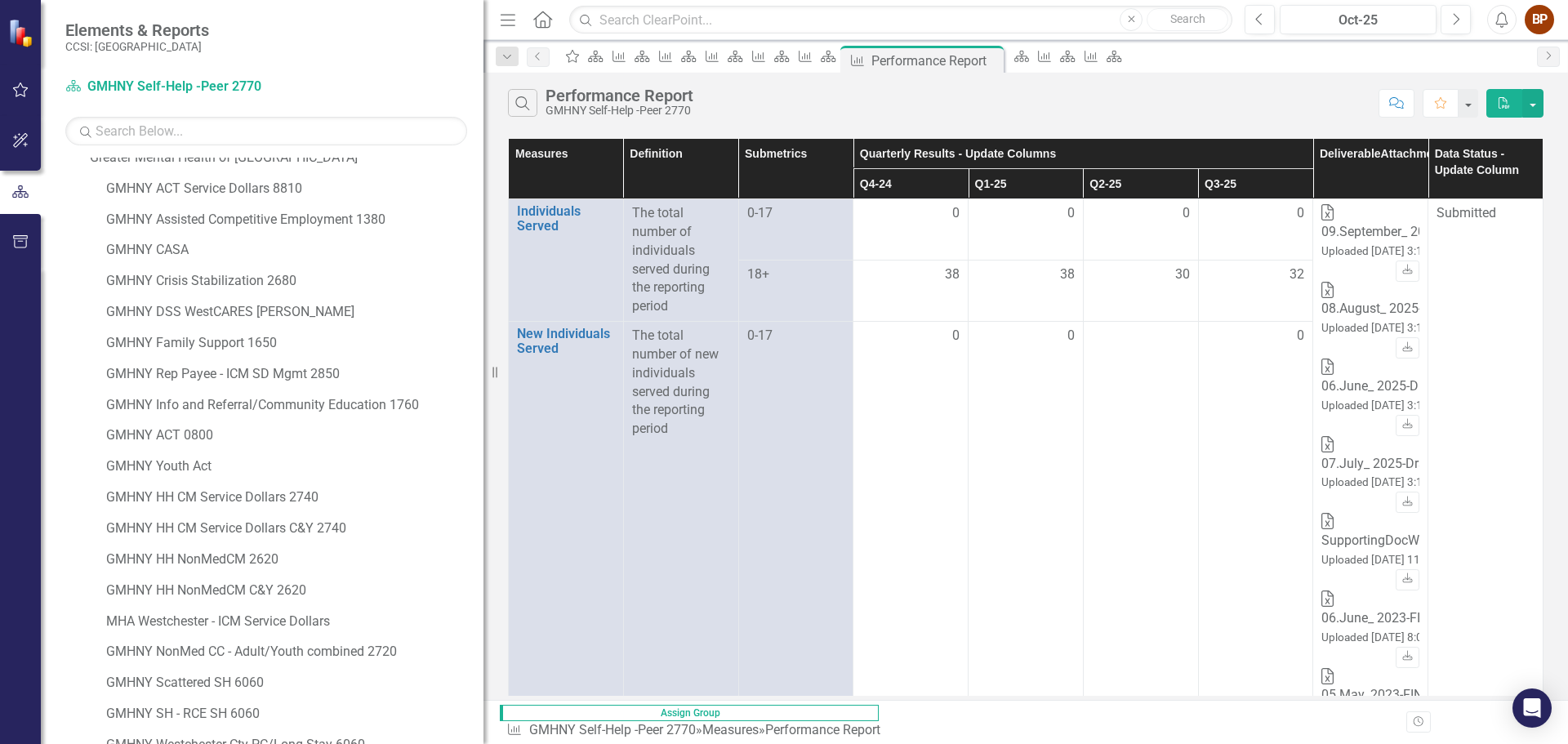
scroll to position [0, 0]
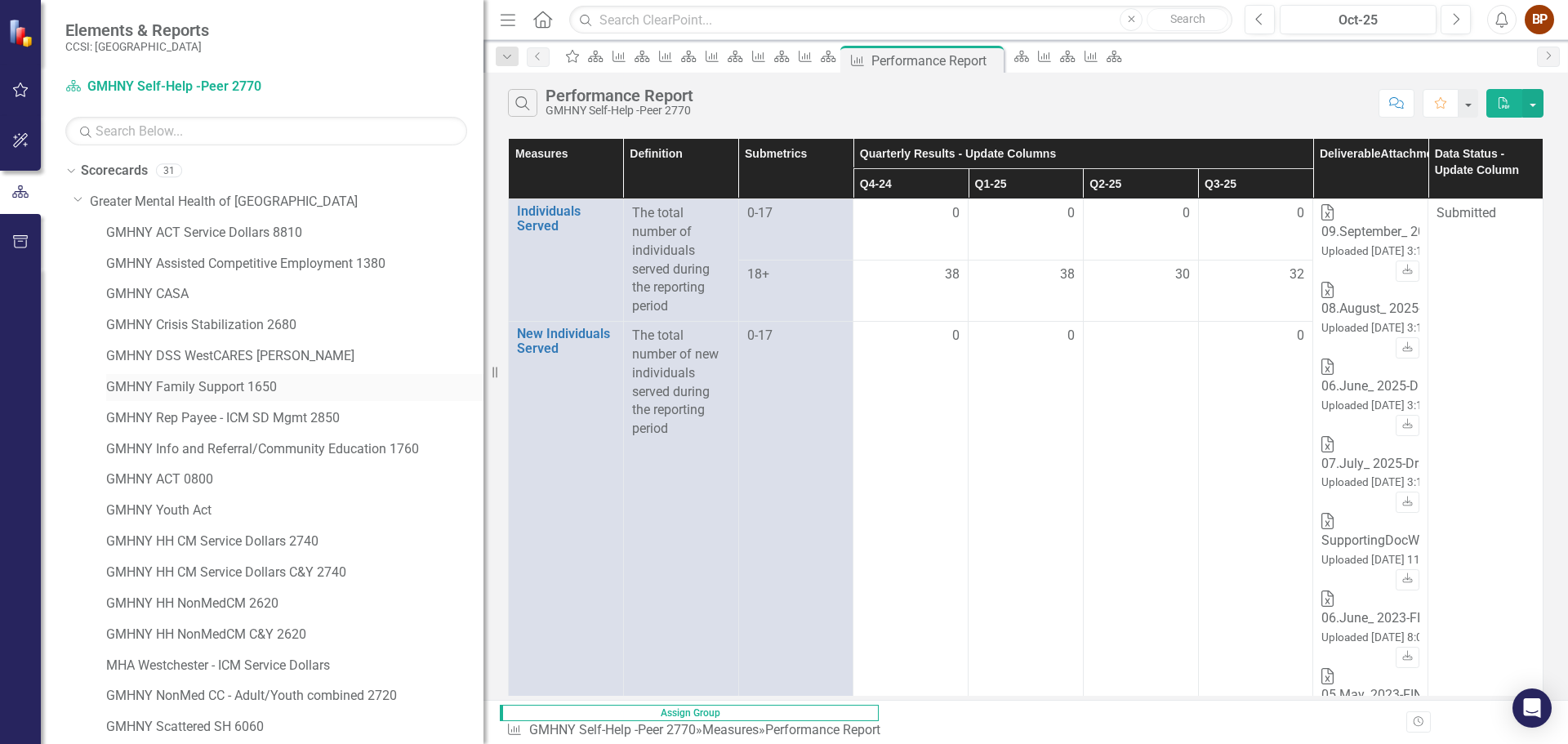
click at [209, 377] on div "GMHNY Family Support 1650" at bounding box center [294, 387] width 378 height 27
click at [240, 391] on link "GMHNY Family Support 1650" at bounding box center [294, 388] width 378 height 19
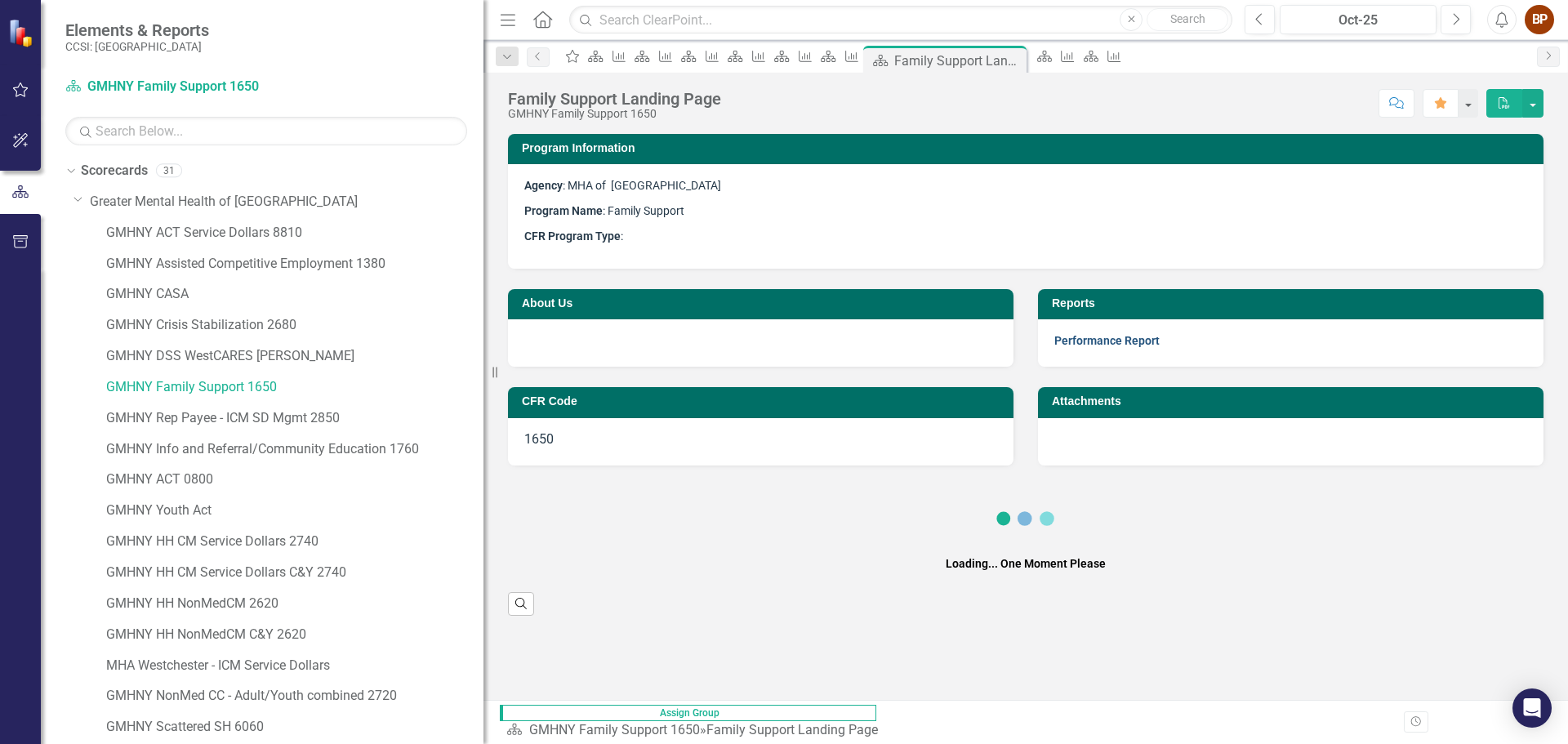
click at [1087, 343] on link "Performance Report" at bounding box center [1108, 340] width 106 height 13
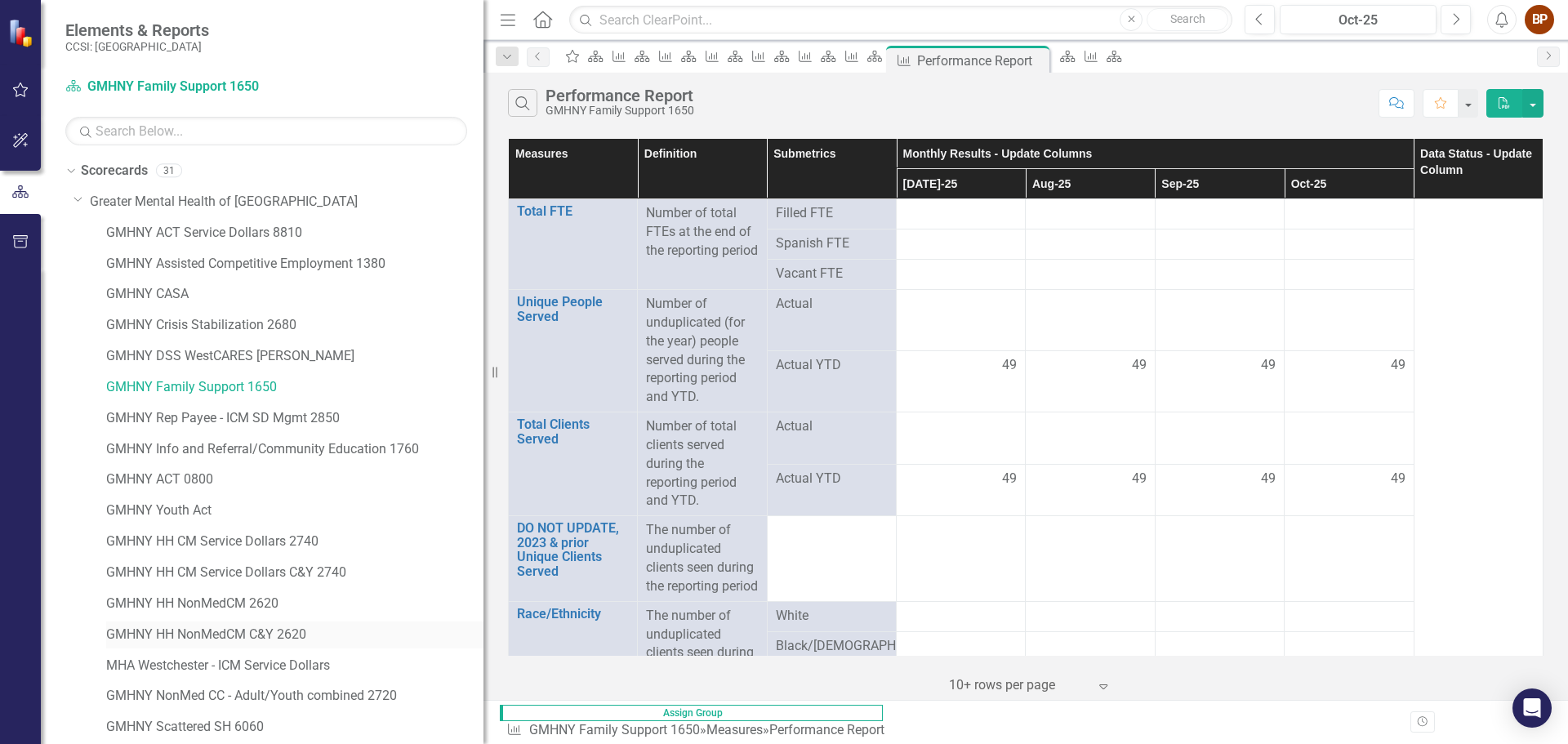
click at [276, 637] on link "GMHNY HH NonMedCM C&Y 2620" at bounding box center [294, 635] width 378 height 19
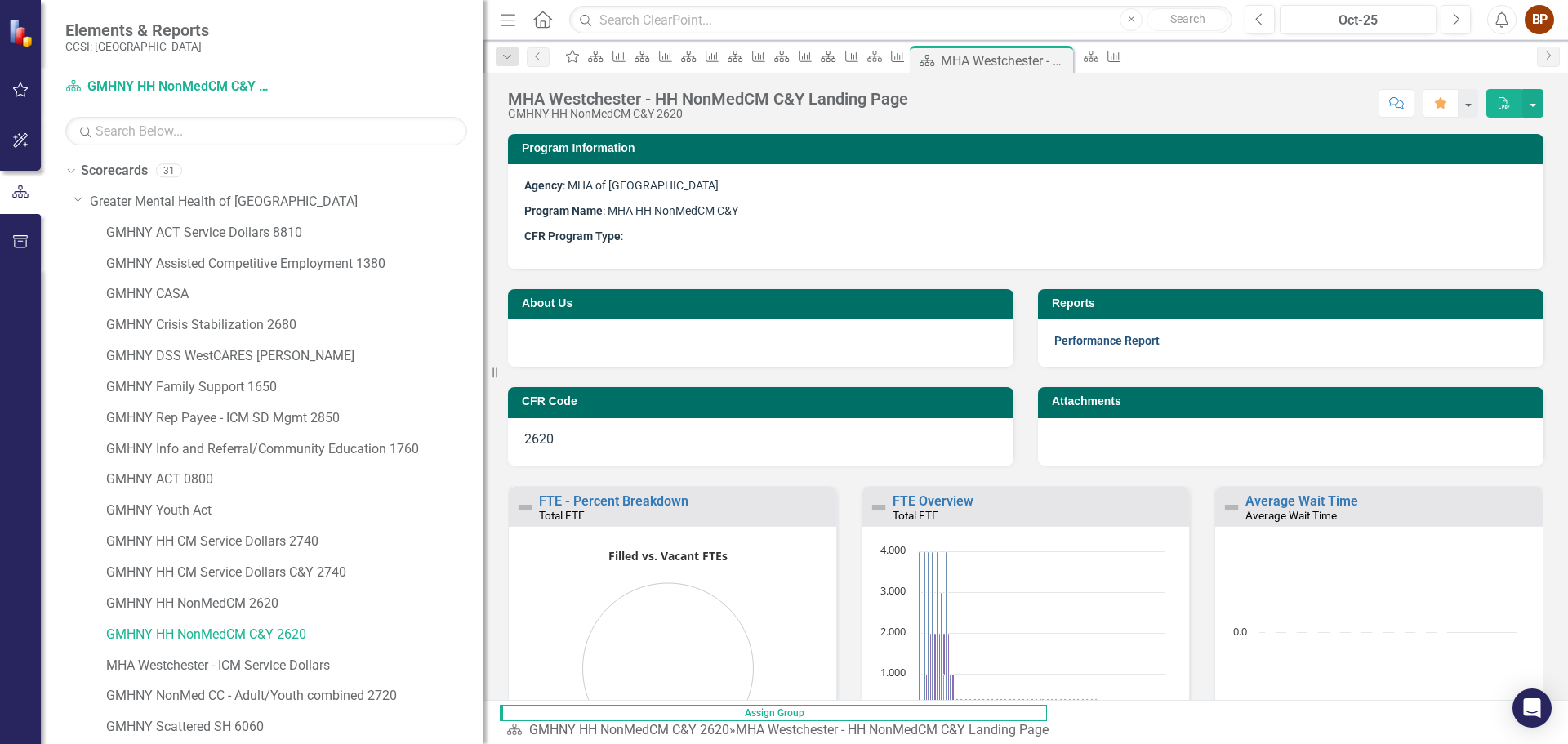
click at [1117, 342] on link "Performance Report" at bounding box center [1108, 340] width 106 height 13
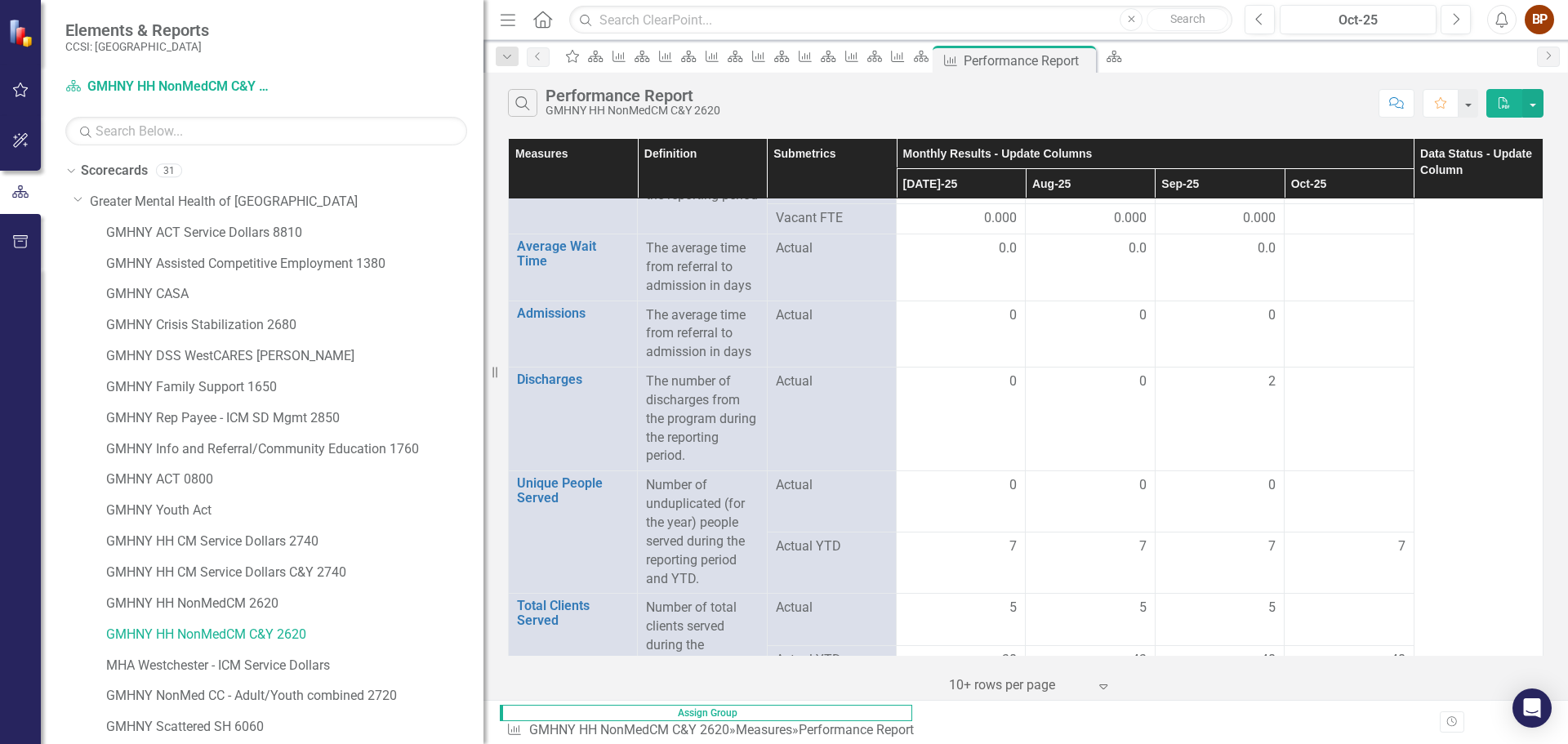
scroll to position [82, 0]
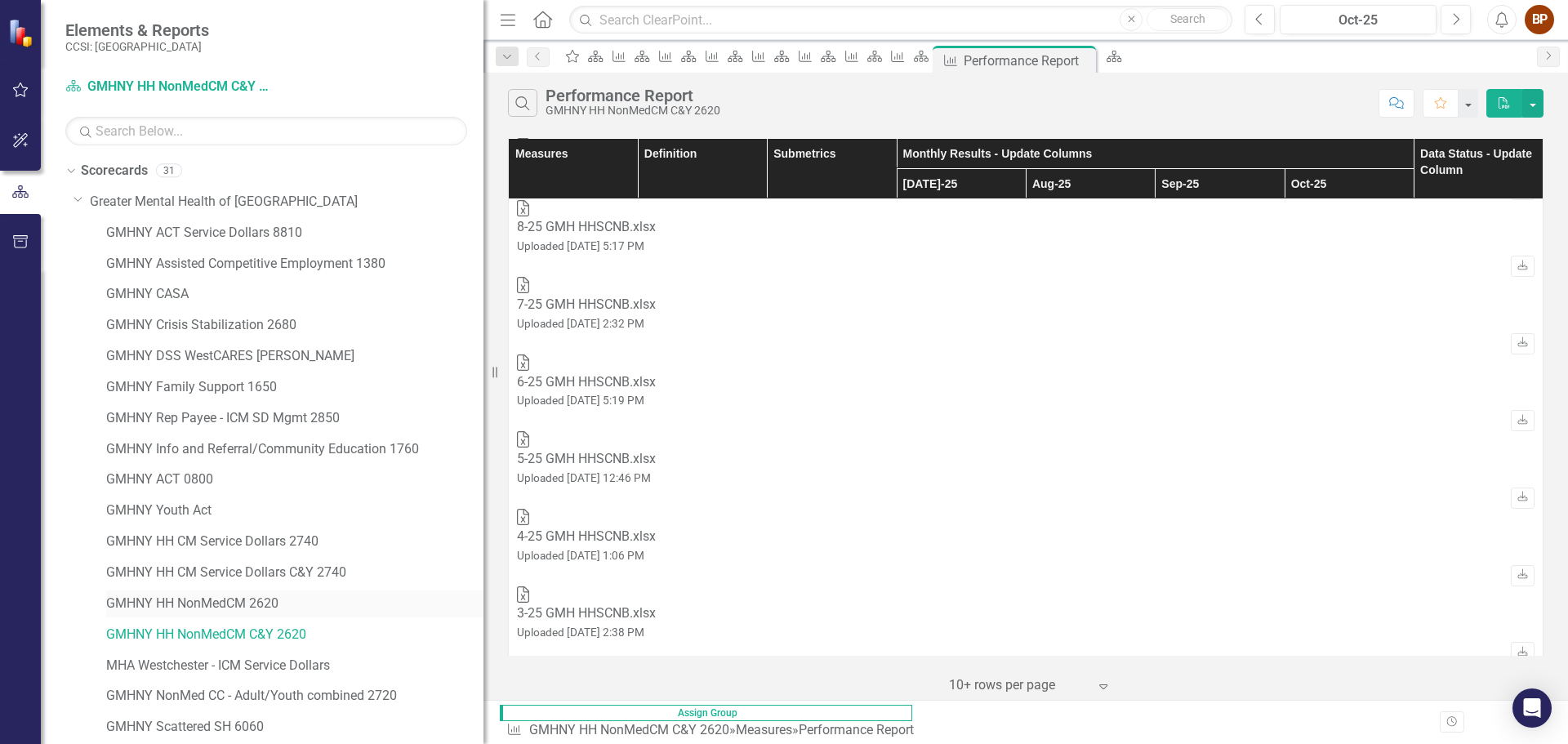
drag, startPoint x: 270, startPoint y: 608, endPoint x: 277, endPoint y: 611, distance: 7.6
click at [270, 608] on link "GMHNY HH NonMedCM 2620" at bounding box center [294, 604] width 378 height 19
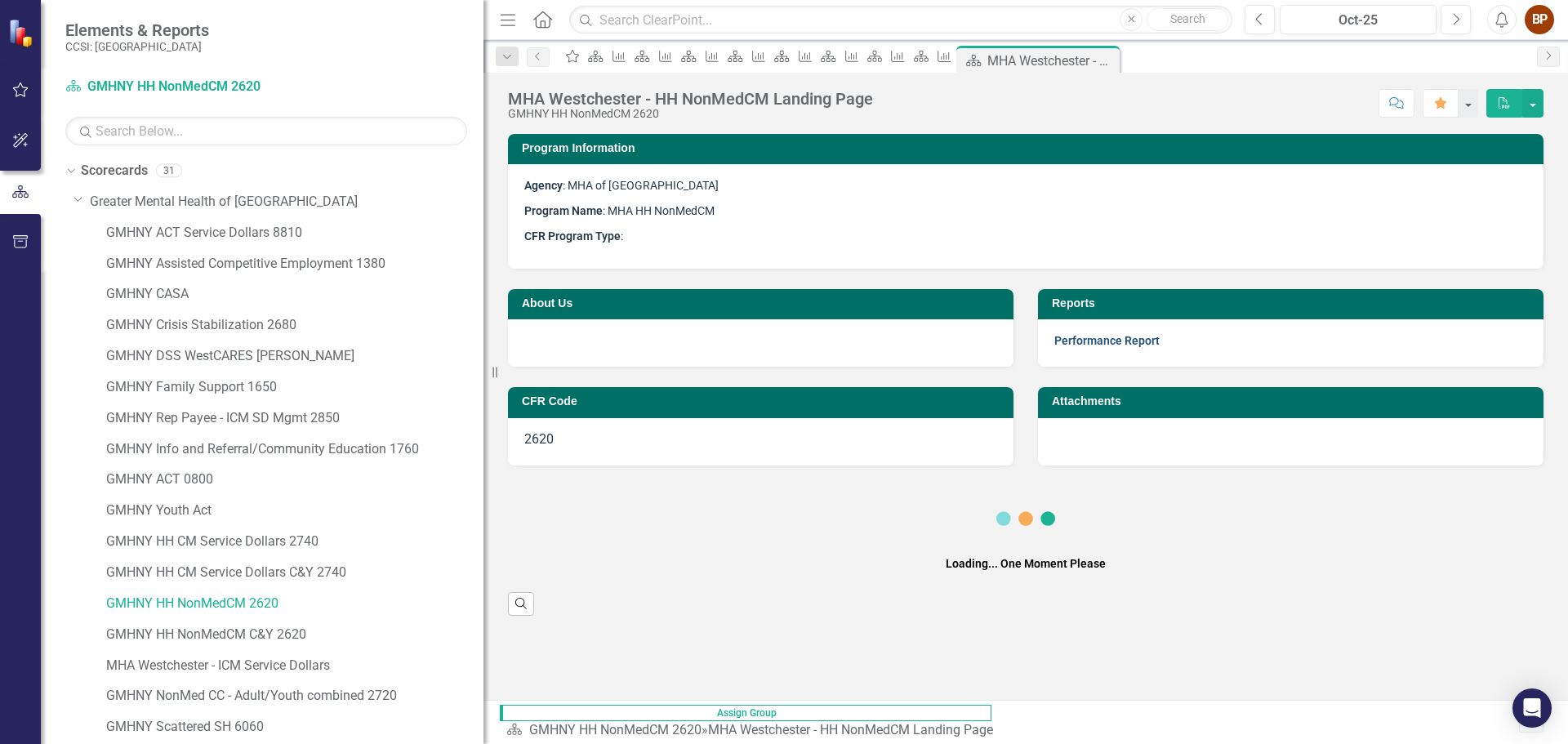
click at [1125, 335] on link "Performance Report" at bounding box center [1108, 340] width 106 height 13
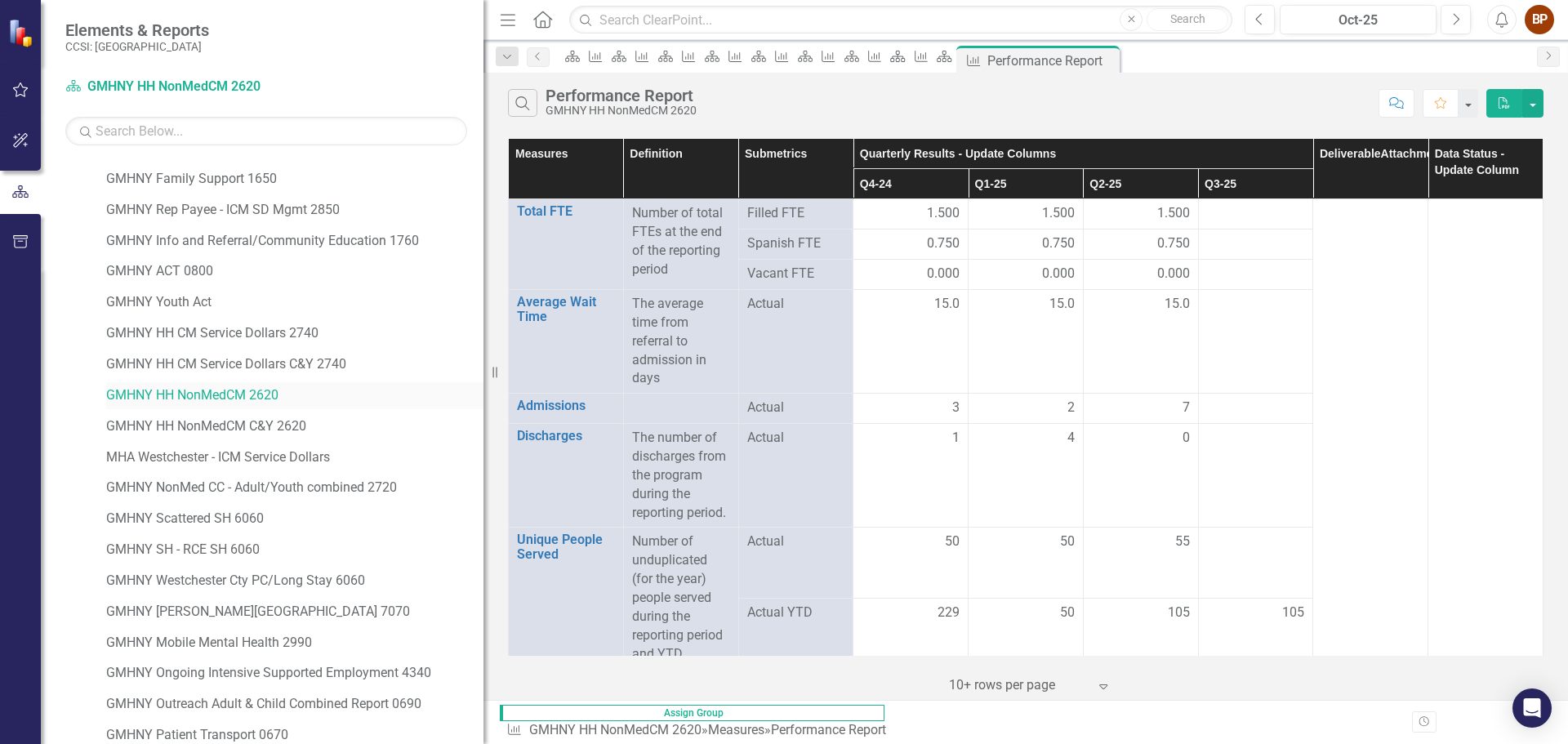
scroll to position [245, 0]
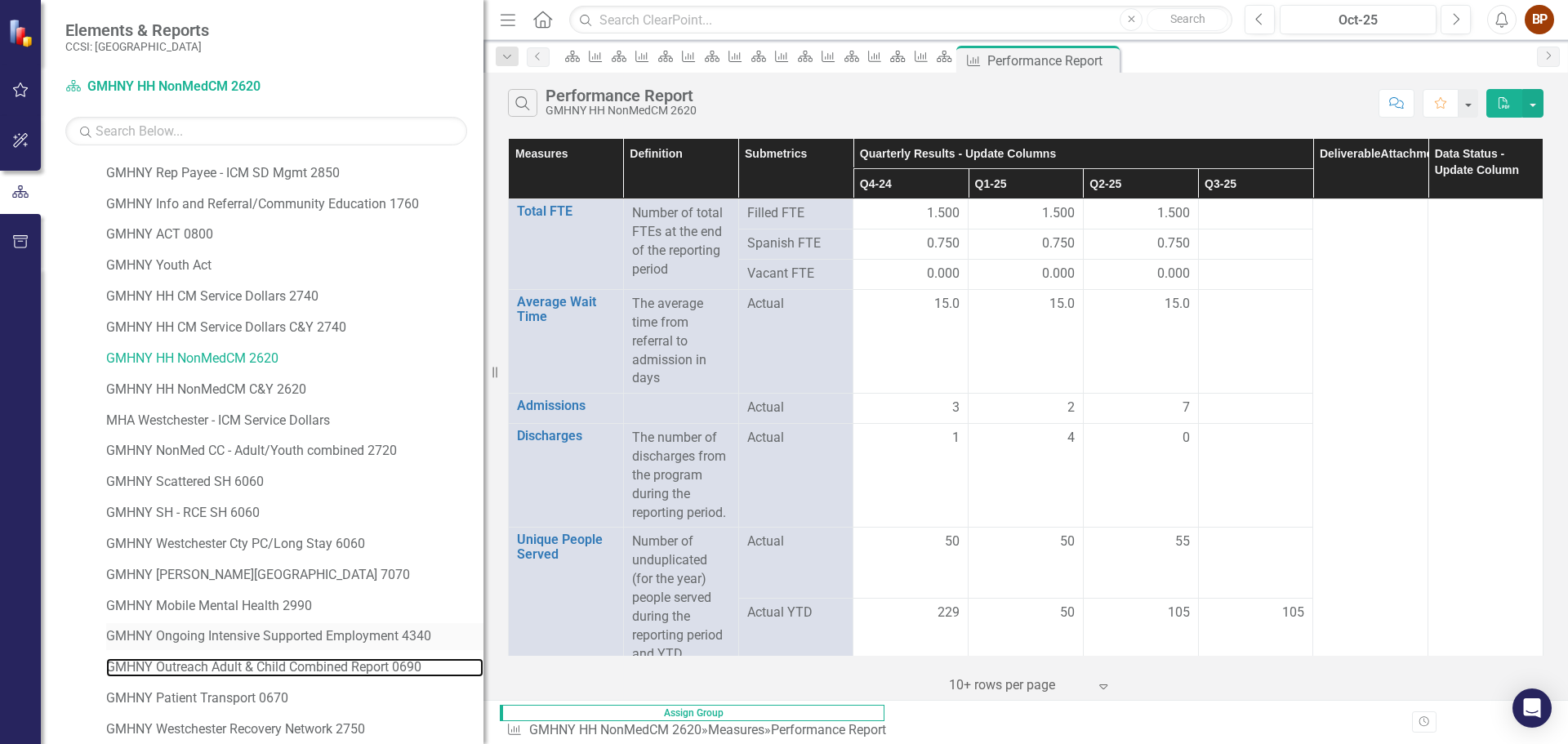
drag, startPoint x: 263, startPoint y: 665, endPoint x: 322, endPoint y: 647, distance: 61.7
click at [263, 665] on link "GMHNY Outreach Adult & Child Combined Report 0690" at bounding box center [294, 668] width 378 height 19
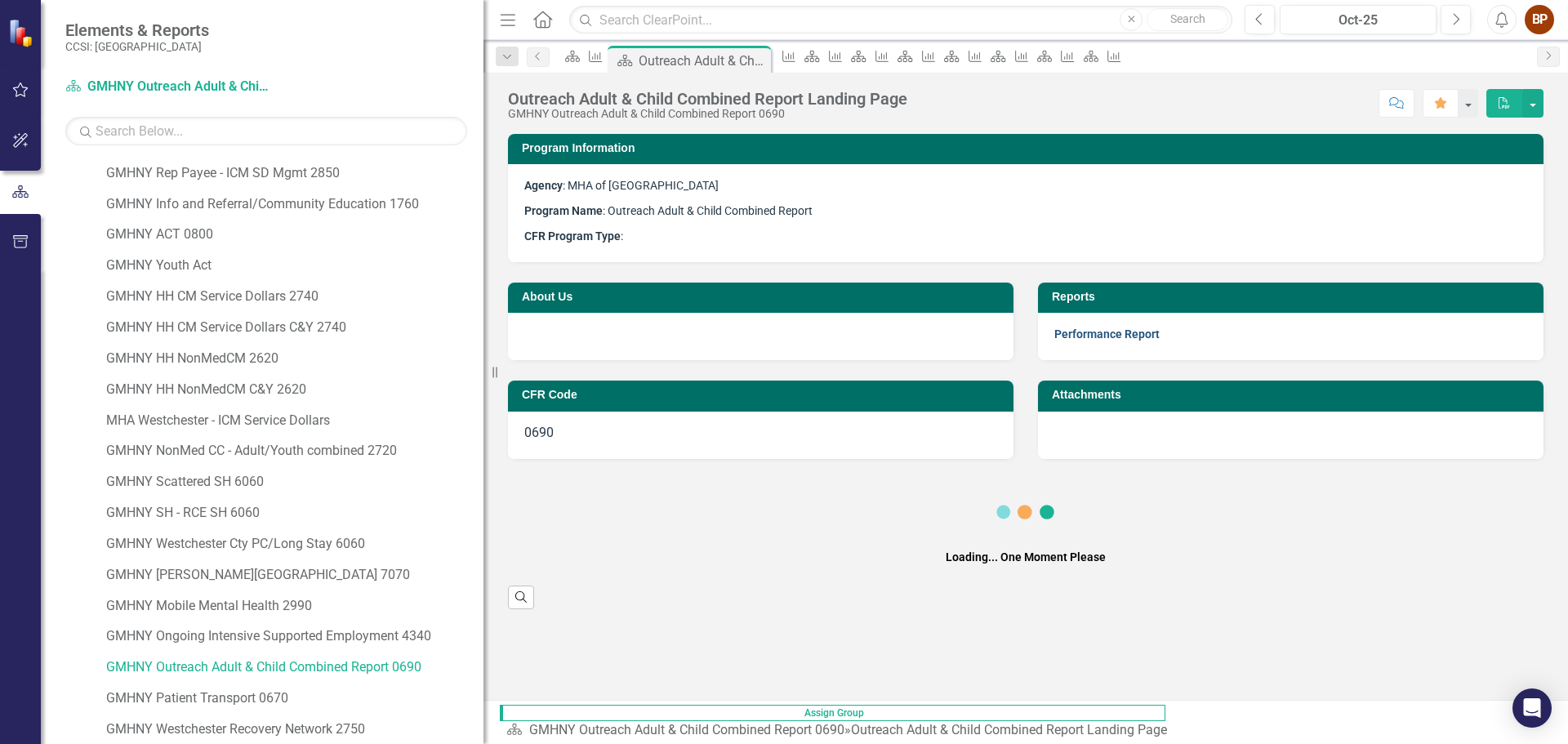
click at [1084, 337] on link "Performance Report" at bounding box center [1108, 334] width 106 height 13
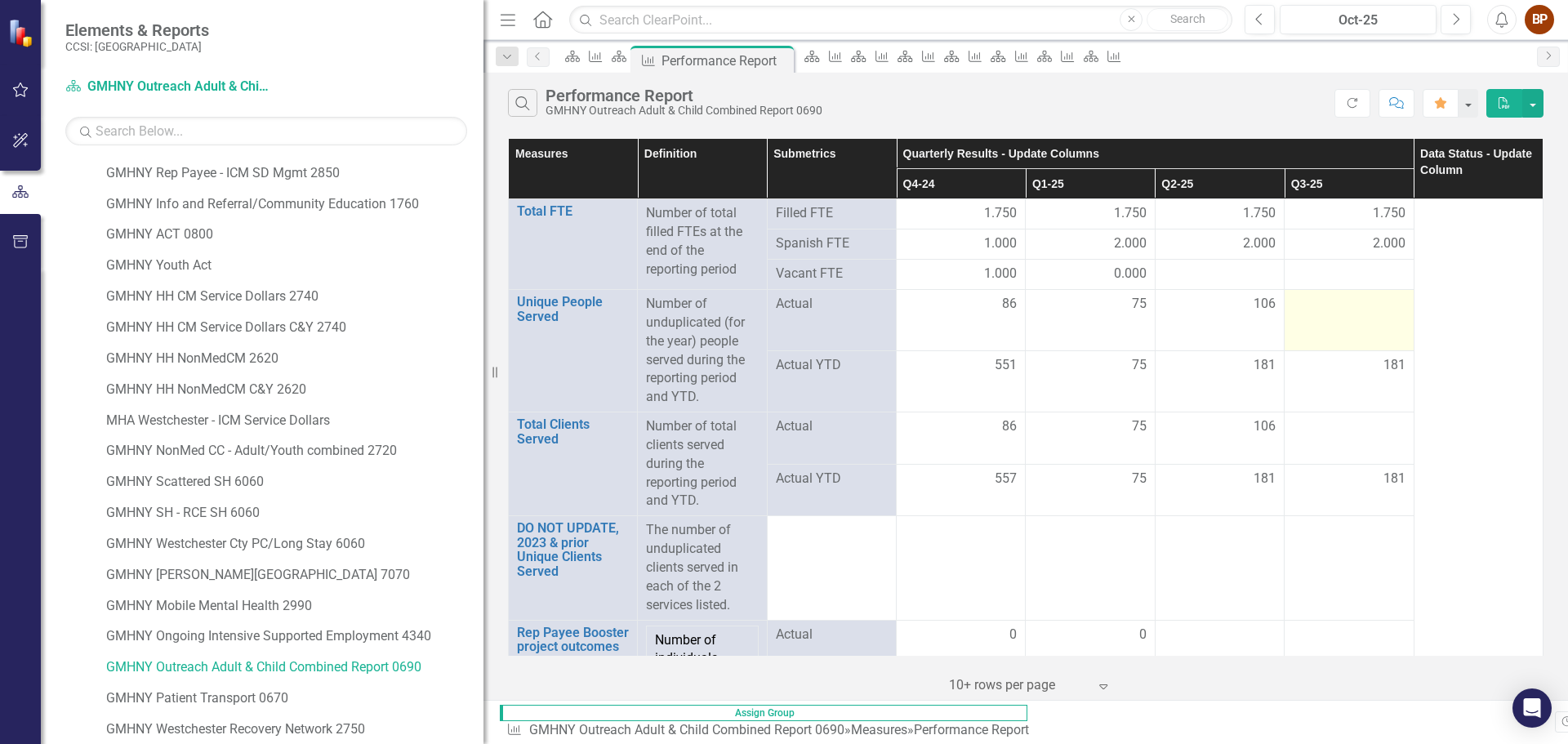
click at [1321, 308] on div at bounding box center [1349, 304] width 112 height 19
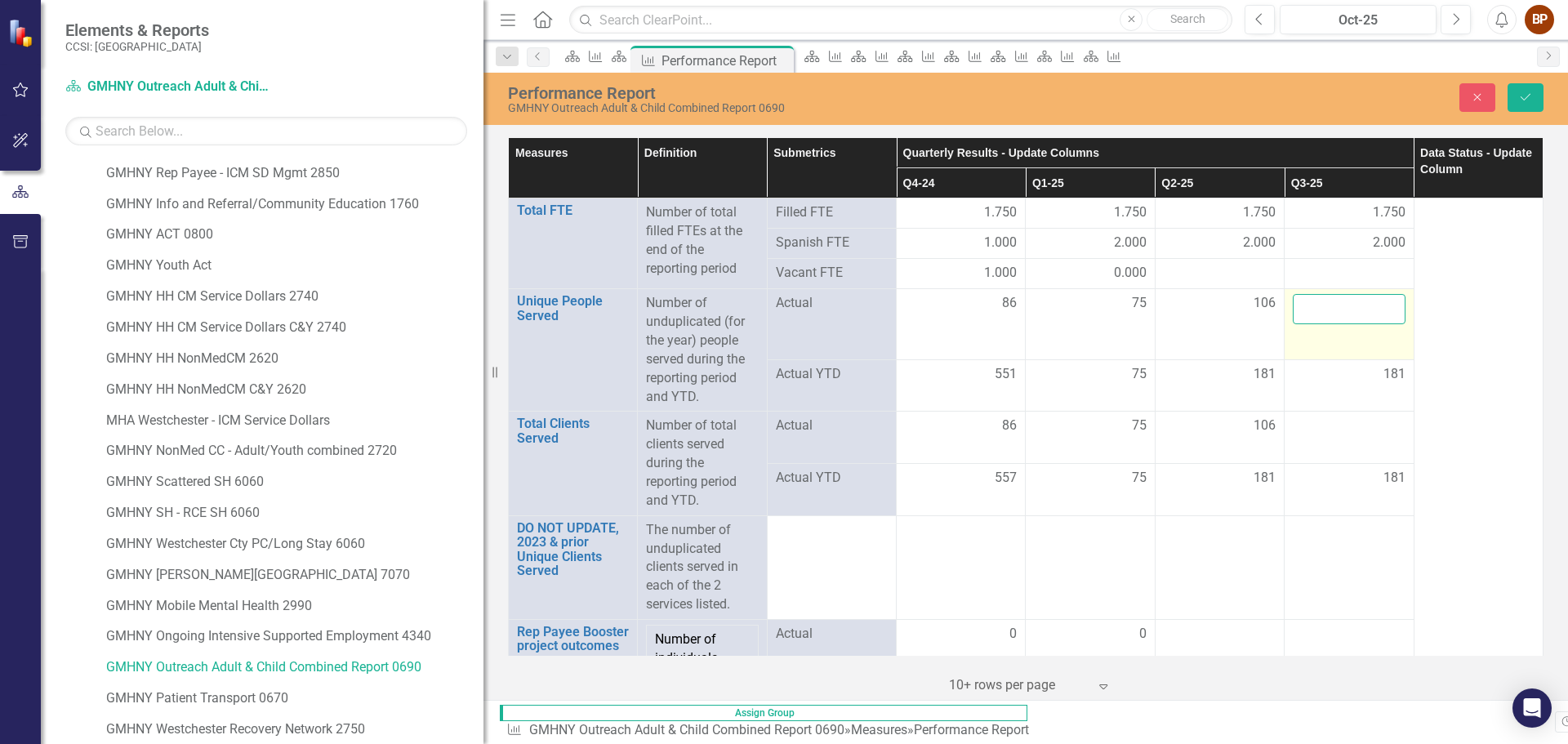
click at [1327, 311] on input "number" at bounding box center [1349, 309] width 112 height 31
type input "109"
click at [1240, 300] on div "106" at bounding box center [1220, 303] width 112 height 19
click at [1213, 302] on input "106" at bounding box center [1220, 309] width 112 height 31
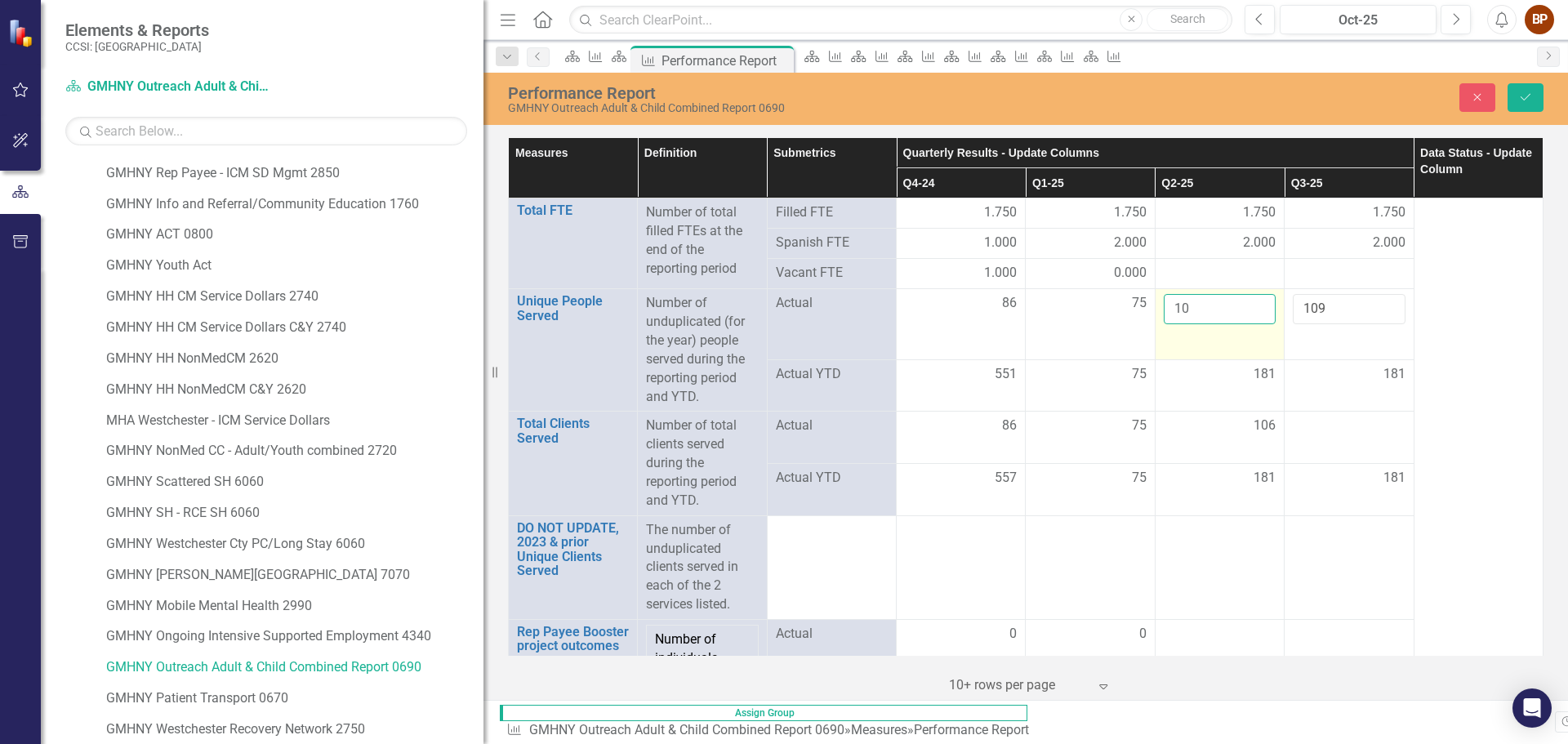
type input "103"
click button "Save" at bounding box center [1525, 97] width 36 height 29
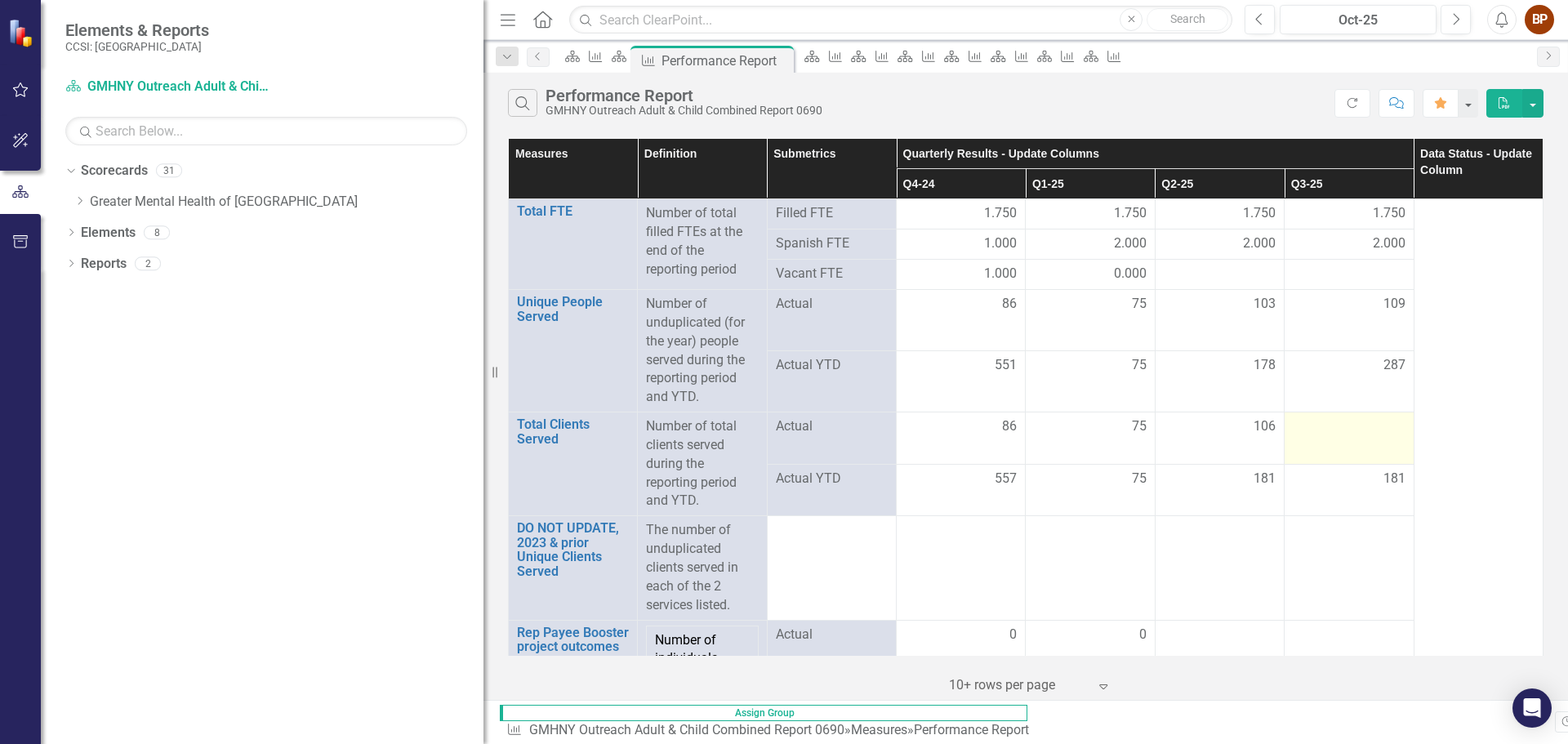
click at [1315, 430] on div at bounding box center [1349, 427] width 112 height 19
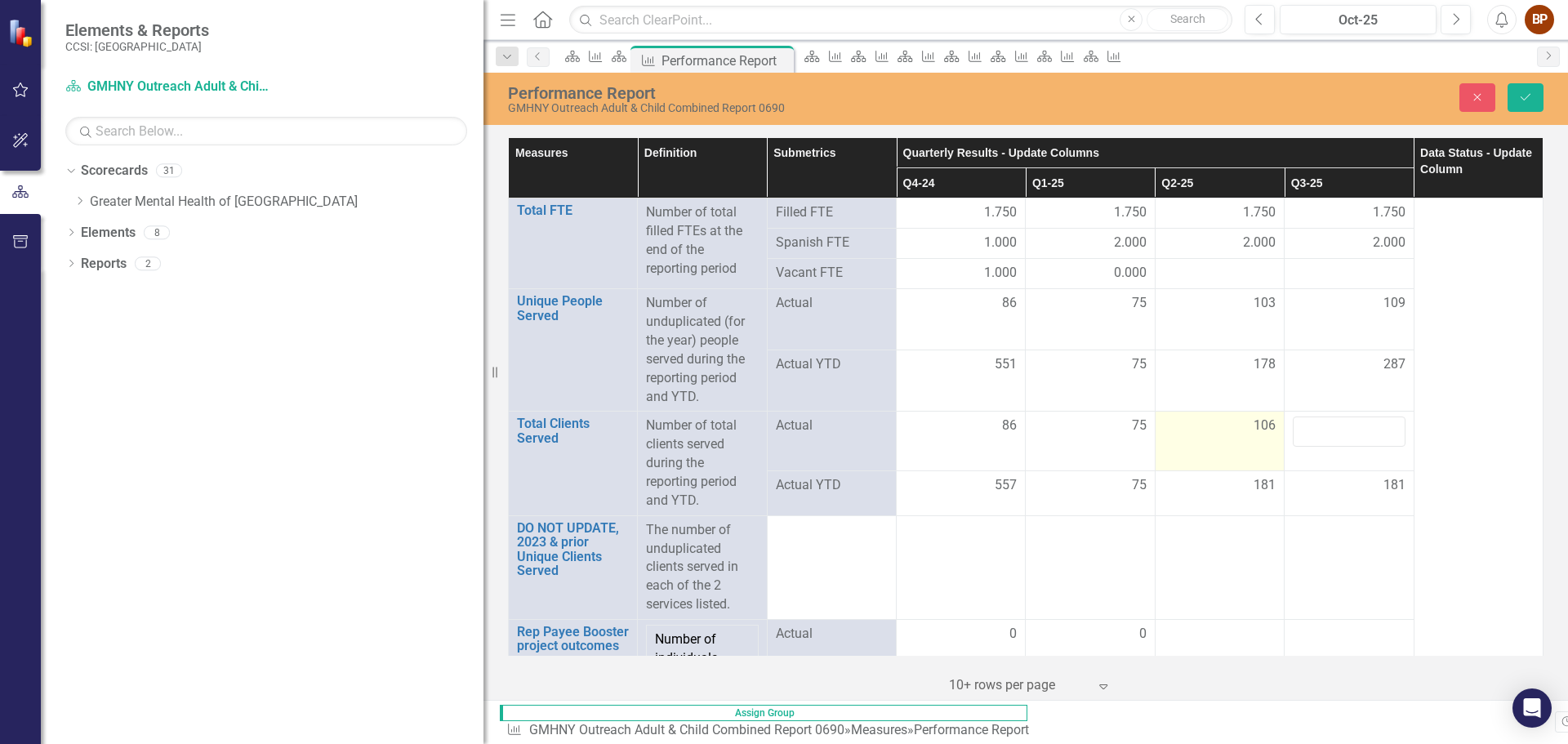
click at [1253, 430] on span "106" at bounding box center [1265, 426] width 22 height 19
click at [1214, 431] on input "106" at bounding box center [1220, 431] width 112 height 31
type input "103"
click at [1321, 433] on input "number" at bounding box center [1349, 431] width 112 height 31
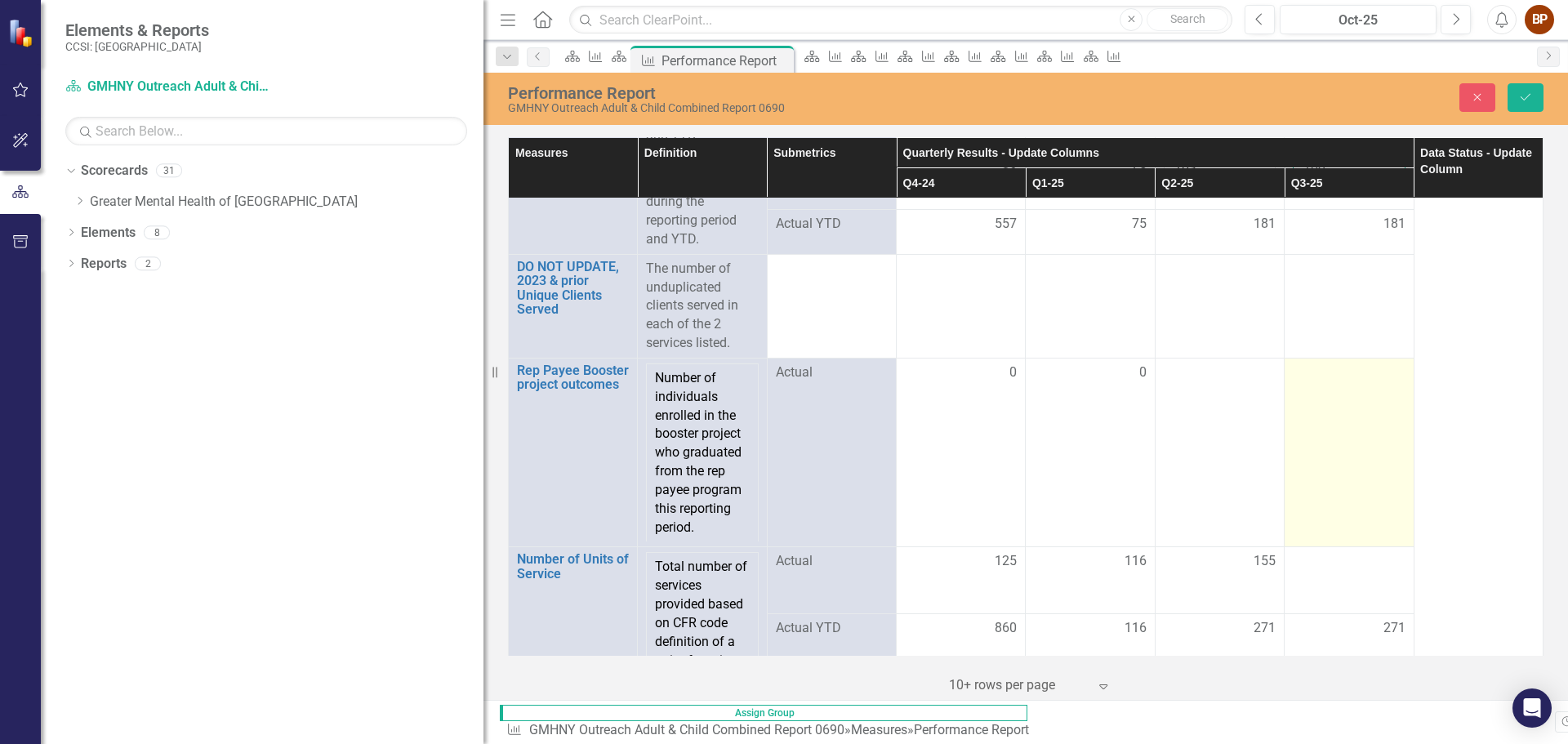
scroll to position [327, 0]
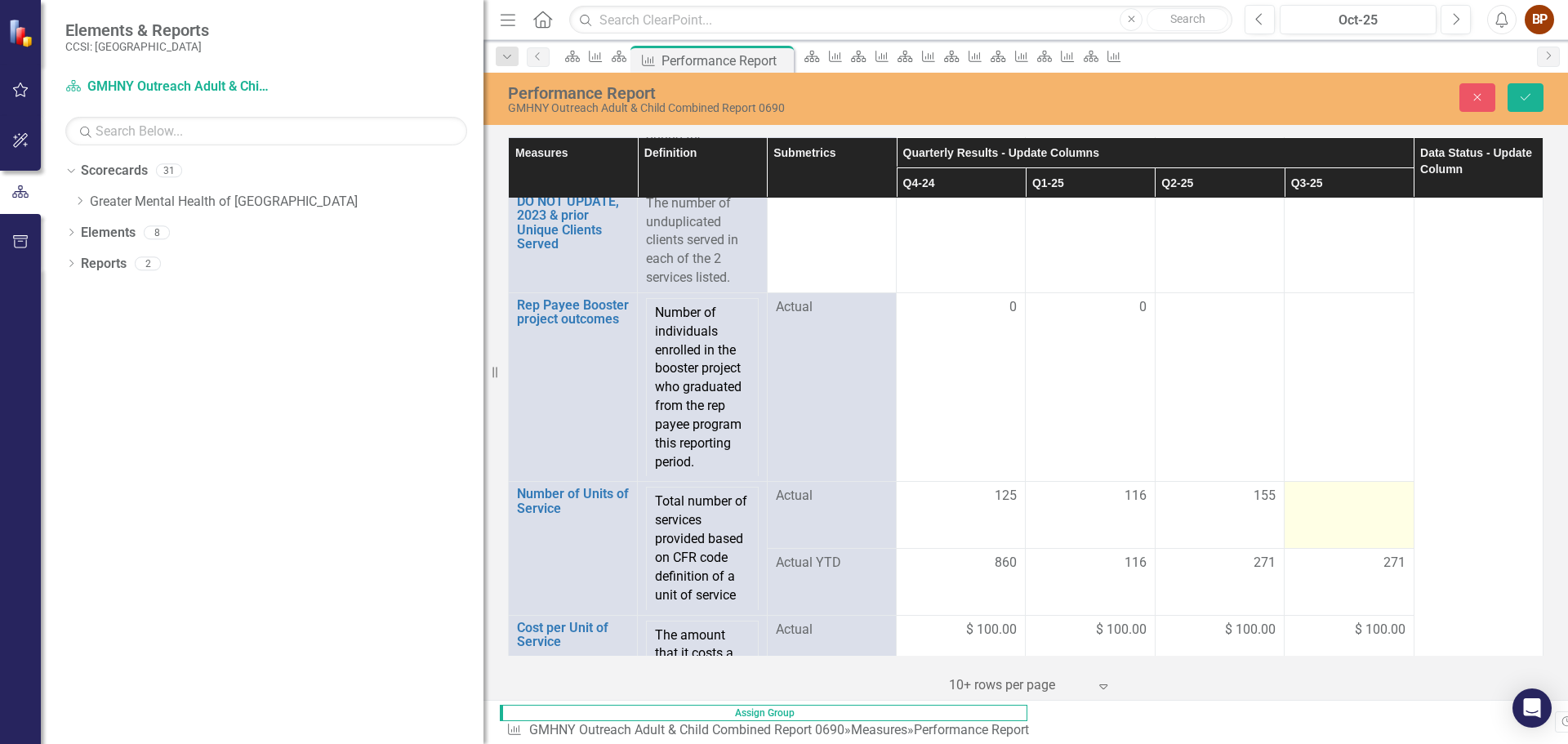
type input "109"
click at [1344, 516] on td at bounding box center [1349, 515] width 129 height 67
click at [1342, 509] on input "number" at bounding box center [1349, 502] width 112 height 31
type input "165"
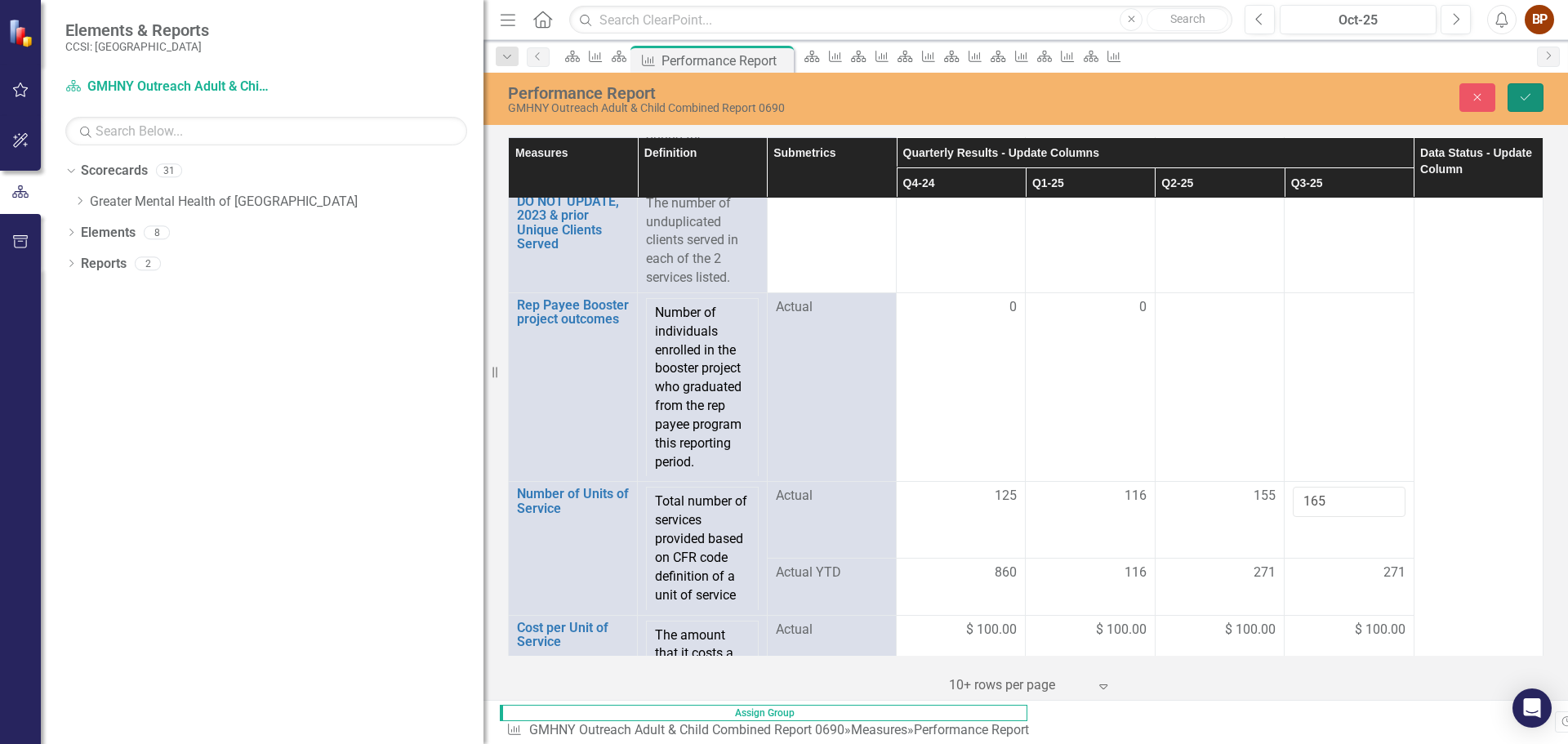
click at [1523, 96] on icon "Save" at bounding box center [1526, 97] width 15 height 11
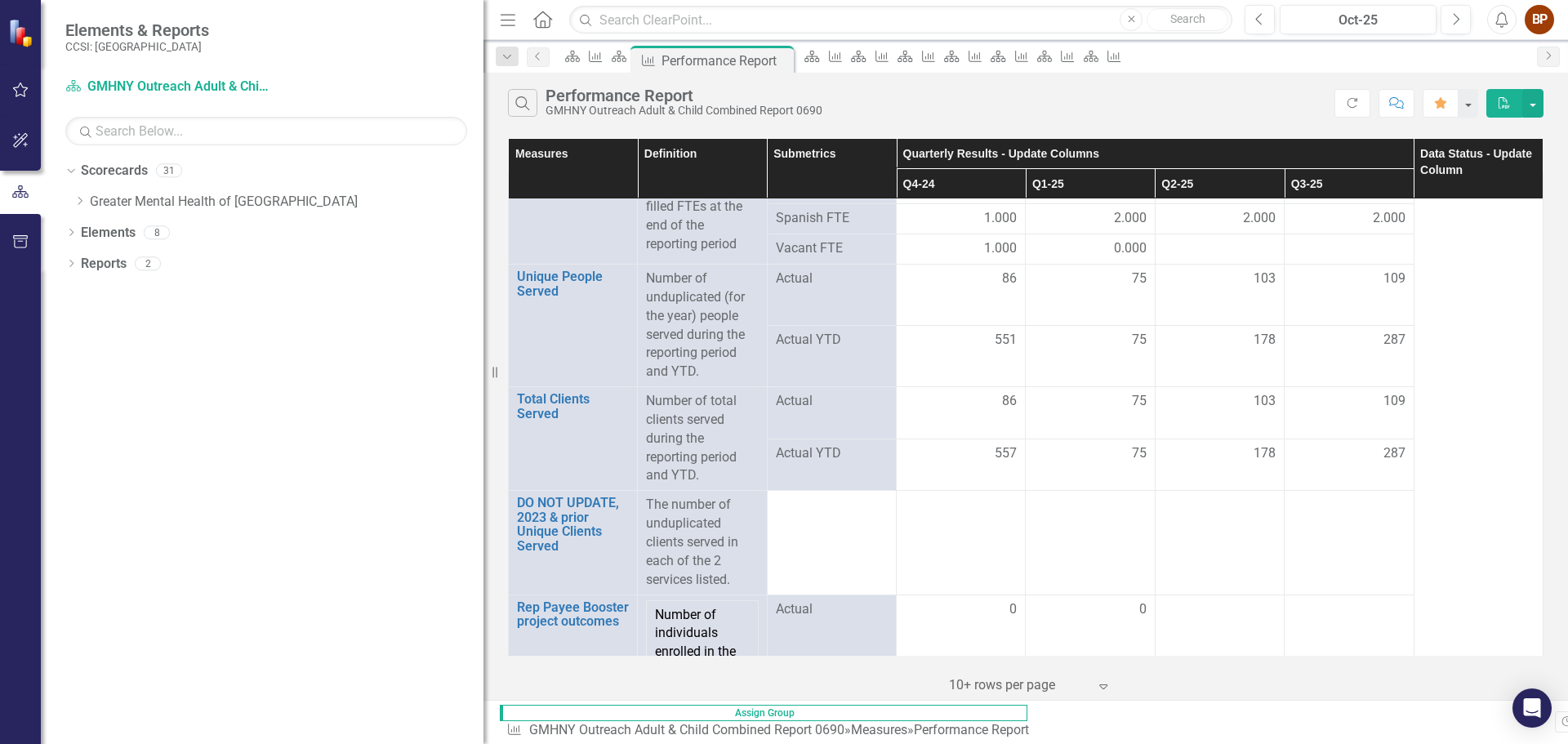
scroll to position [0, 0]
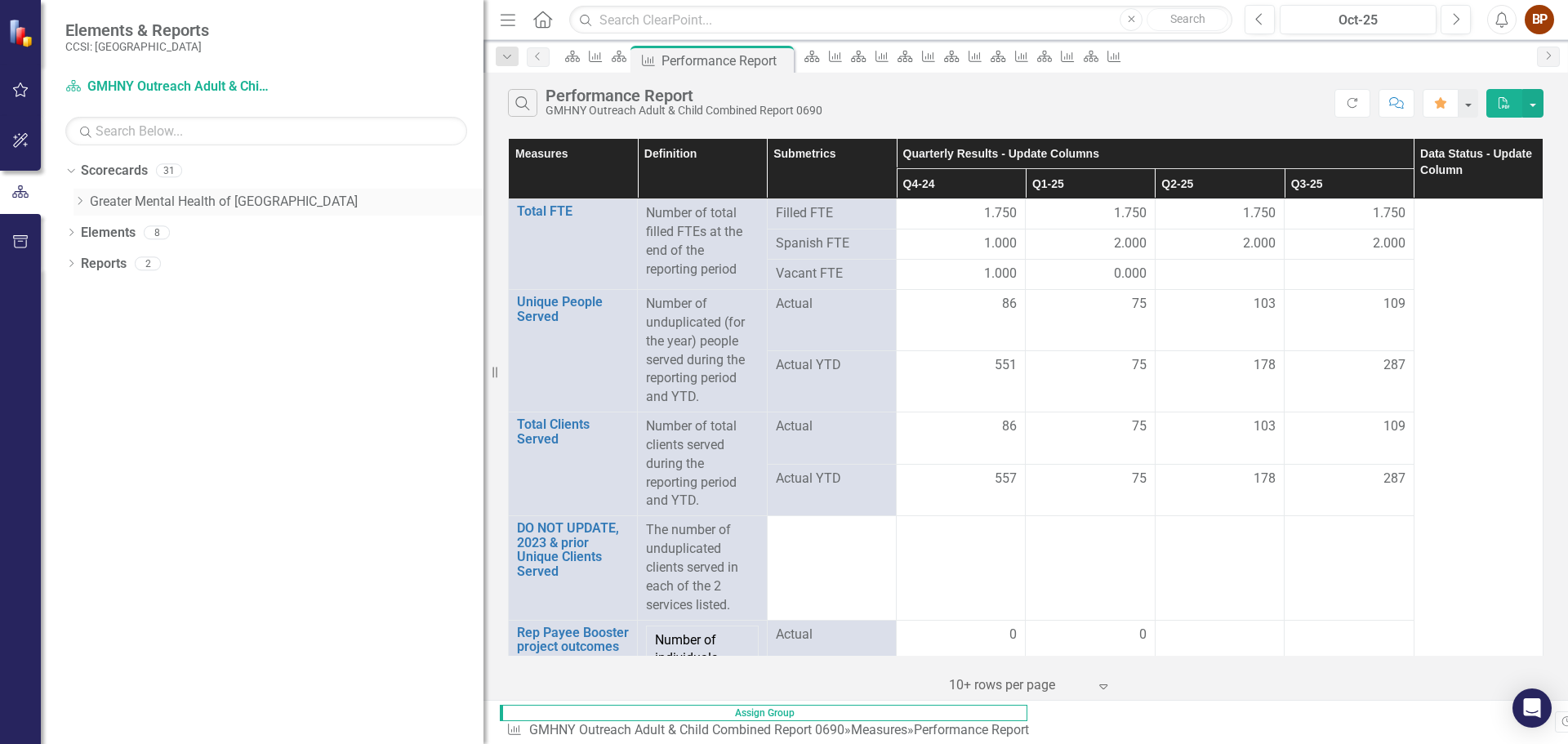
click at [79, 200] on icon "Dropdown" at bounding box center [79, 200] width 12 height 10
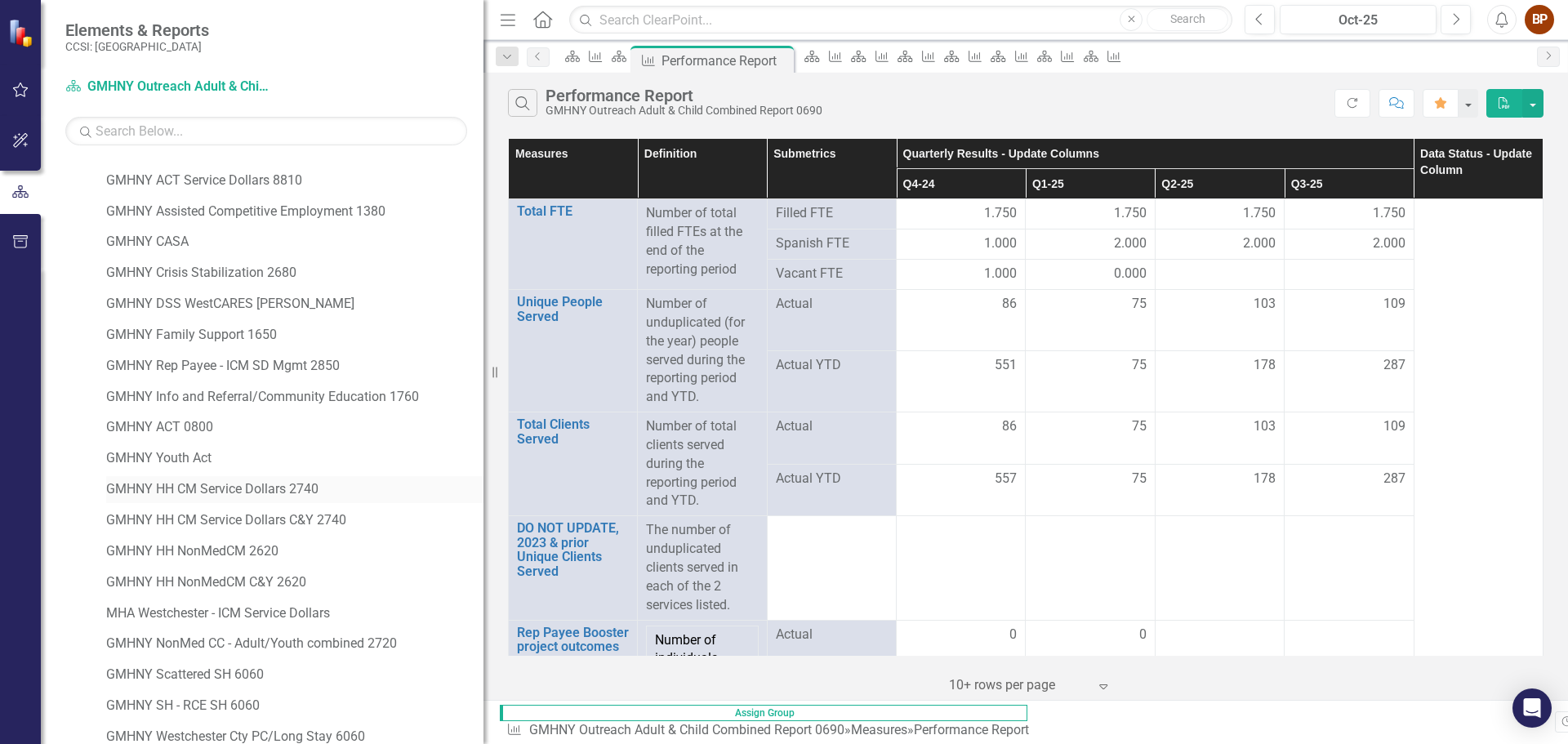
scroll to position [82, 0]
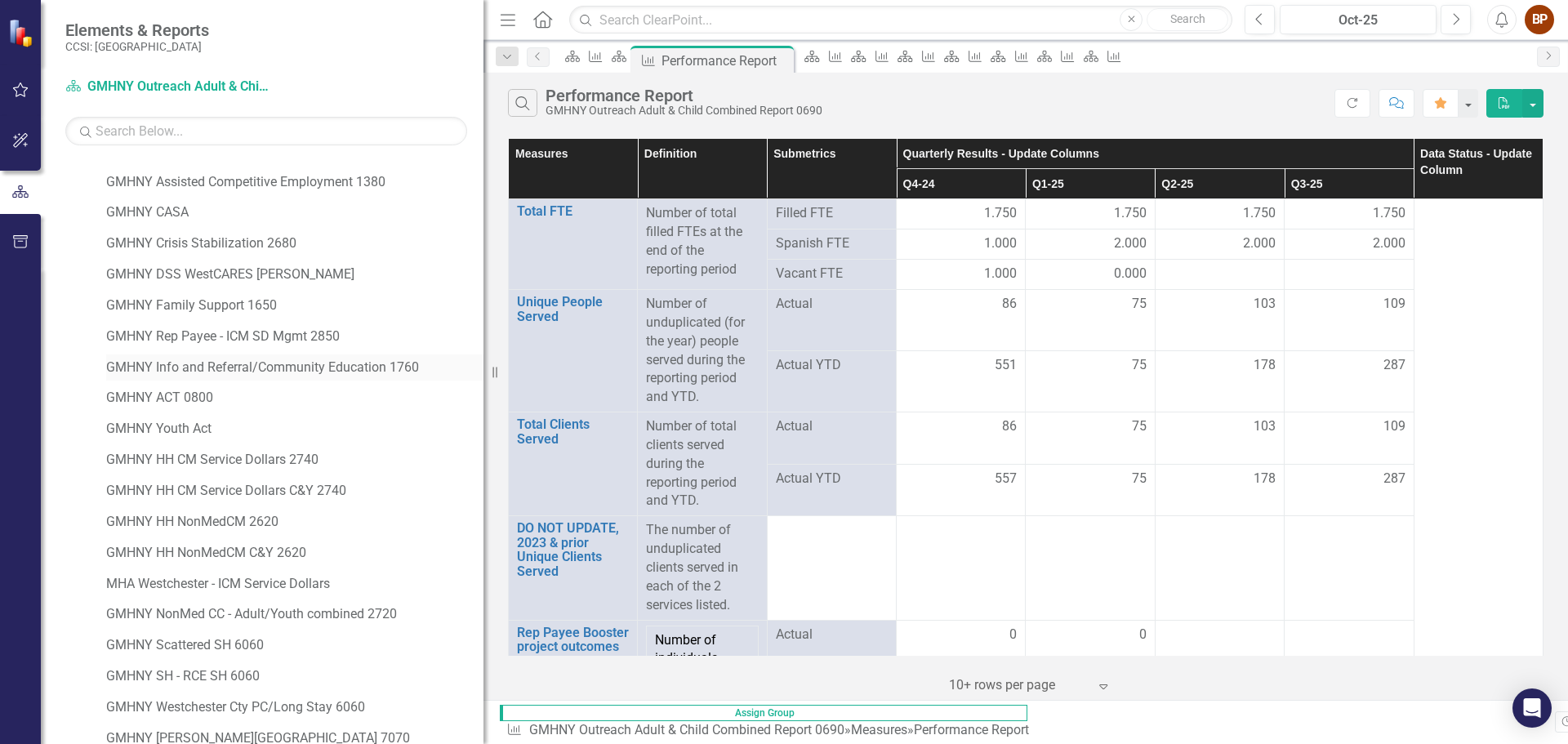
click at [330, 369] on link "GMHNY Info and Referral/Community Education 1760" at bounding box center [294, 368] width 378 height 19
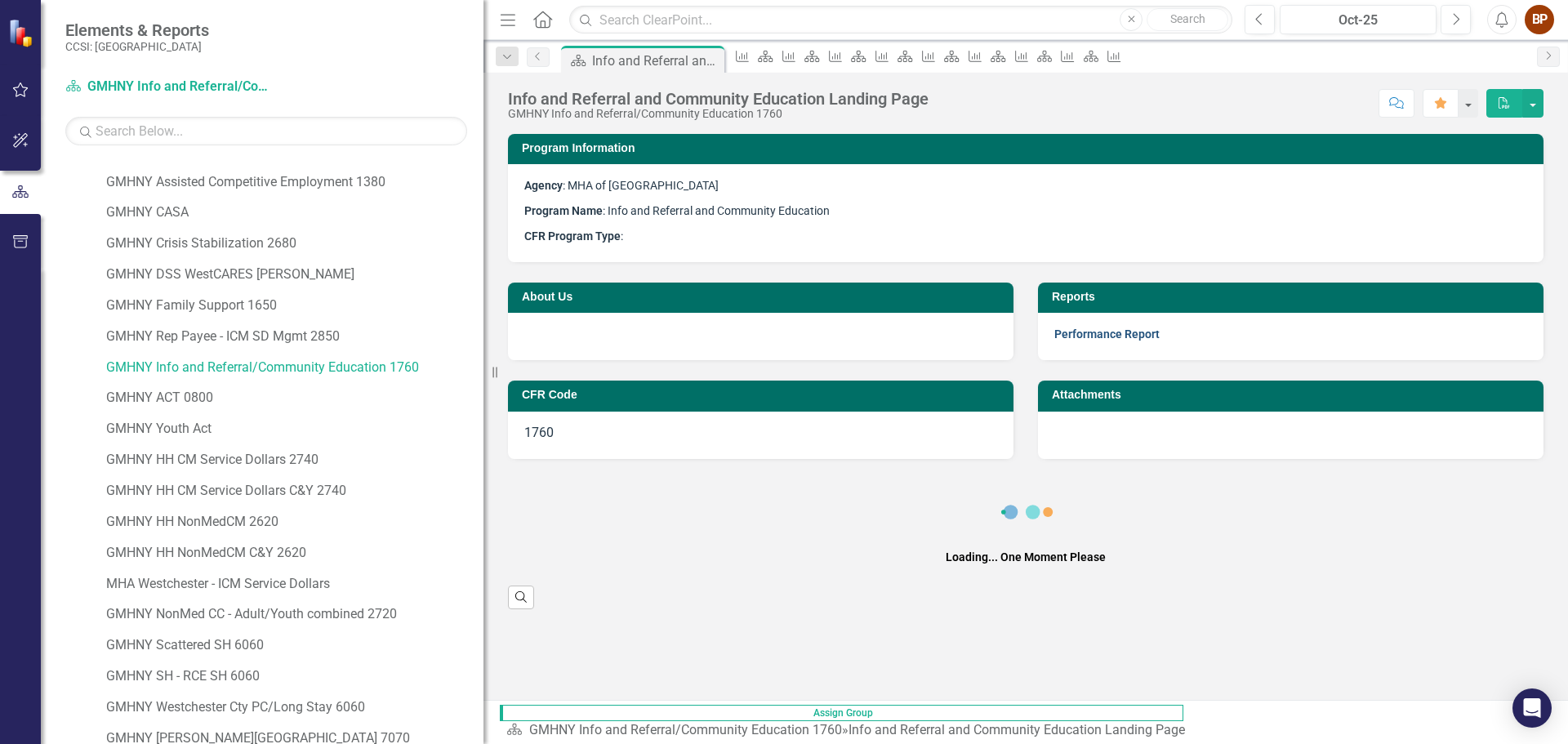
click at [1127, 334] on link "Performance Report" at bounding box center [1108, 334] width 106 height 13
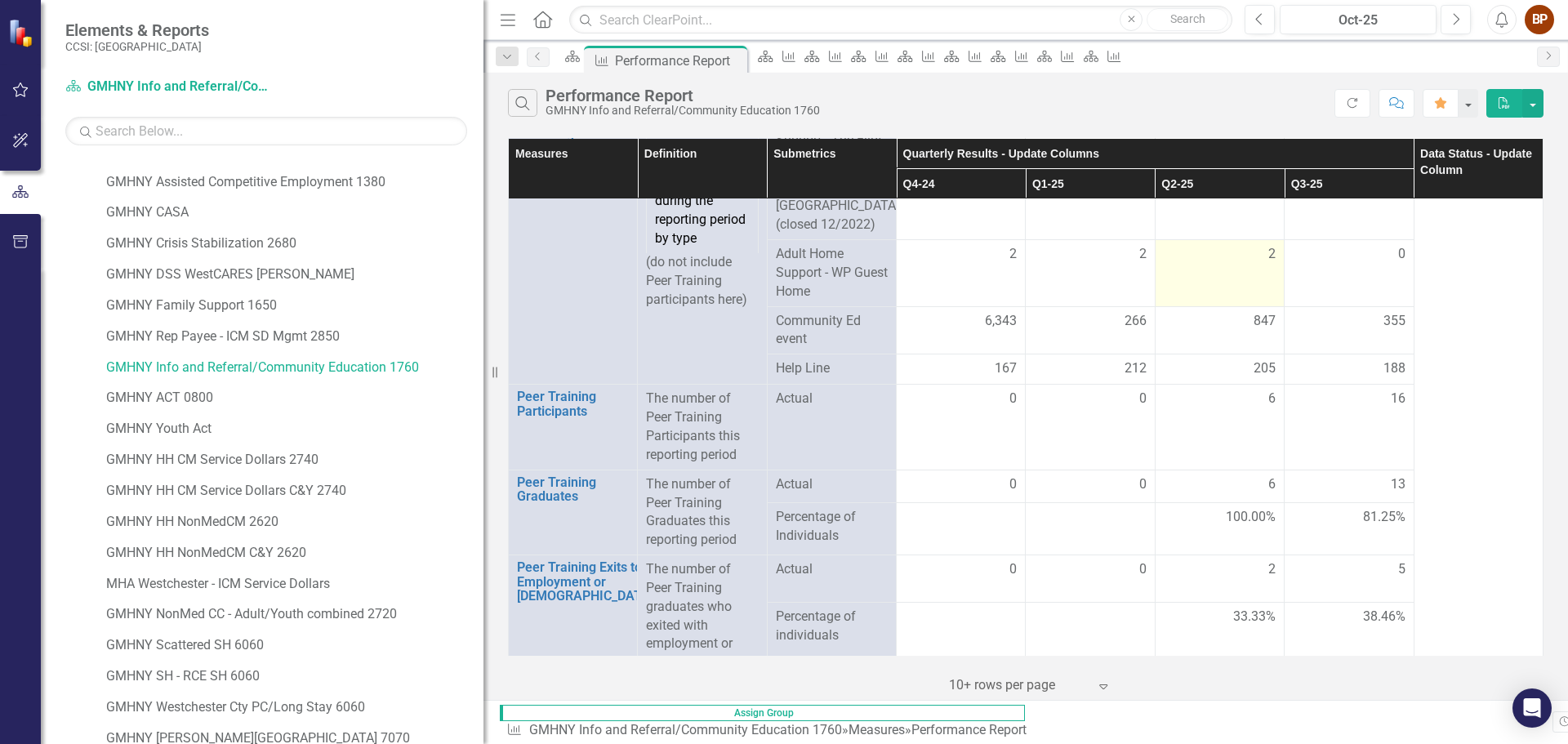
scroll to position [191, 0]
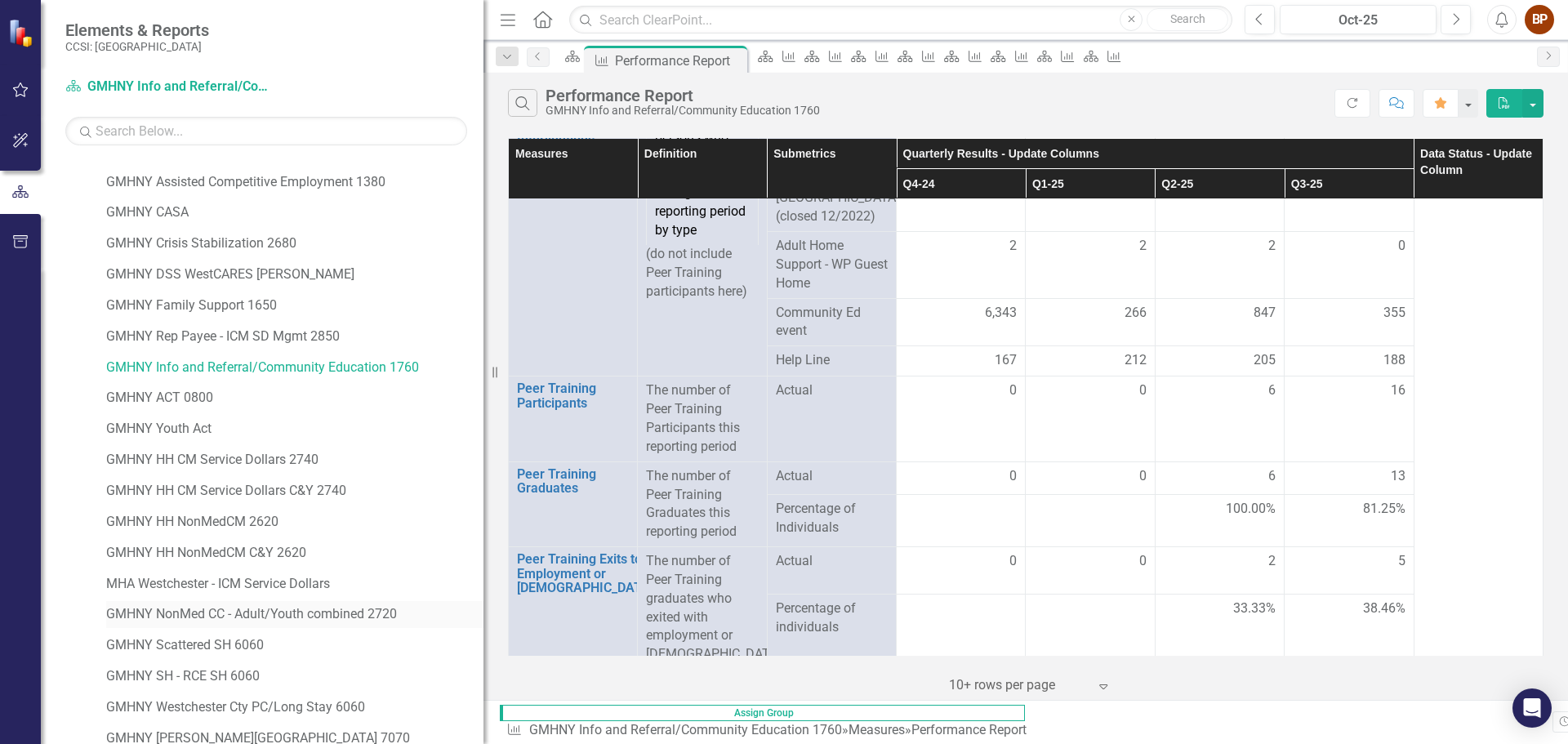
click at [289, 626] on div "GMHNY NonMed CC - Adult/Youth combined 2720" at bounding box center [294, 614] width 378 height 27
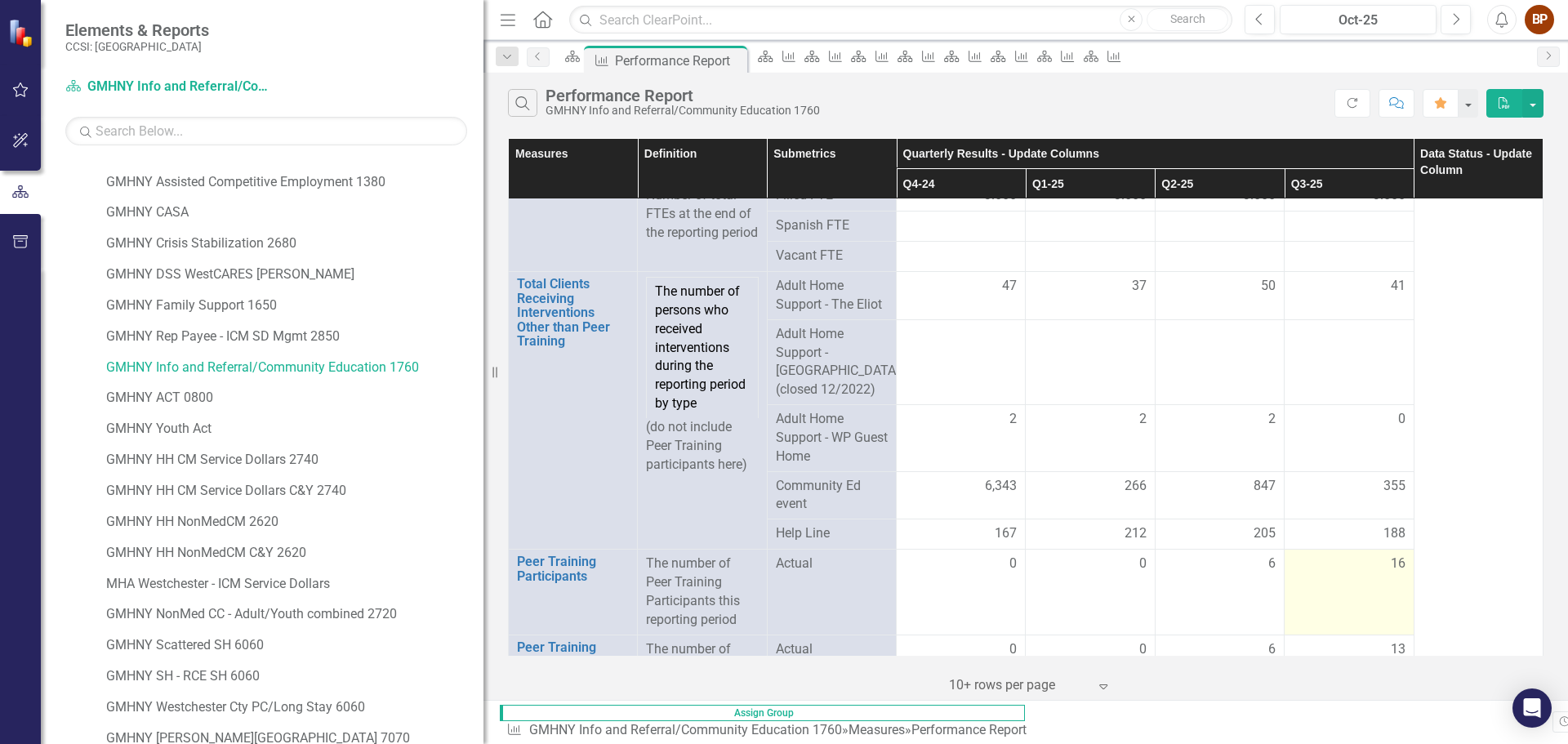
scroll to position [0, 0]
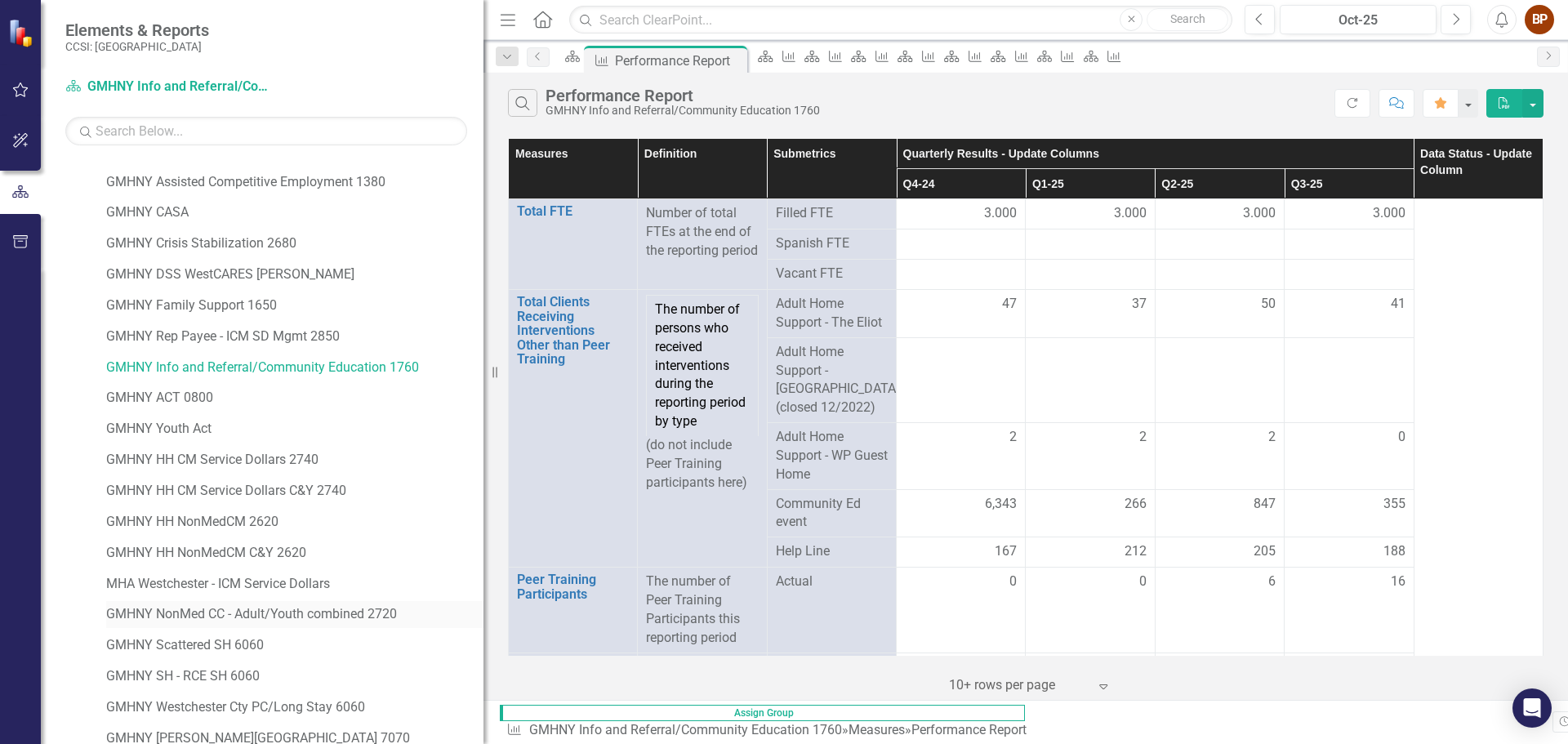
click at [286, 613] on link "GMHNY NonMed CC - Adult/Youth combined 2720" at bounding box center [294, 614] width 378 height 19
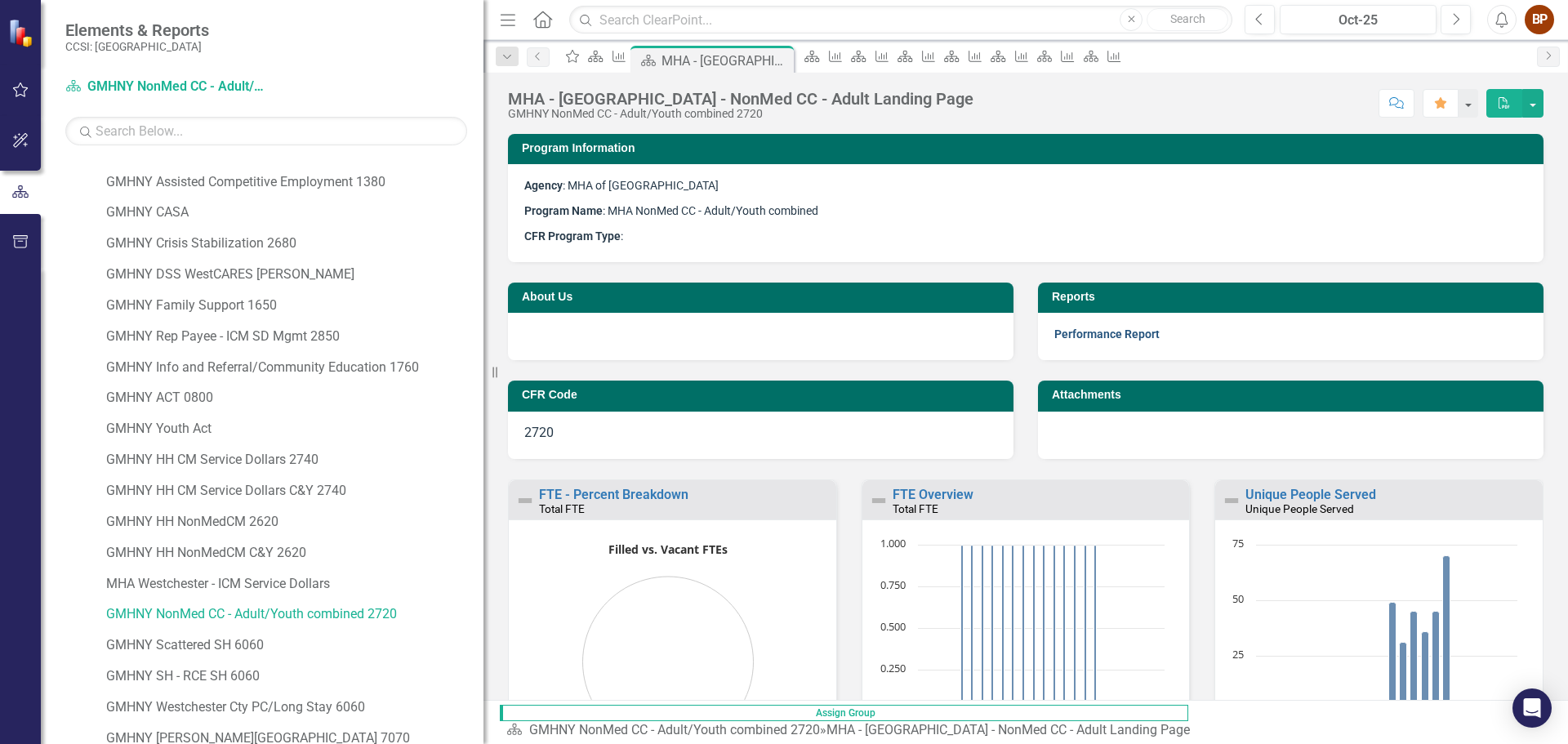
click at [1117, 335] on link "Performance Report" at bounding box center [1108, 334] width 106 height 13
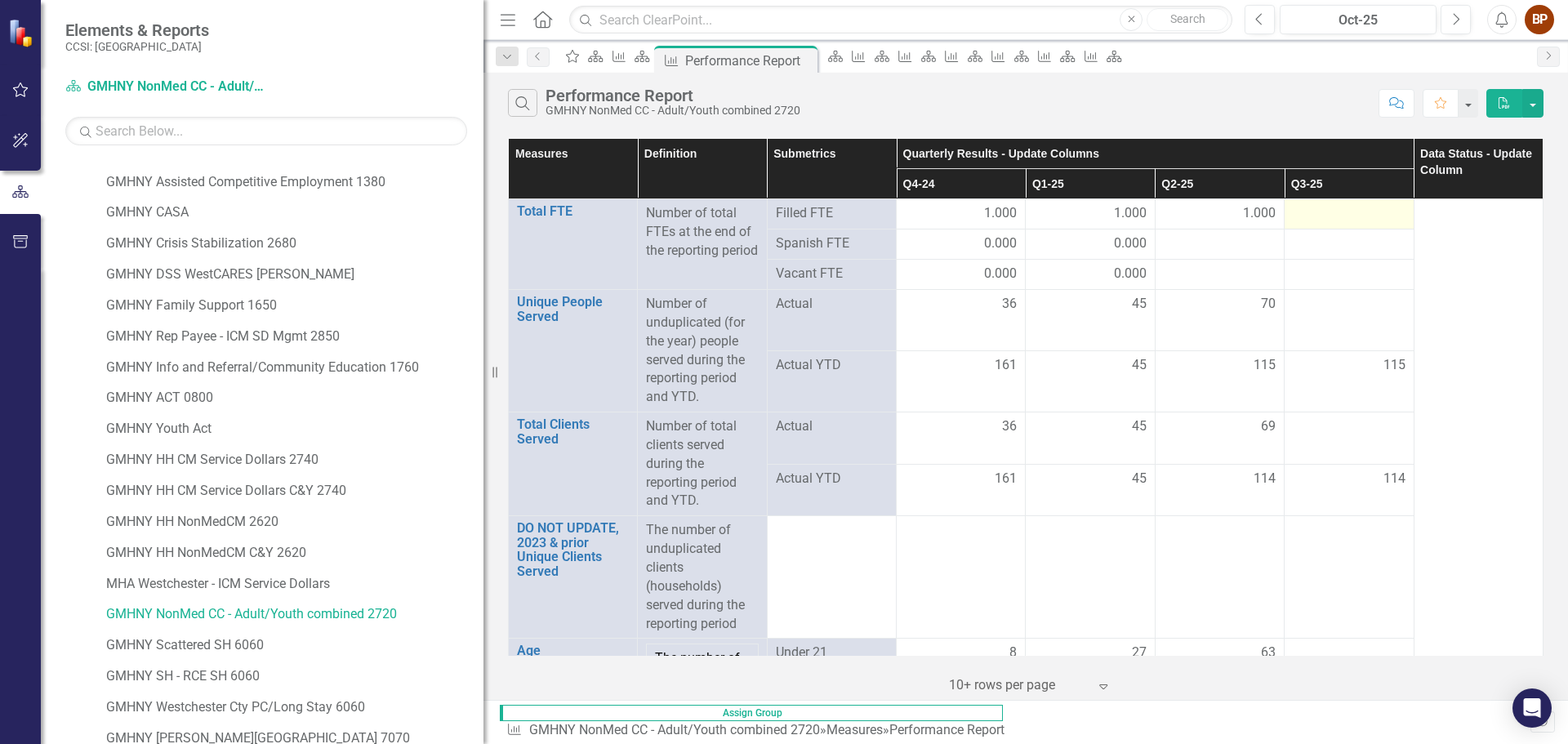
click at [1328, 217] on div at bounding box center [1349, 213] width 112 height 19
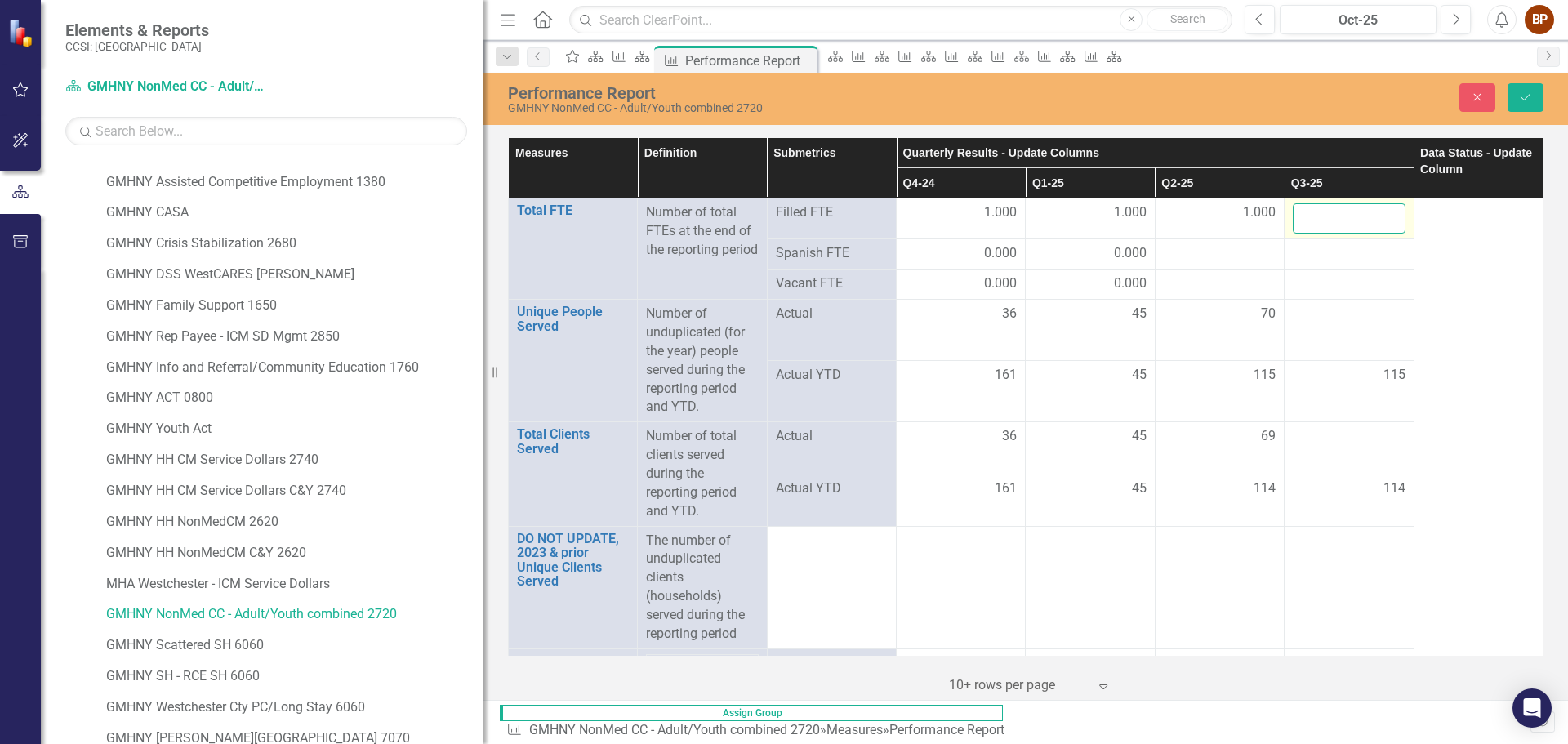
click at [1328, 217] on input "number" at bounding box center [1349, 218] width 112 height 31
type input "1"
click at [1356, 313] on div at bounding box center [1349, 314] width 112 height 19
click at [1356, 313] on input "number" at bounding box center [1349, 319] width 112 height 31
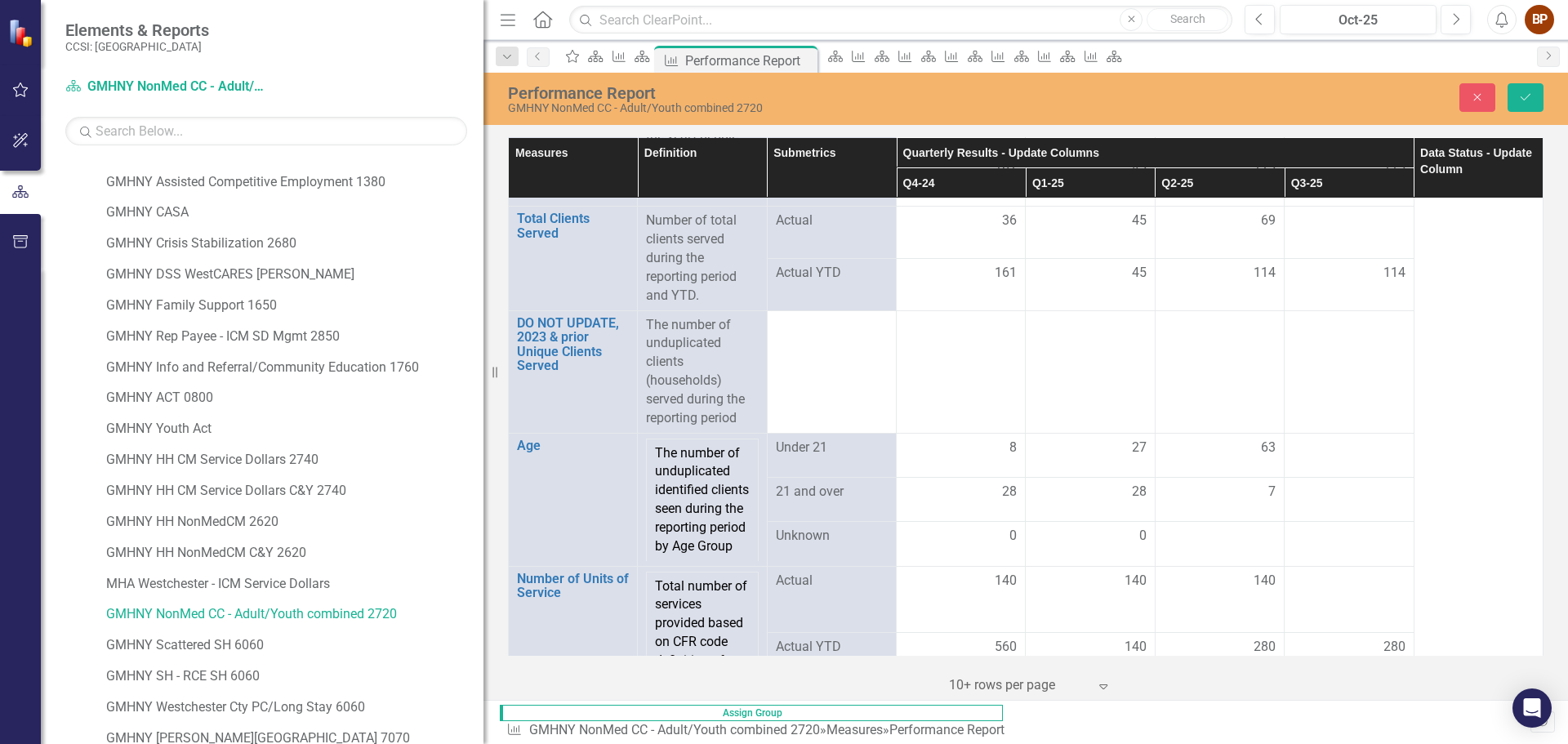
scroll to position [245, 0]
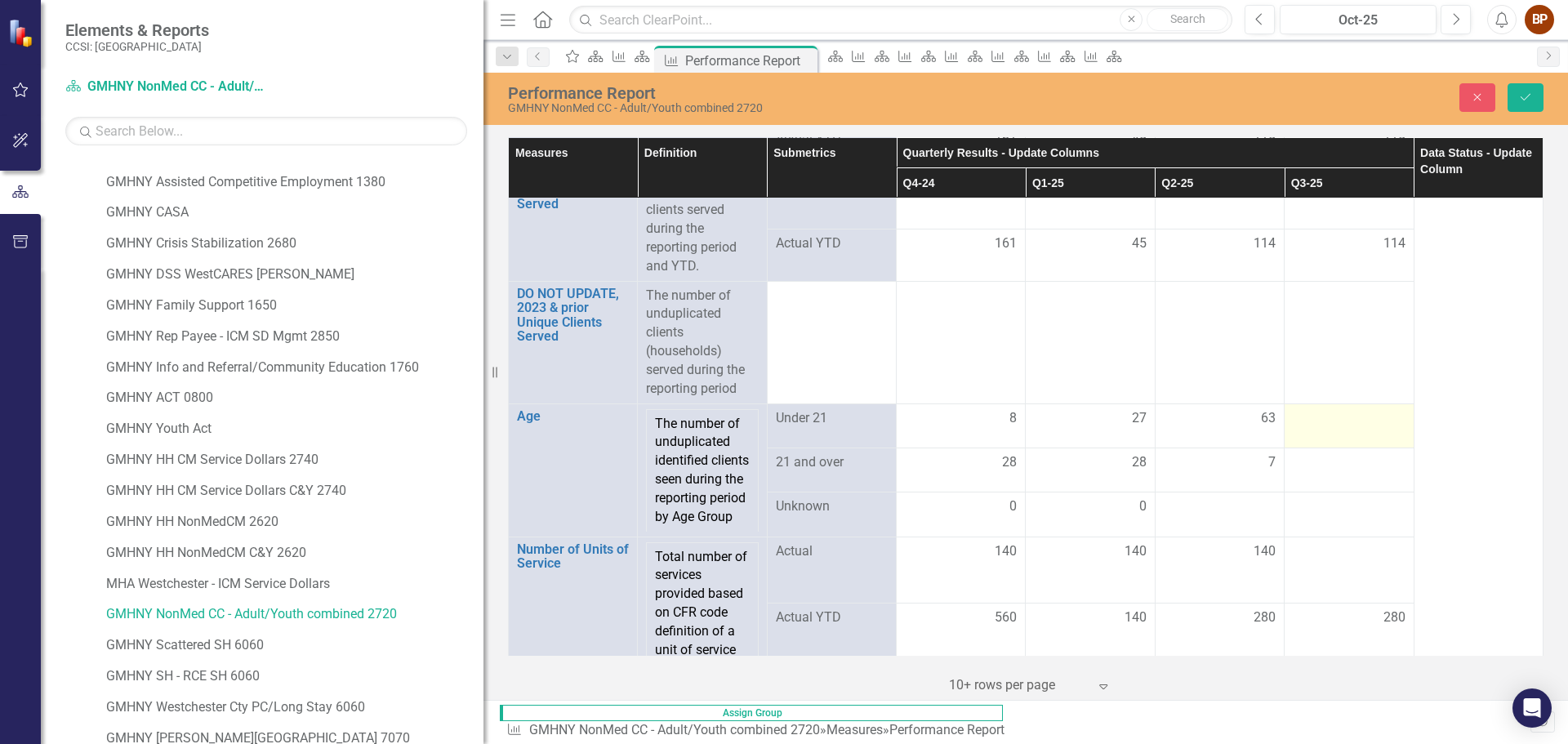
type input "53"
click at [1331, 434] on td at bounding box center [1349, 426] width 129 height 45
click at [1328, 419] on div at bounding box center [1349, 418] width 112 height 19
click at [1328, 419] on input "number" at bounding box center [1349, 424] width 112 height 31
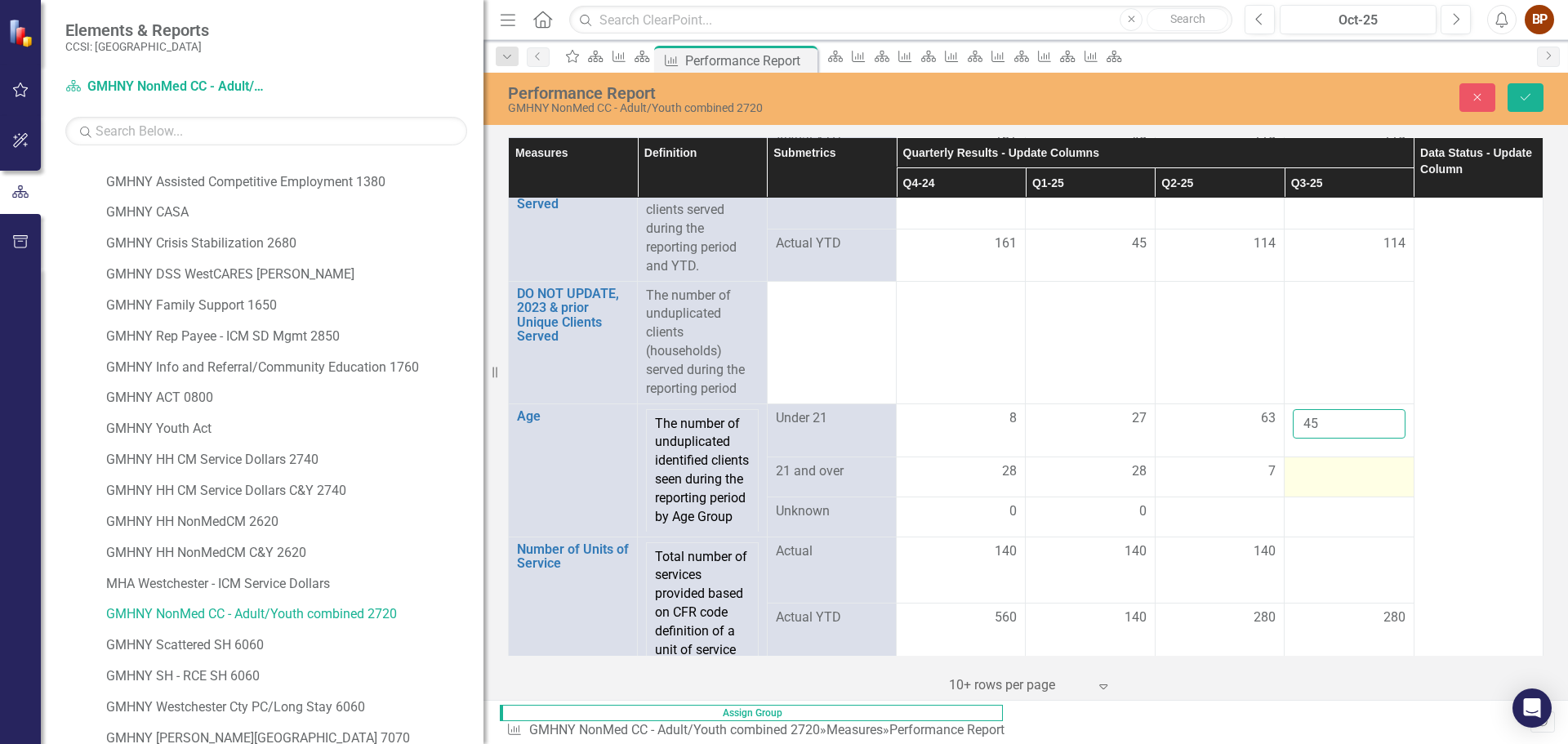
type input "45"
click at [1329, 481] on div at bounding box center [1349, 471] width 112 height 19
click at [1328, 488] on input "number" at bounding box center [1349, 472] width 112 height 31
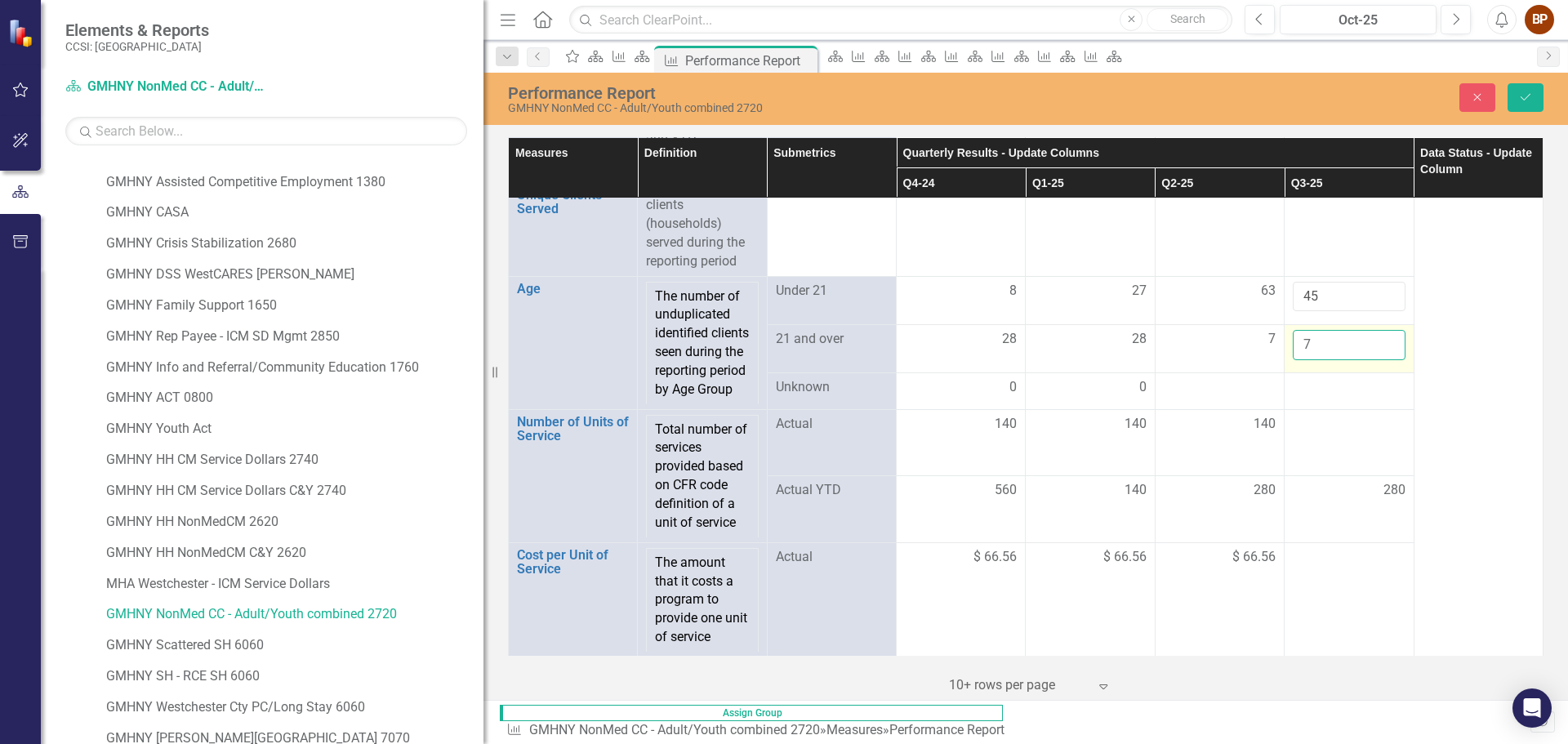
scroll to position [397, 0]
type input "7"
click at [1330, 432] on div at bounding box center [1349, 422] width 112 height 19
click at [1330, 437] on input "number" at bounding box center [1349, 428] width 112 height 31
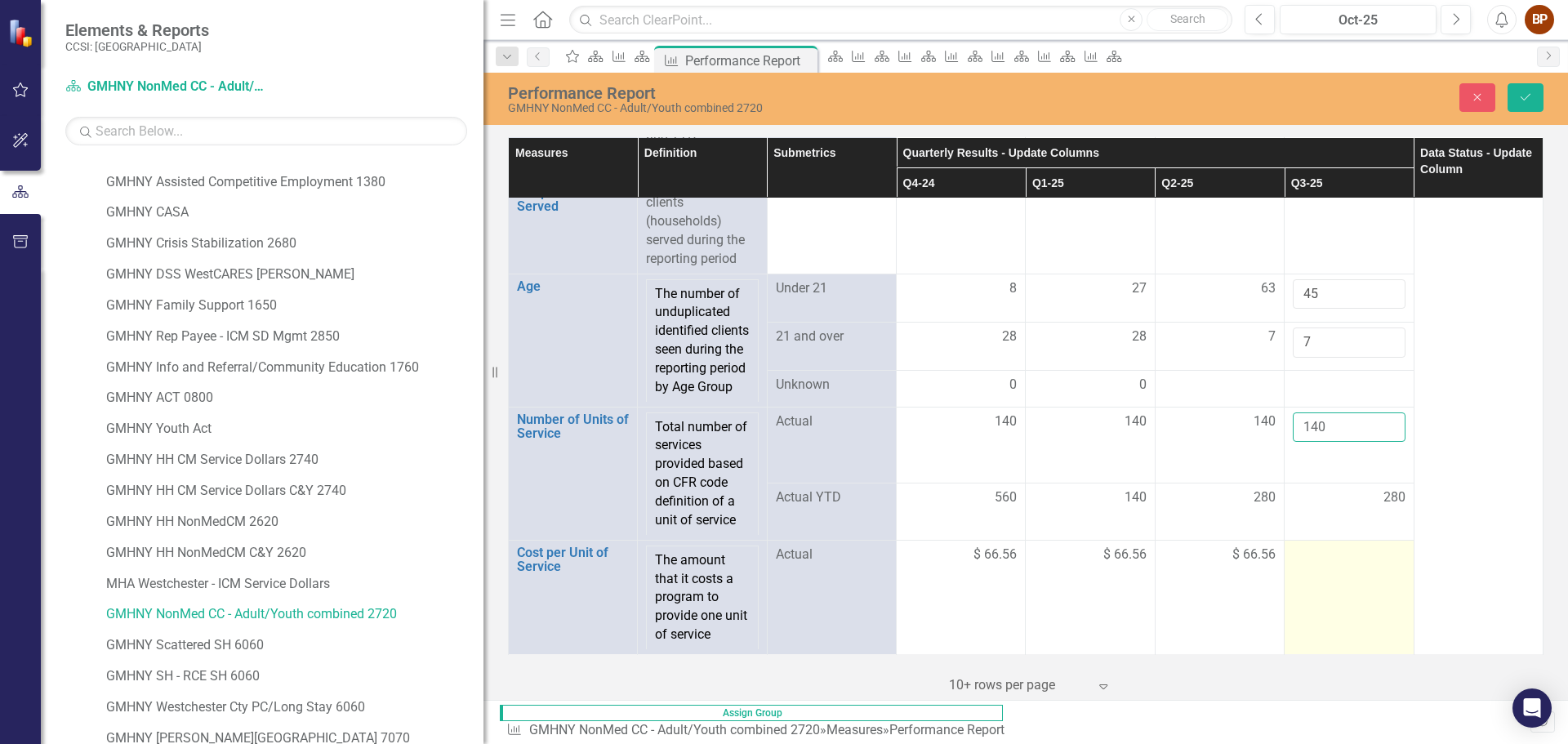
type input "140"
click at [1342, 565] on div at bounding box center [1349, 555] width 112 height 19
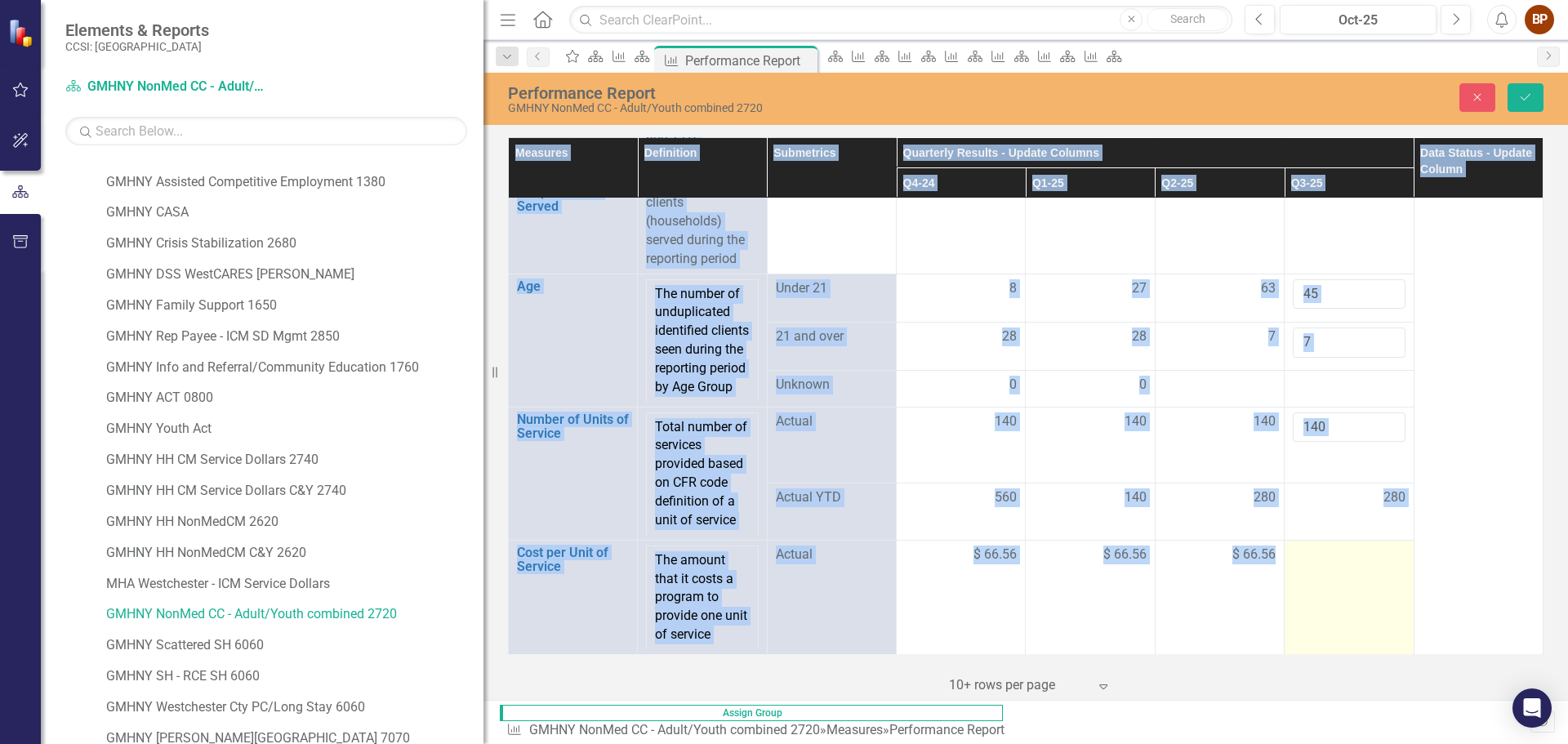
click at [1342, 565] on div at bounding box center [1349, 555] width 112 height 19
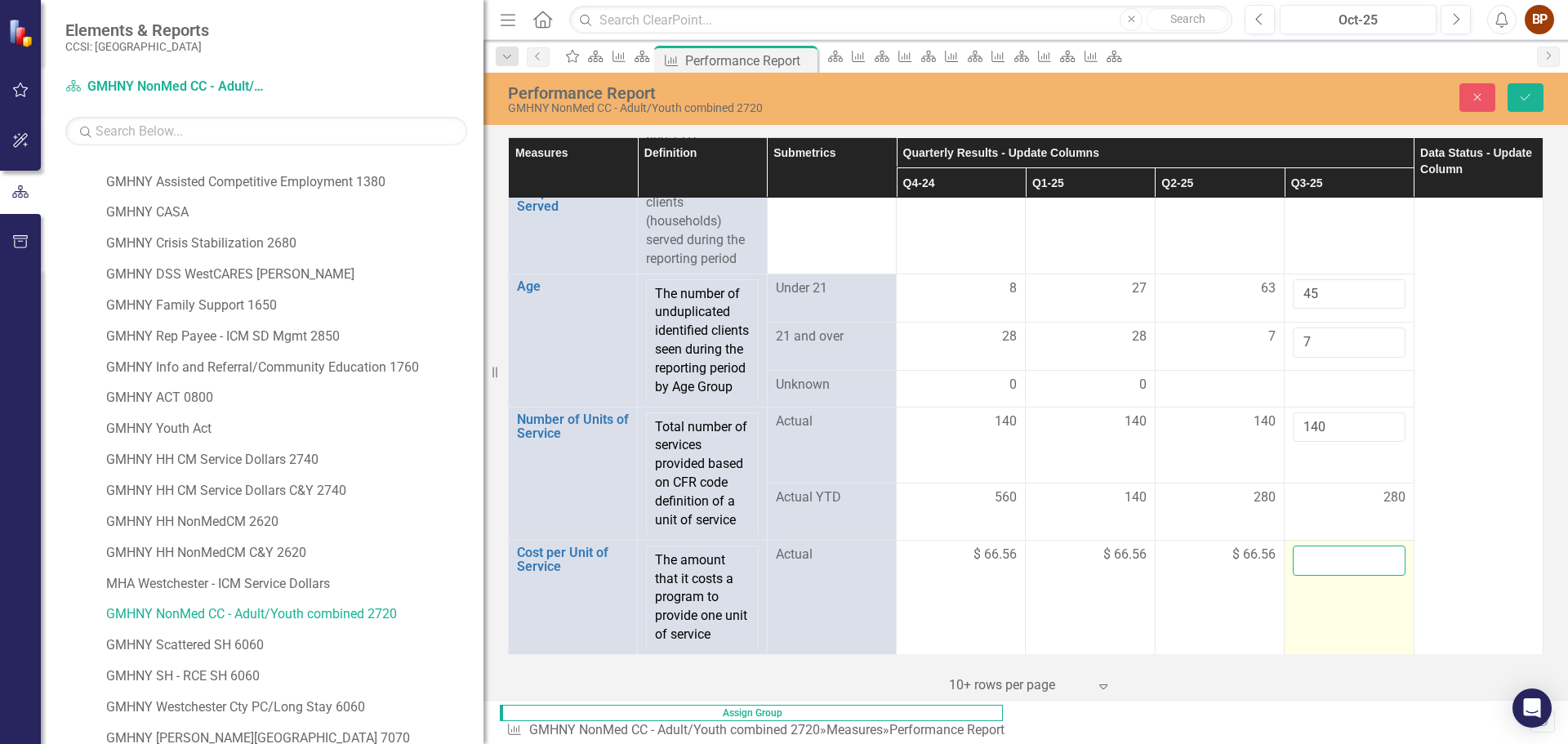
click at [1338, 570] on input "number" at bounding box center [1349, 560] width 112 height 31
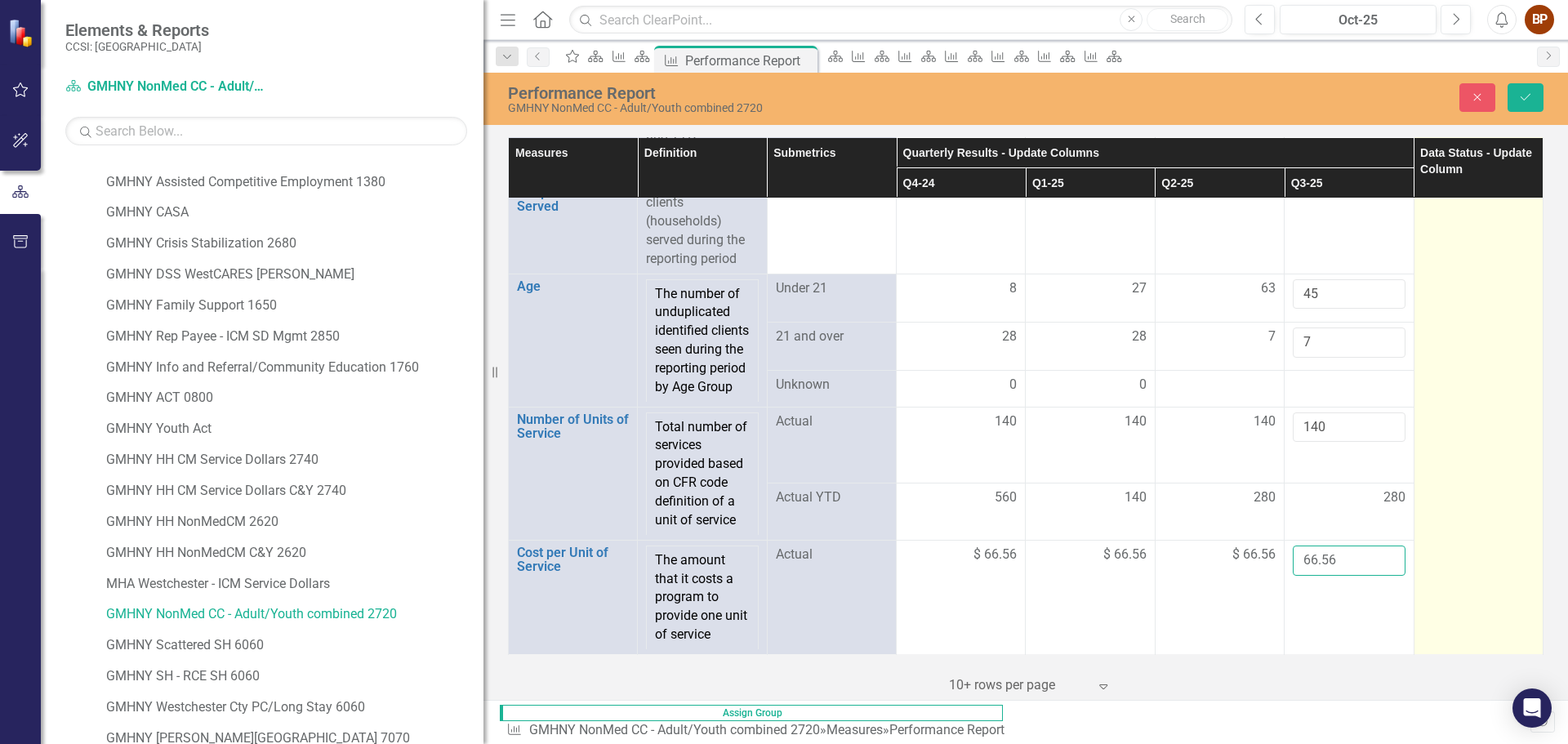
type input "66.56"
click at [1467, 458] on td at bounding box center [1478, 239] width 129 height 831
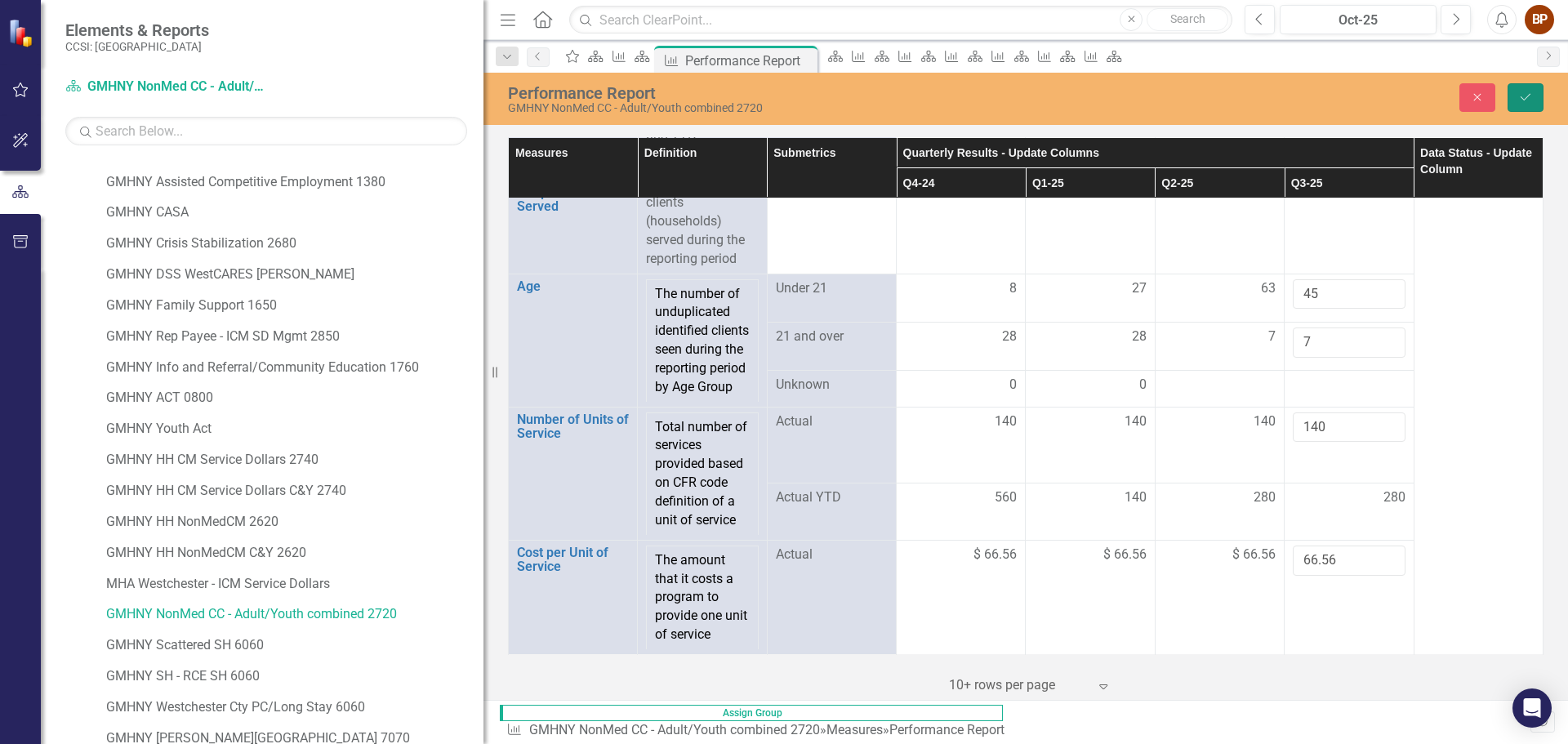
click at [1527, 100] on icon "Save" at bounding box center [1526, 97] width 15 height 11
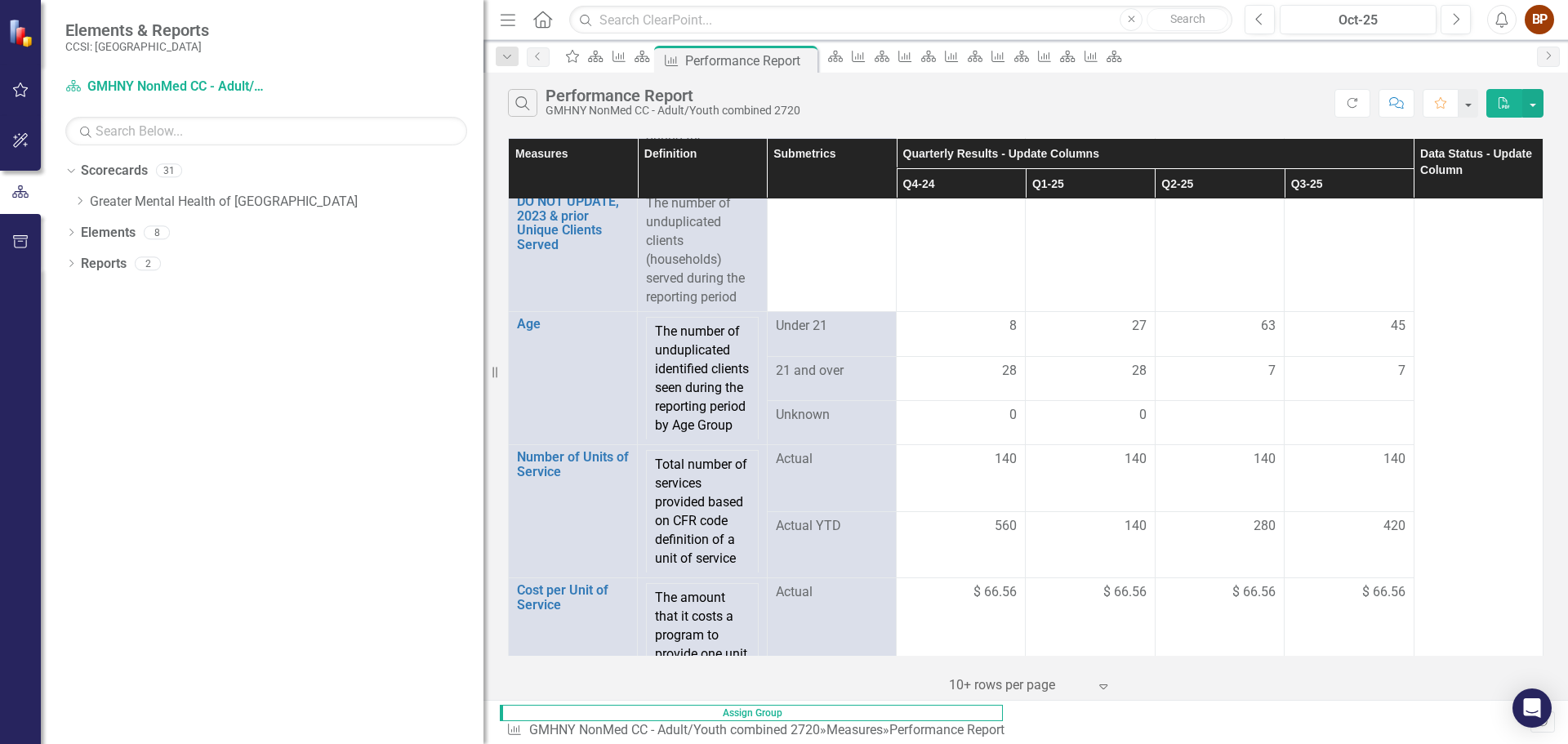
scroll to position [387, 0]
